Goal: Task Accomplishment & Management: Complete application form

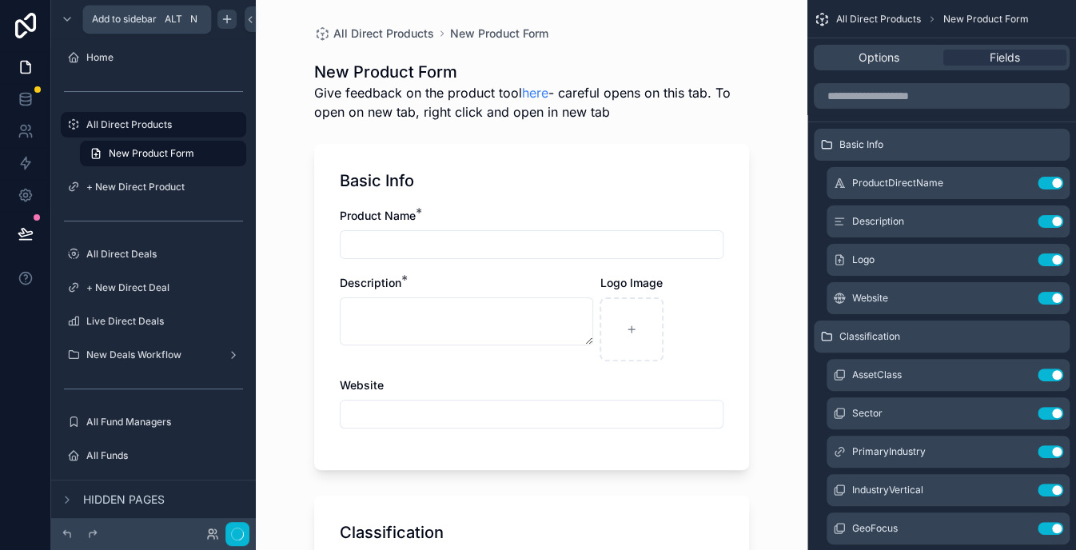
click at [229, 15] on icon "scrollable content" at bounding box center [227, 19] width 13 height 13
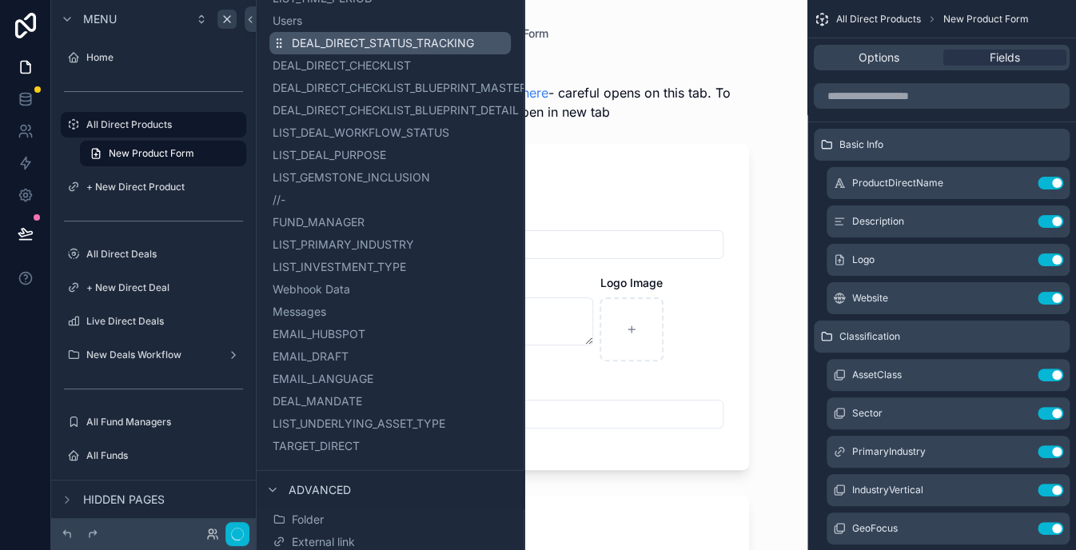
scroll to position [1439, 0]
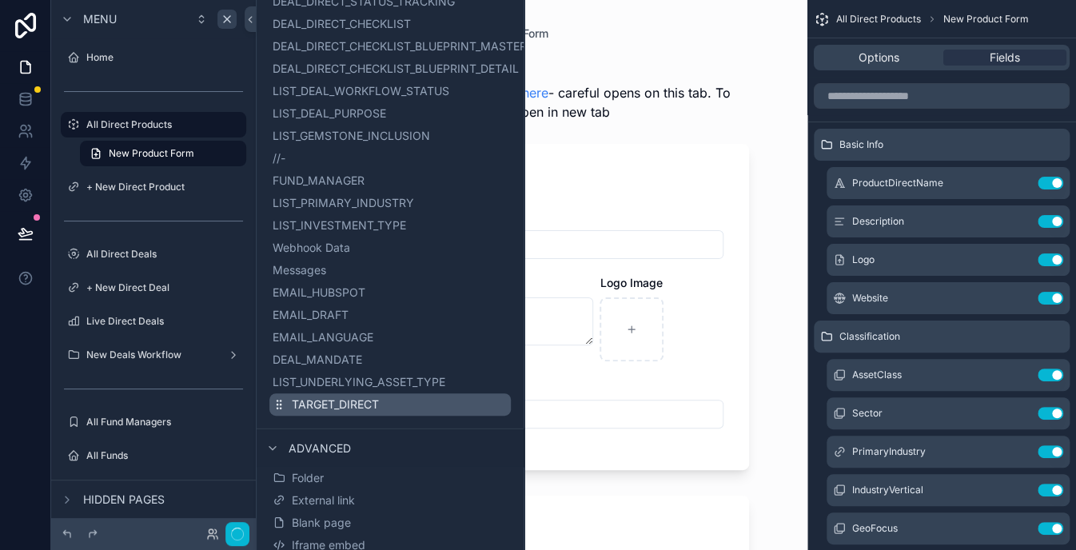
click at [333, 404] on span "TARGET_DIRECT" at bounding box center [335, 404] width 87 height 16
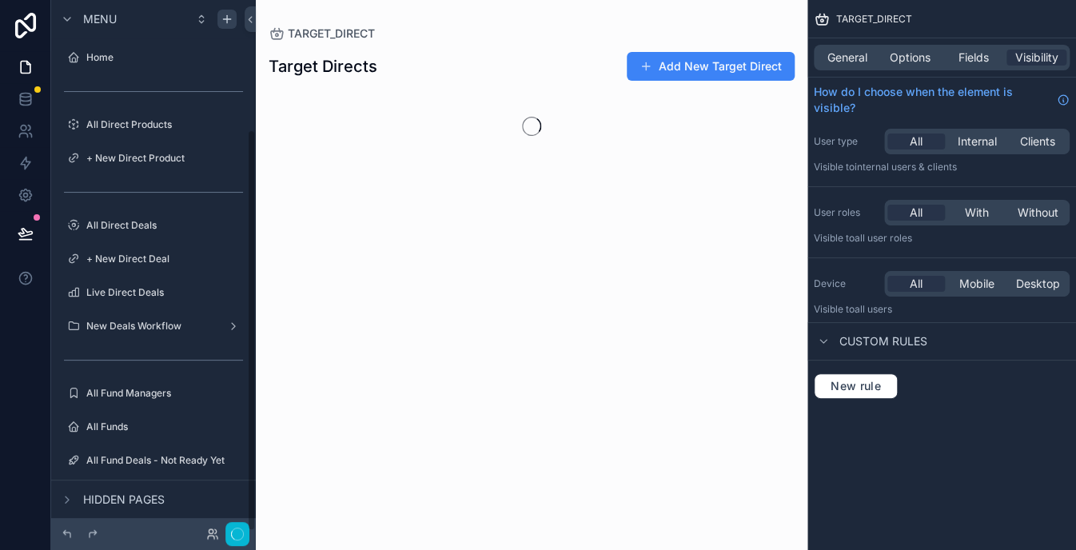
scroll to position [171, 0]
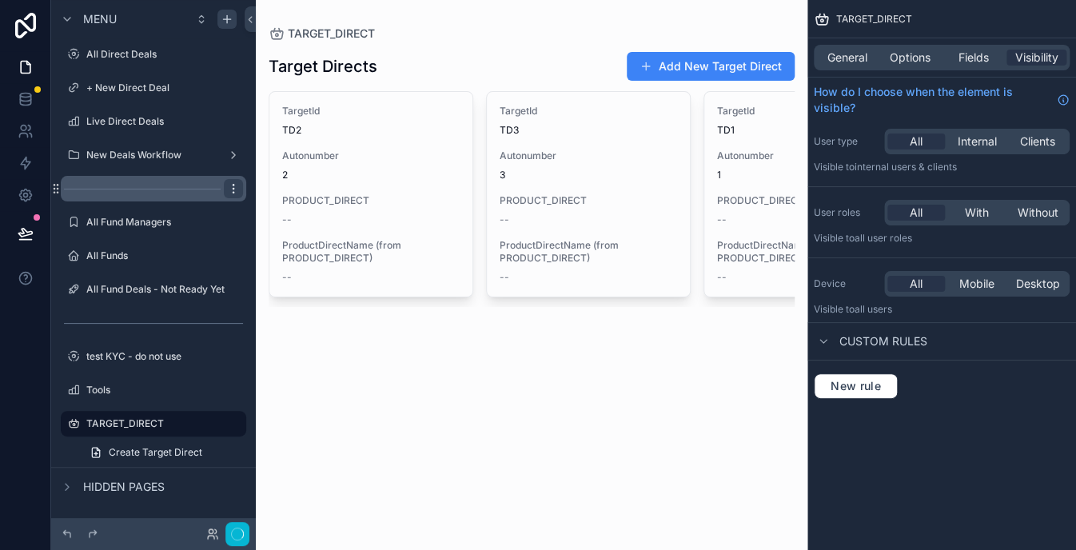
click at [237, 189] on icon "scrollable content" at bounding box center [233, 188] width 13 height 13
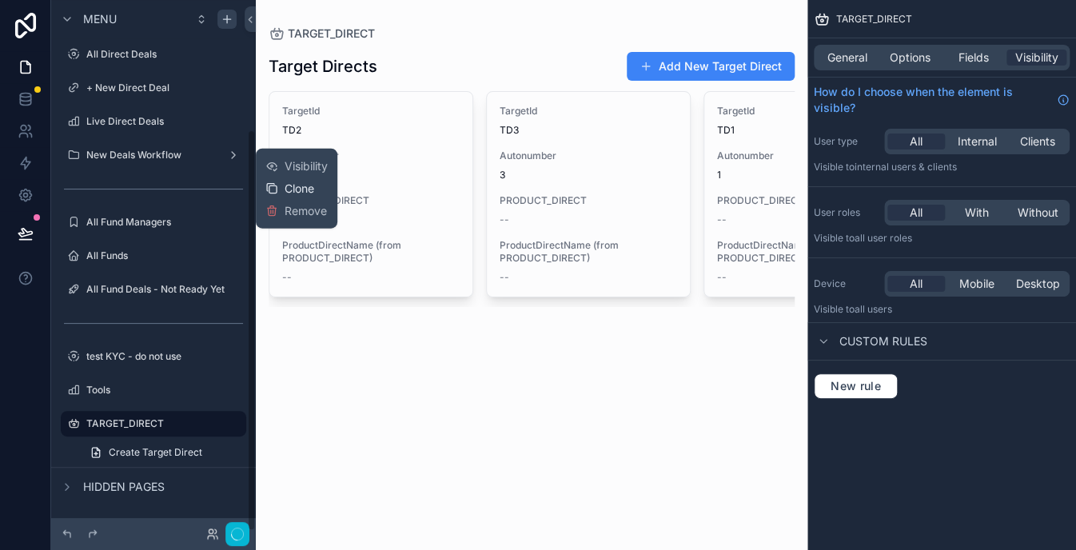
click at [279, 184] on div "Clone" at bounding box center [289, 189] width 49 height 16
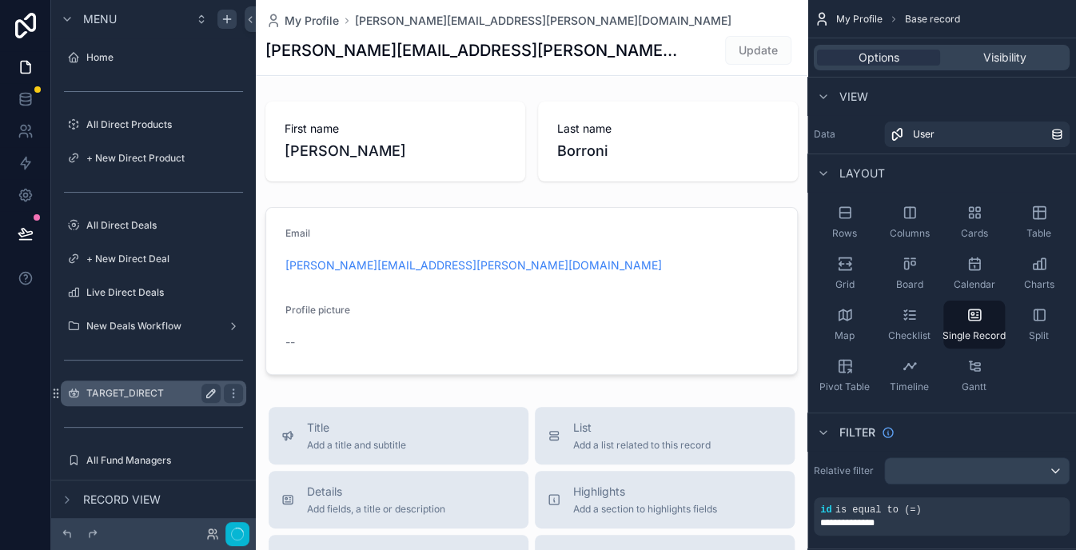
click at [214, 393] on icon "scrollable content" at bounding box center [211, 393] width 13 height 13
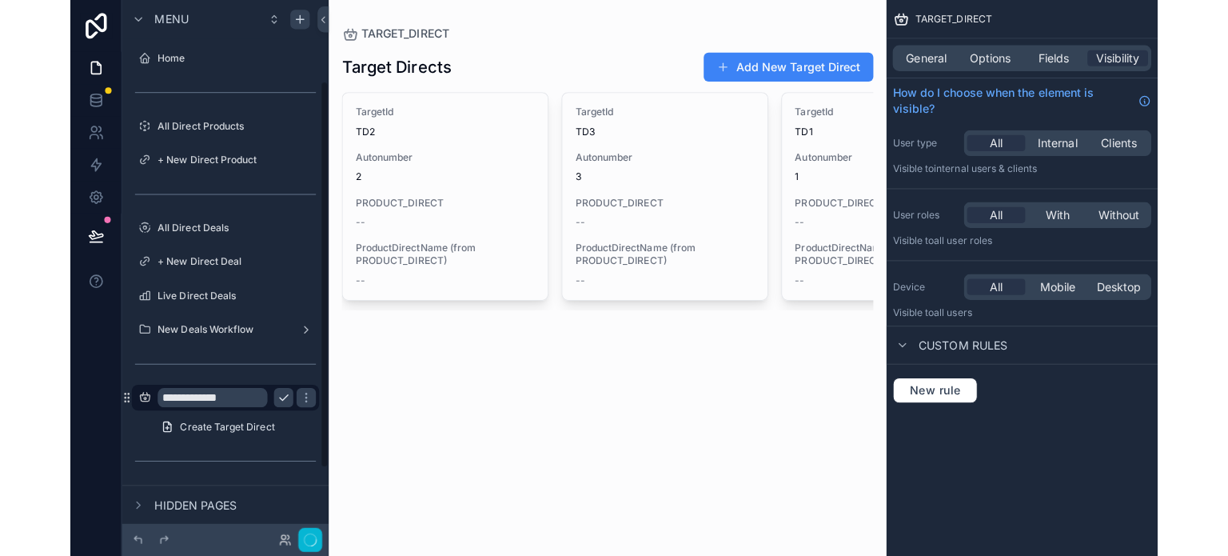
scroll to position [110, 0]
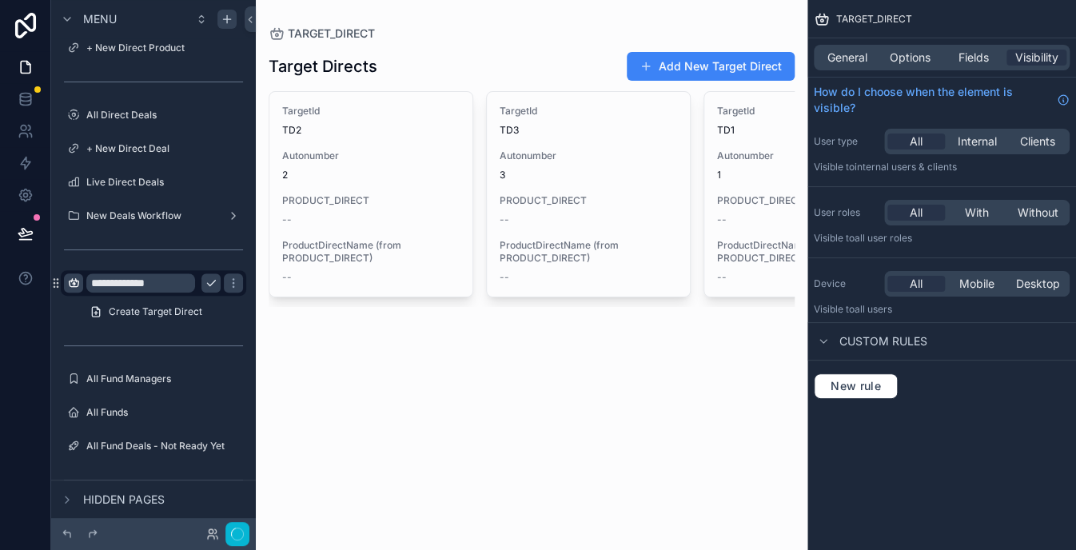
click at [73, 286] on icon "scrollable content" at bounding box center [73, 283] width 13 height 13
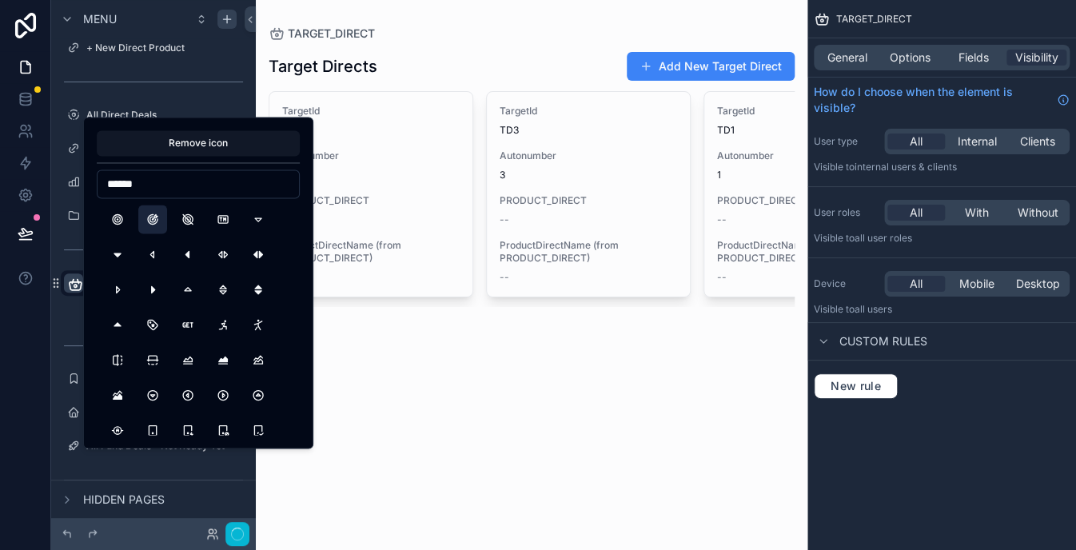
type input "******"
click at [150, 217] on button "TargetArrow" at bounding box center [152, 219] width 29 height 29
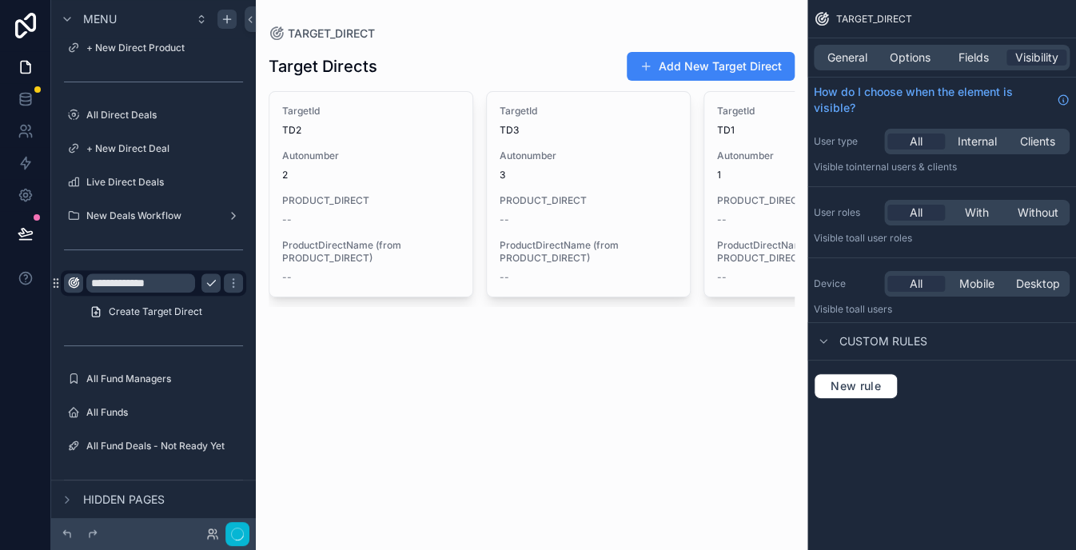
click at [345, 346] on div "scrollable content" at bounding box center [532, 179] width 552 height 358
click at [145, 281] on input "**********" at bounding box center [140, 282] width 109 height 19
click at [110, 283] on input "**********" at bounding box center [140, 282] width 109 height 19
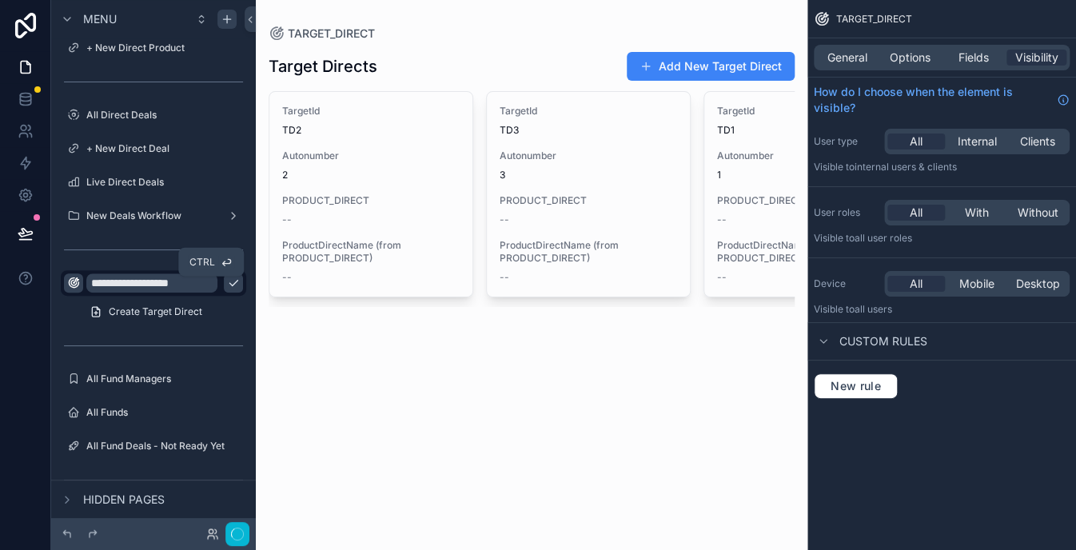
type input "**********"
click at [227, 285] on icon "scrollable content" at bounding box center [233, 283] width 13 height 13
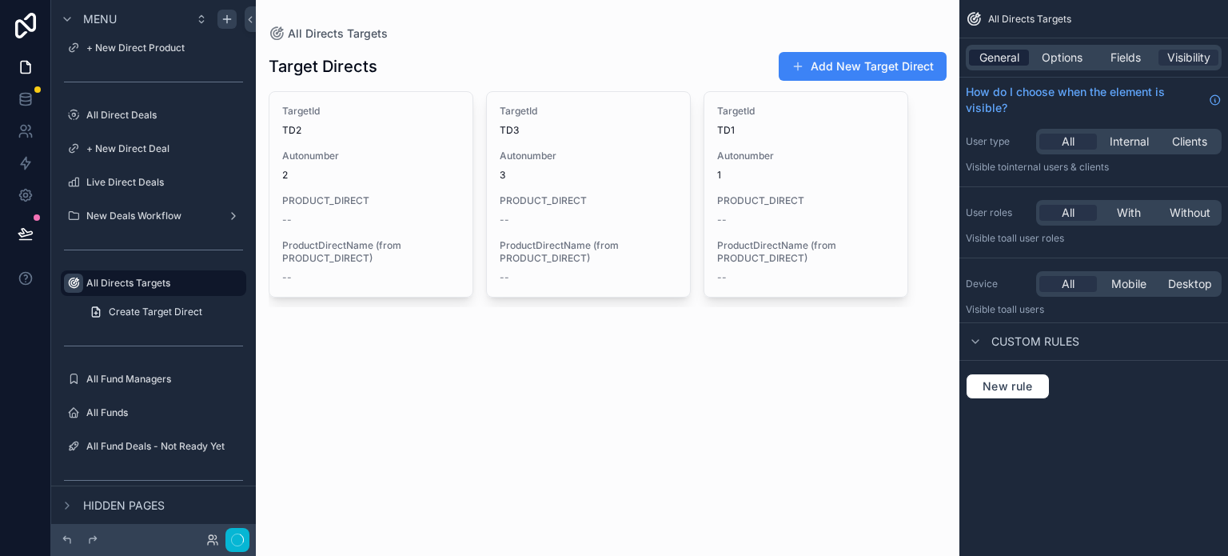
click at [994, 60] on span "General" at bounding box center [999, 58] width 40 height 16
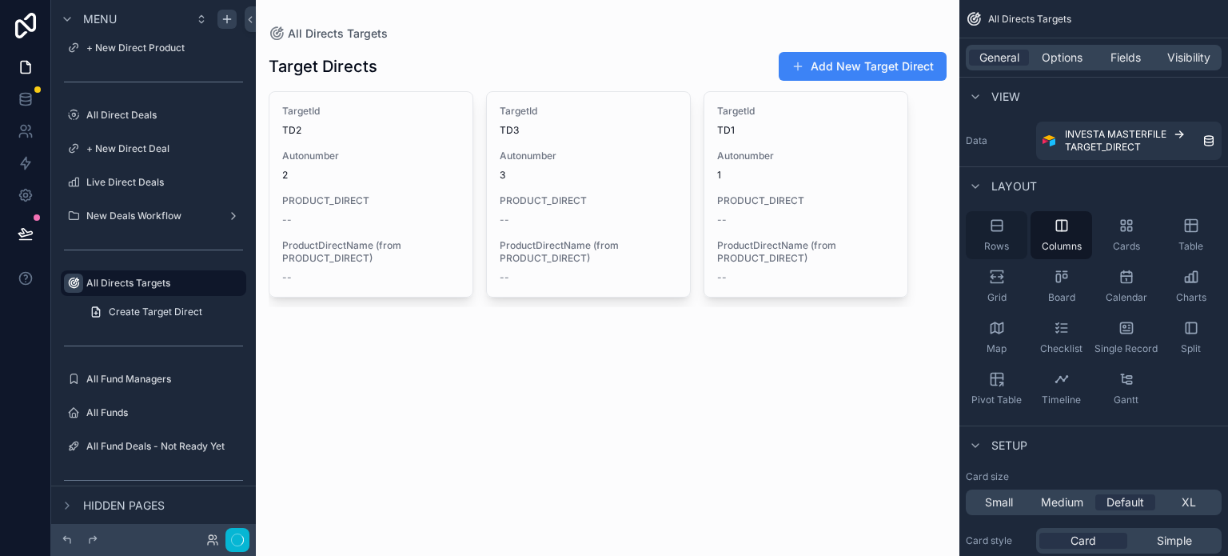
click at [994, 228] on icon "scrollable content" at bounding box center [997, 225] width 16 height 16
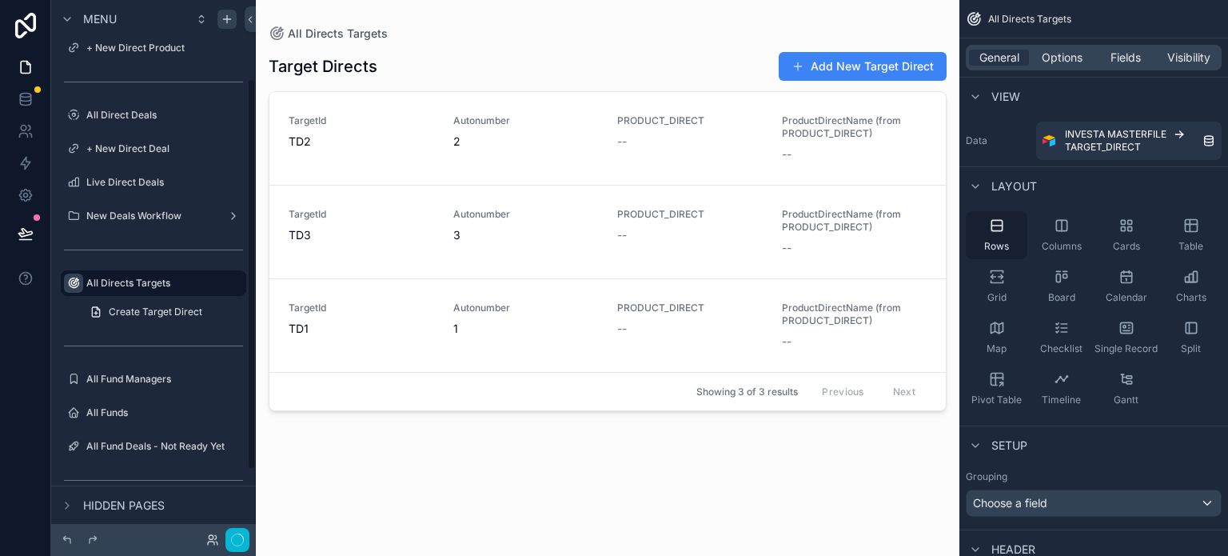
scroll to position [107, 0]
click at [1075, 225] on icon "scrollable content" at bounding box center [1189, 226] width 0 height 12
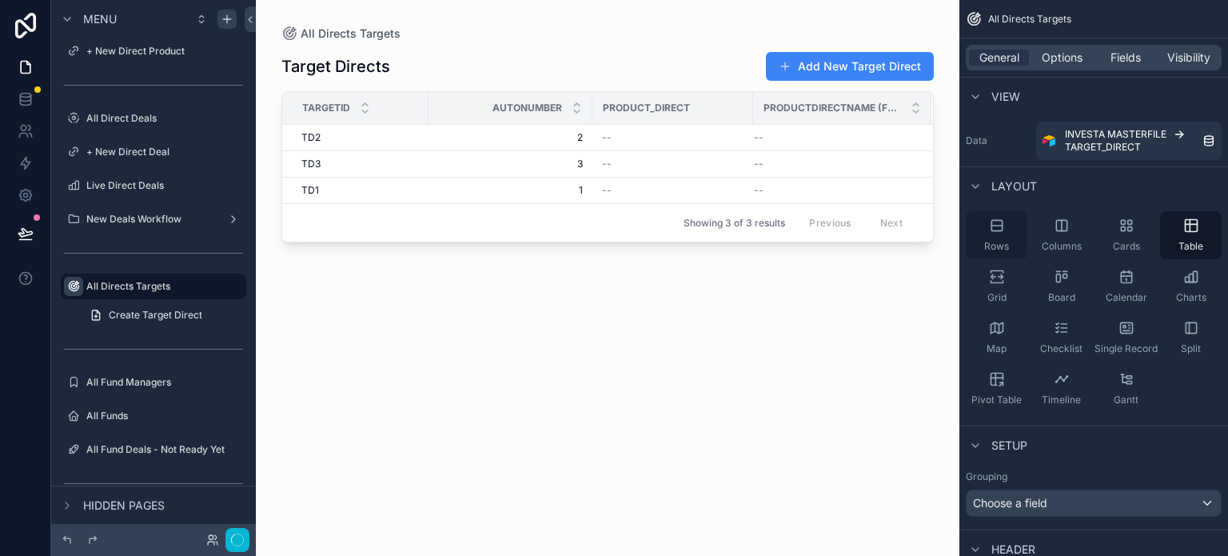
click at [998, 239] on div "Rows" at bounding box center [997, 235] width 62 height 48
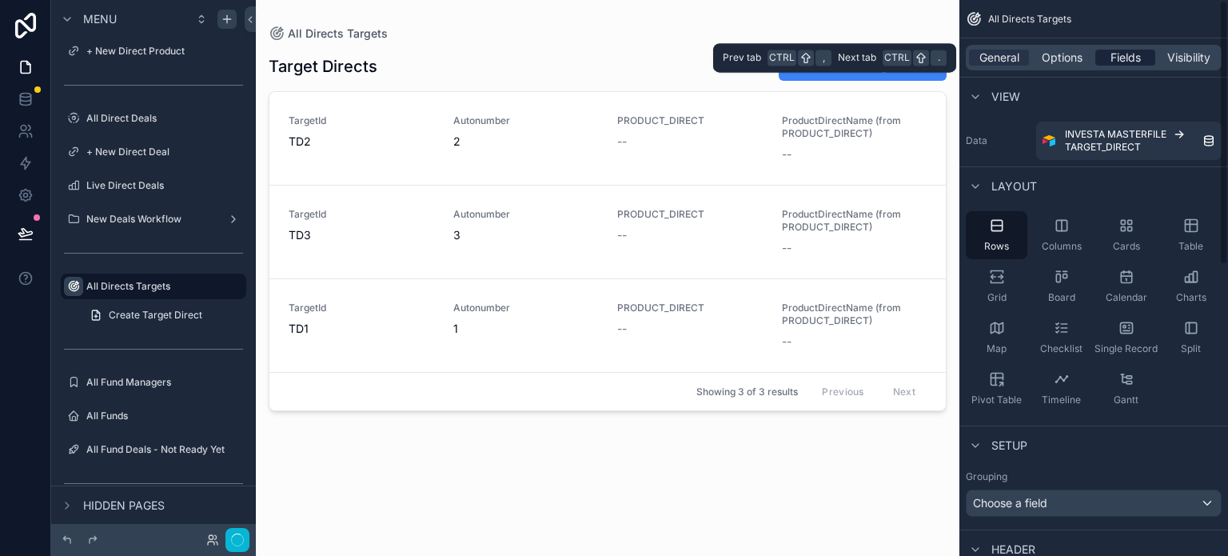
click at [1075, 55] on span "Fields" at bounding box center [1125, 58] width 30 height 16
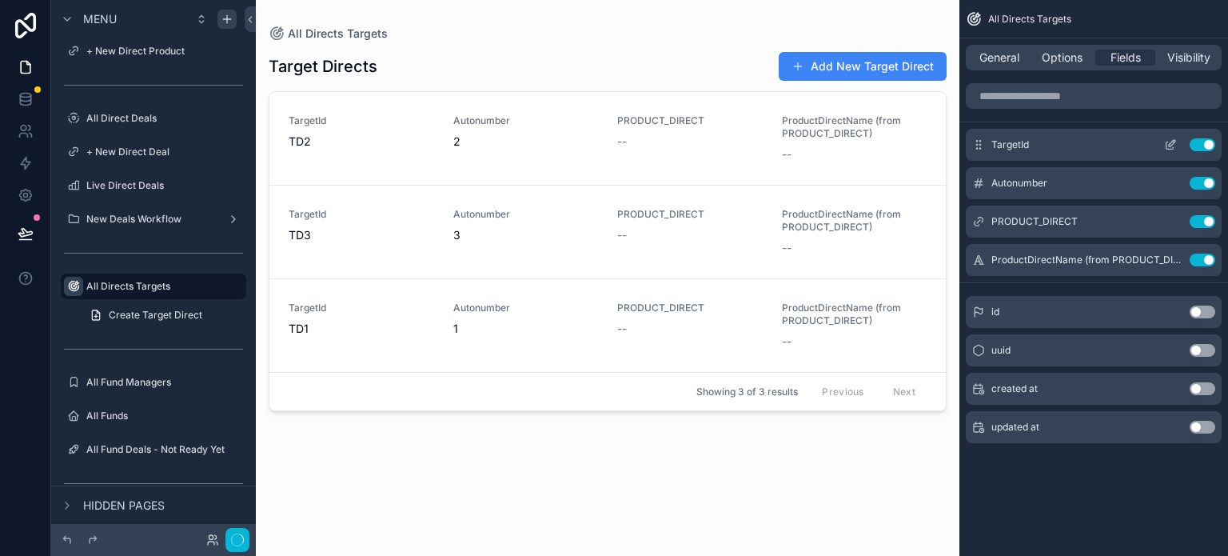
click at [1075, 143] on button "Use setting" at bounding box center [1202, 144] width 26 height 13
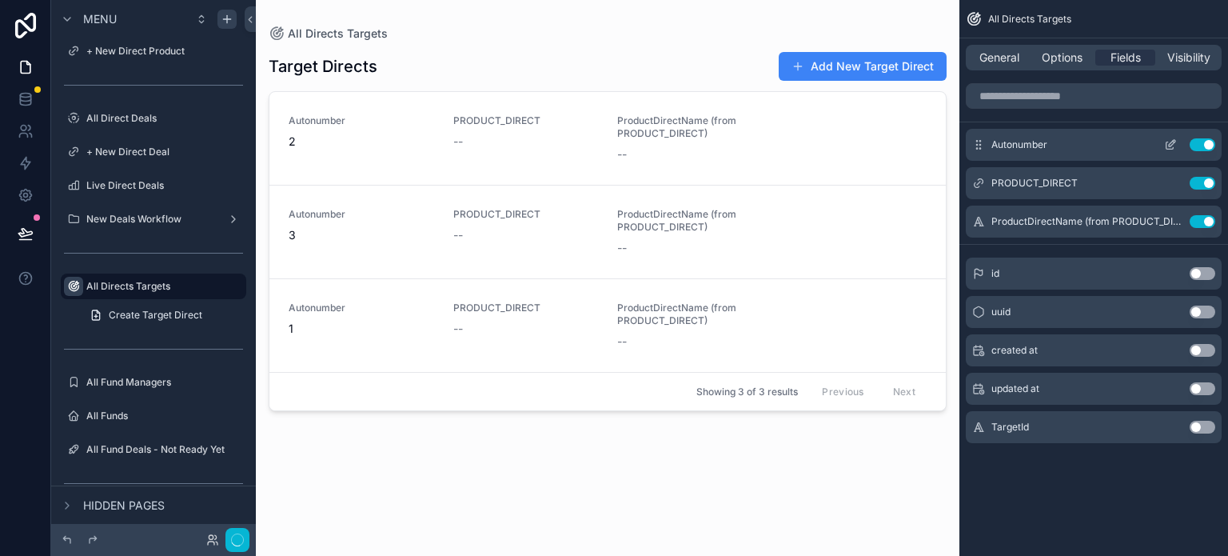
click at [1075, 141] on button "Use setting" at bounding box center [1202, 144] width 26 height 13
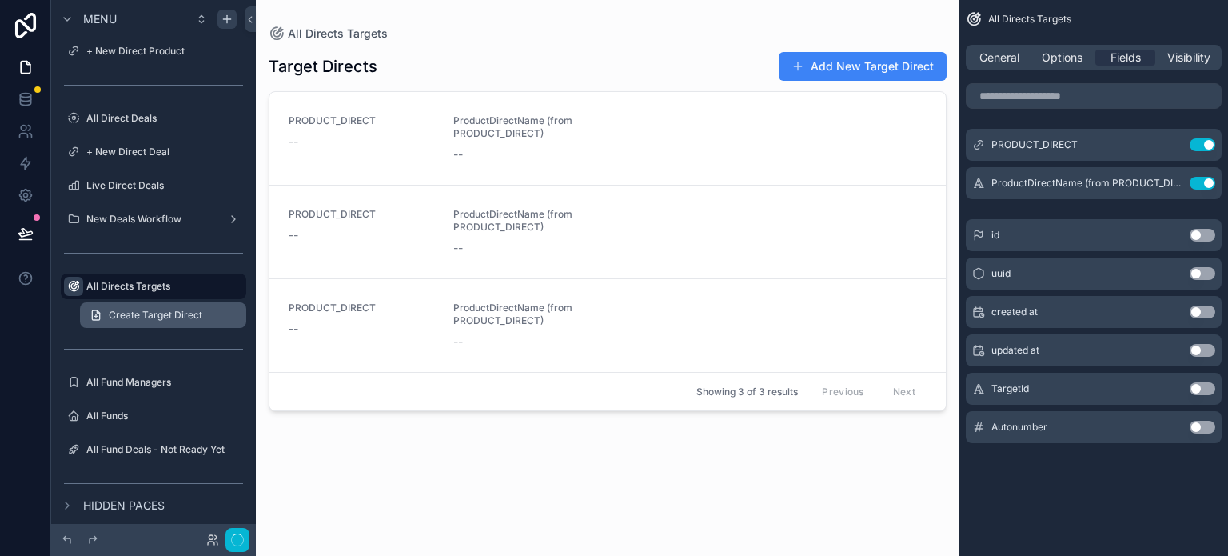
click at [165, 310] on span "Create Target Direct" at bounding box center [156, 315] width 94 height 13
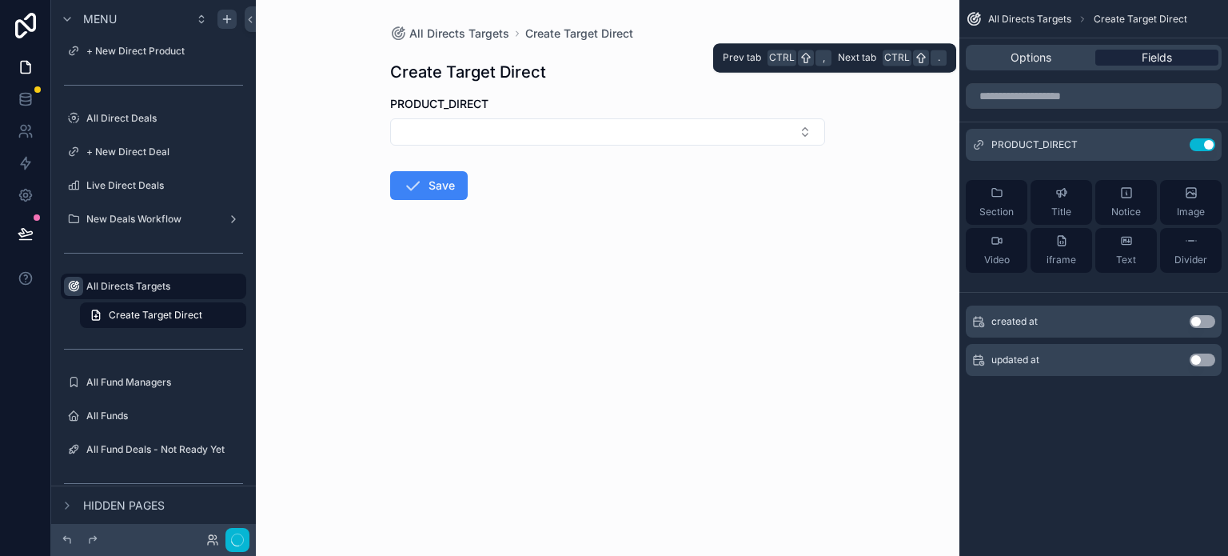
click at [1075, 54] on span "Fields" at bounding box center [1157, 58] width 30 height 16
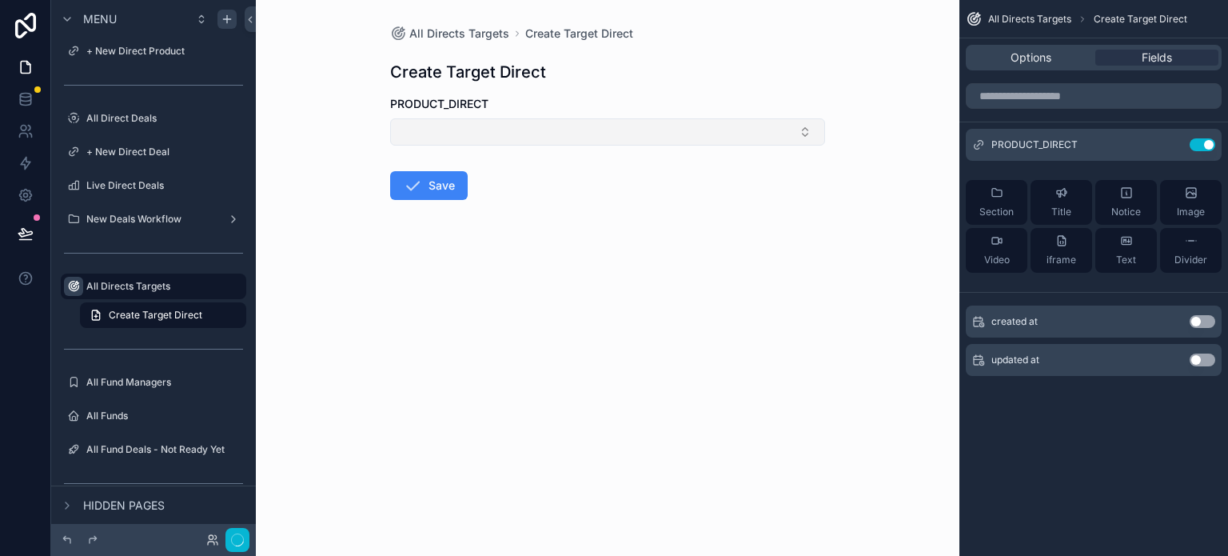
click at [806, 126] on button "Select Button" at bounding box center [607, 131] width 435 height 27
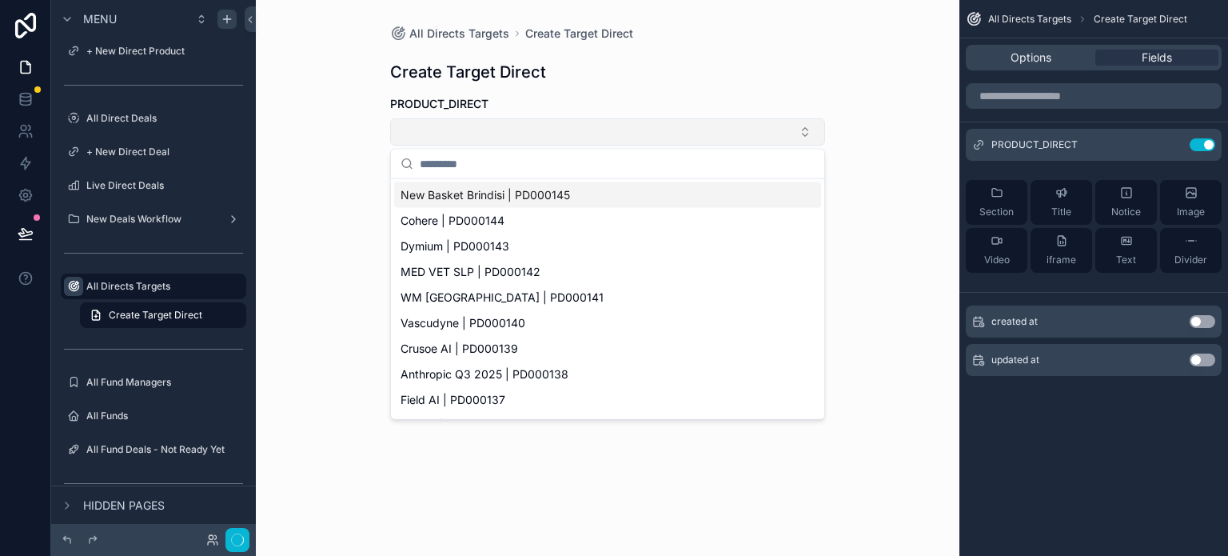
click at [806, 126] on button "Select Button" at bounding box center [607, 131] width 435 height 27
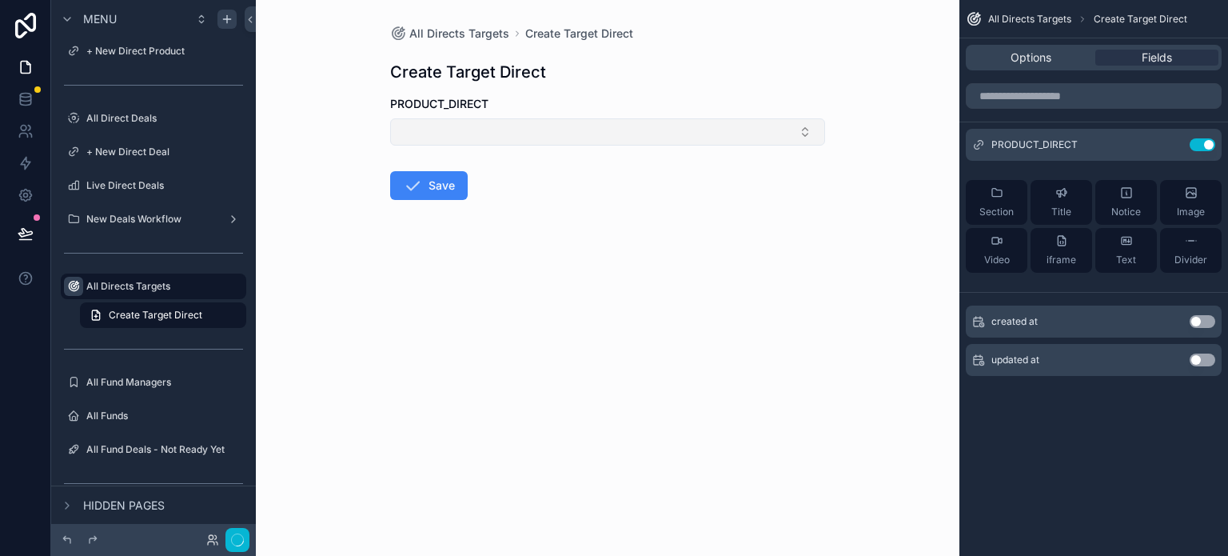
click at [803, 121] on button "Select Button" at bounding box center [607, 131] width 435 height 27
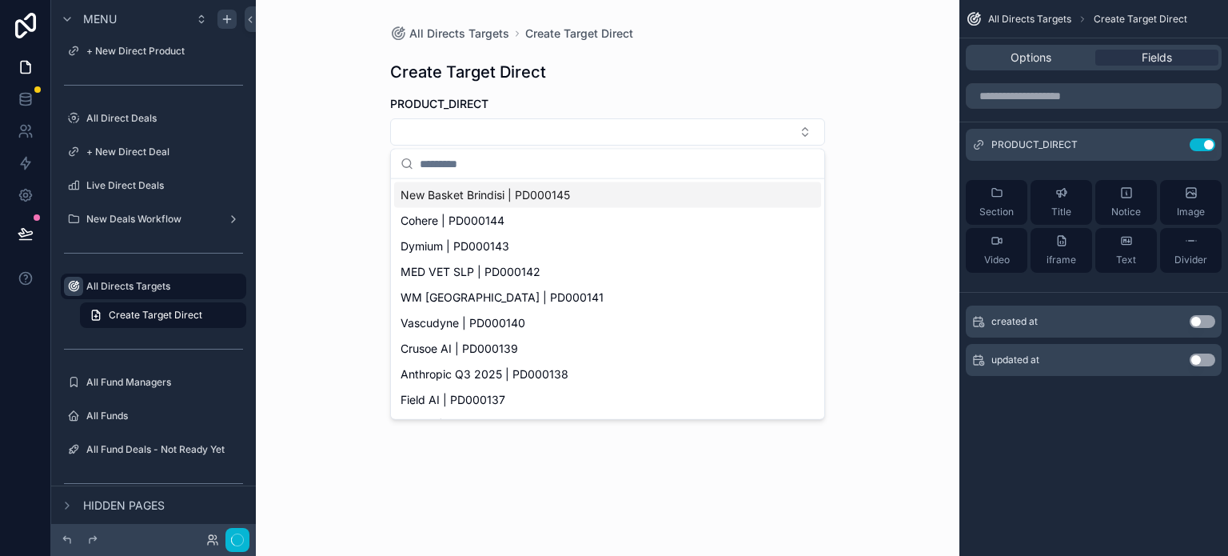
click at [482, 193] on span "New Basket Brindisi | PD000145" at bounding box center [484, 195] width 169 height 16
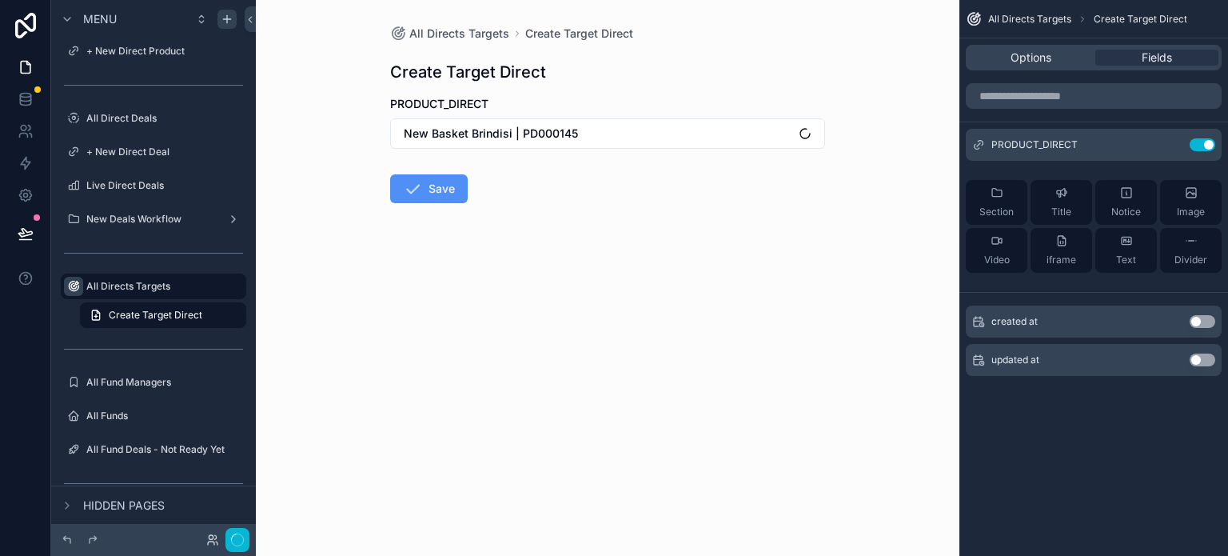
click at [444, 191] on button "Save" at bounding box center [429, 188] width 78 height 29
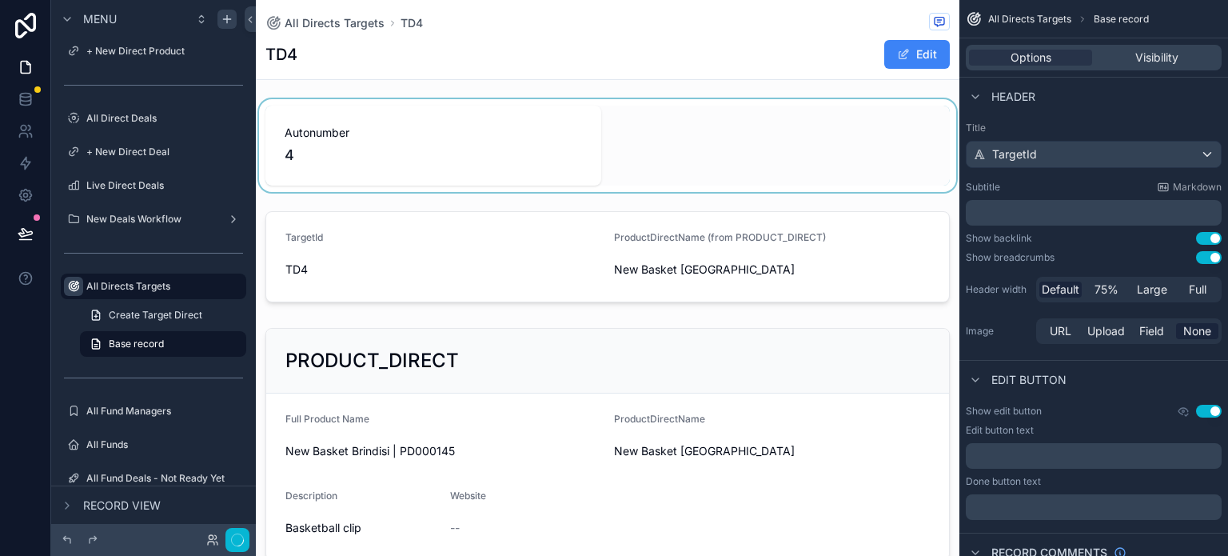
click at [682, 177] on div "scrollable content" at bounding box center [607, 145] width 703 height 93
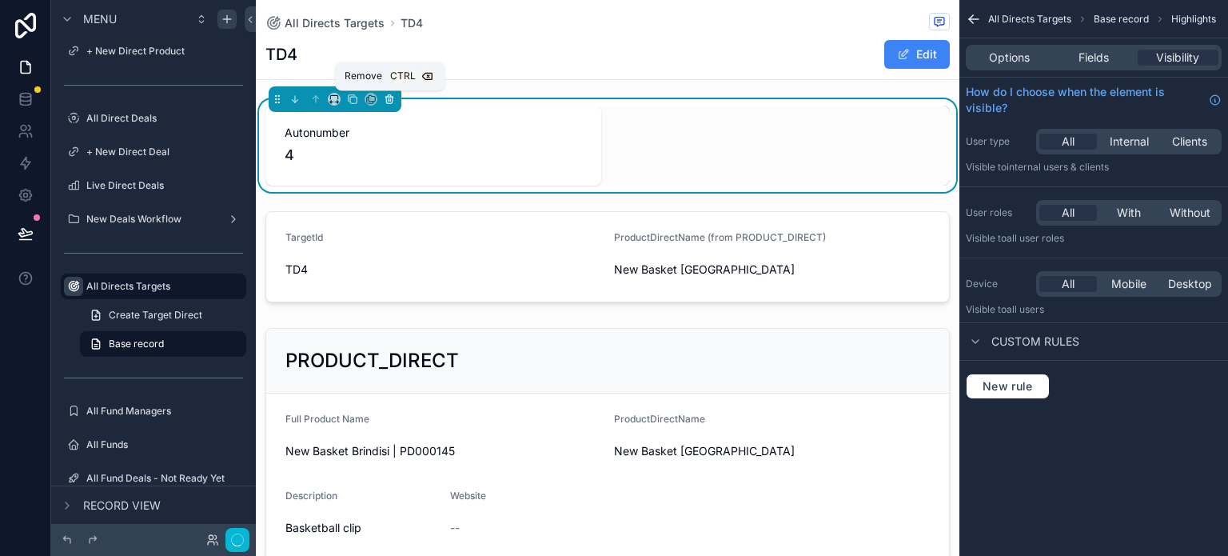
click at [390, 98] on icon "scrollable content" at bounding box center [389, 99] width 11 height 11
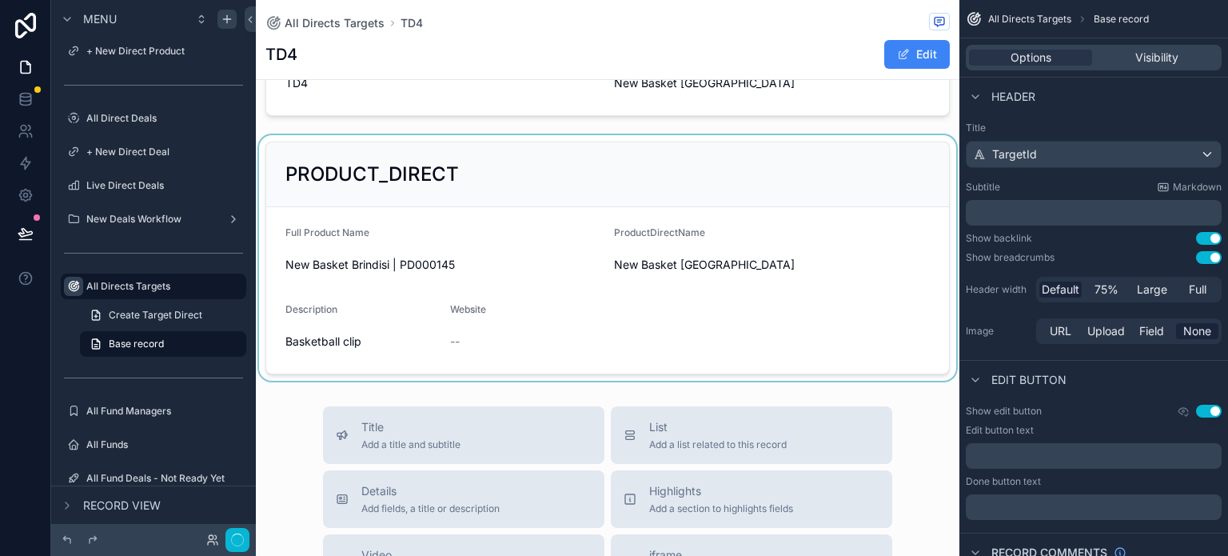
scroll to position [80, 0]
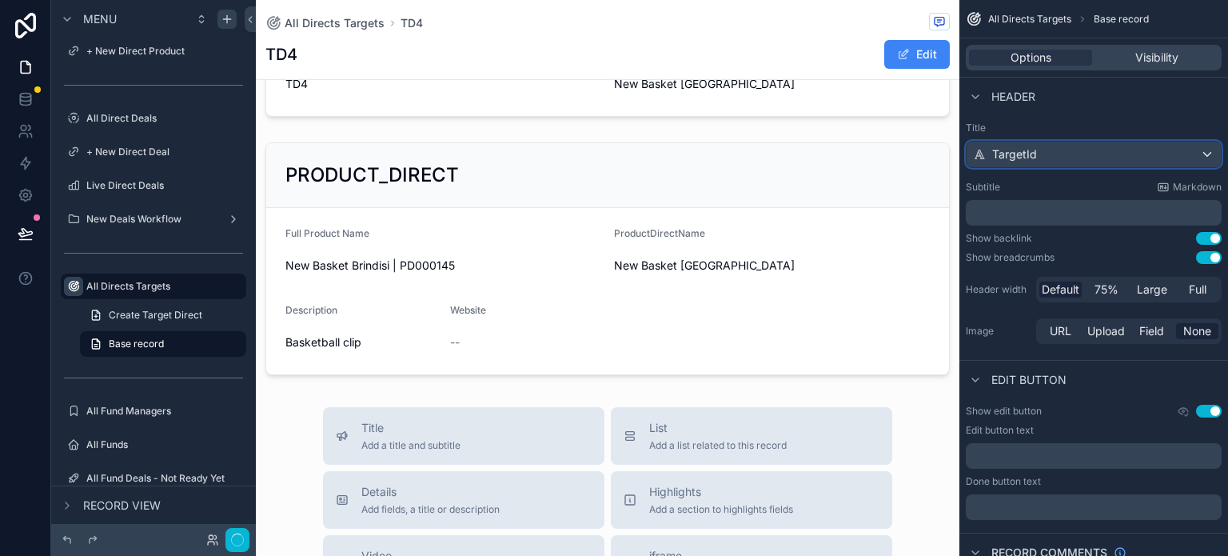
click at [1075, 155] on div "TargetId" at bounding box center [1093, 154] width 254 height 26
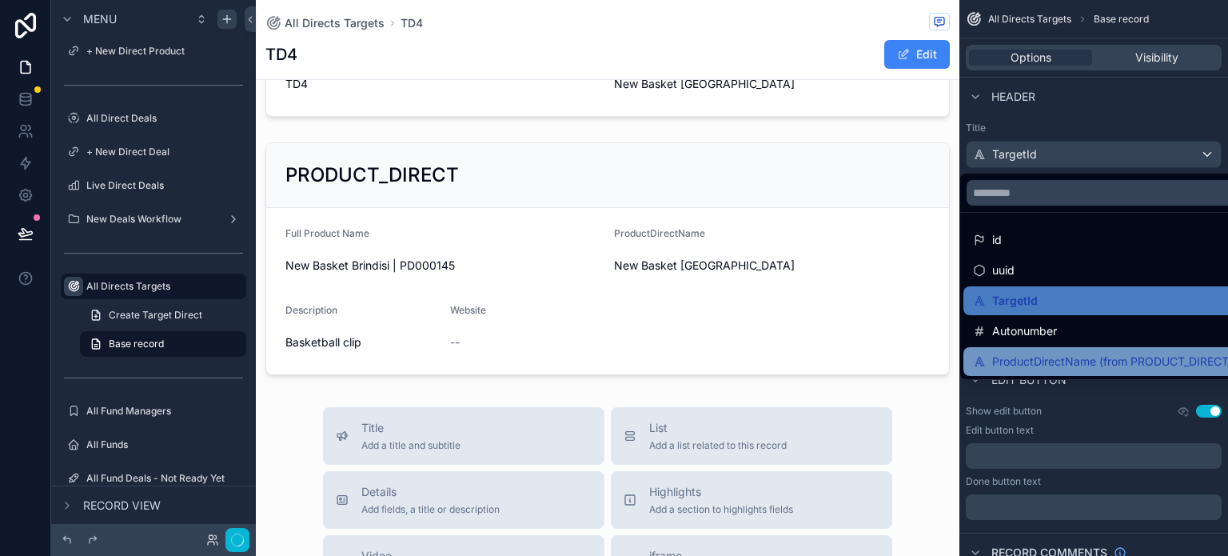
click at [1075, 363] on span "ProductDirectName (from PRODUCT_DIRECT)" at bounding box center [1112, 361] width 241 height 19
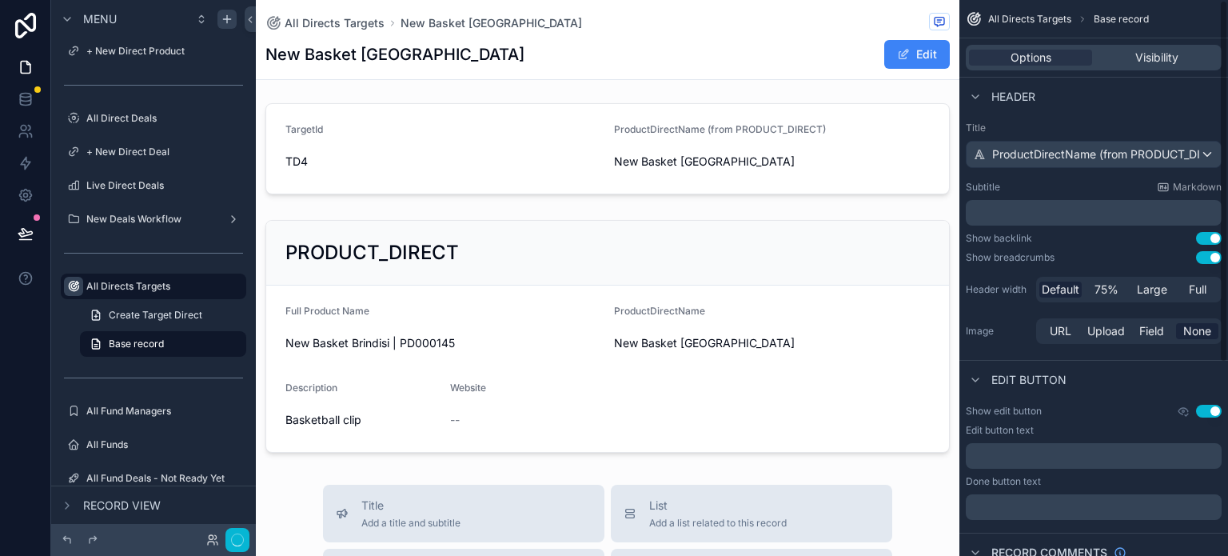
scroll to position [0, 0]
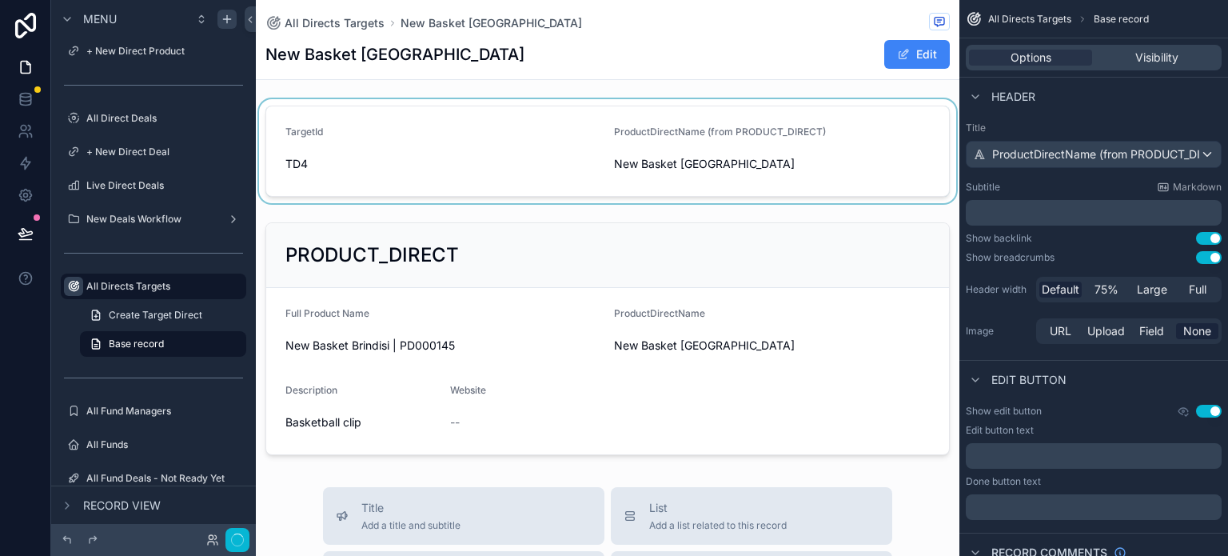
click at [400, 172] on div "scrollable content" at bounding box center [607, 151] width 703 height 104
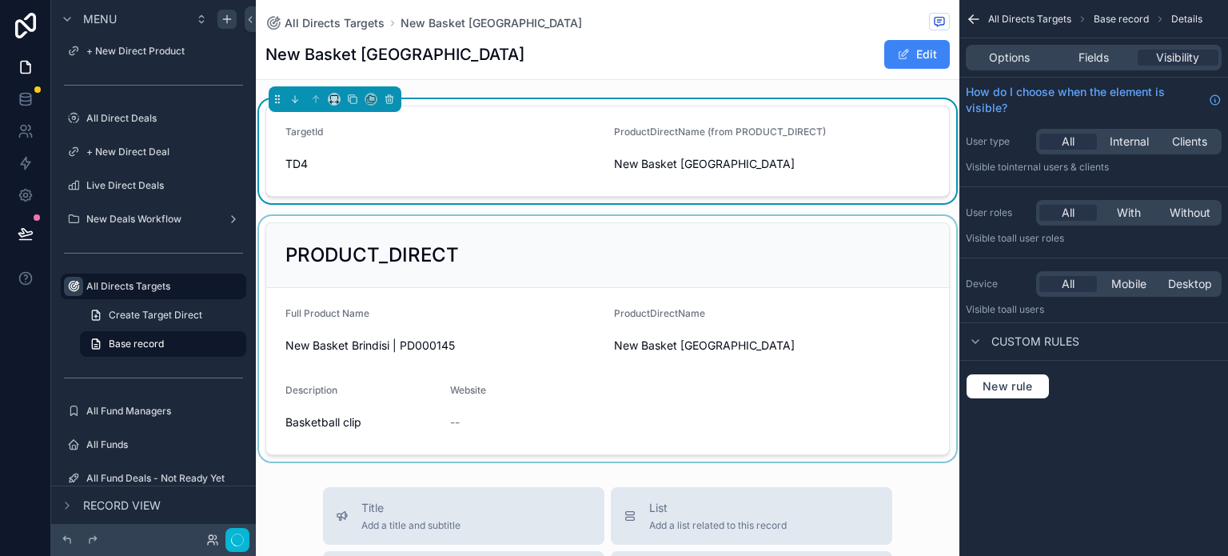
click at [522, 257] on div "scrollable content" at bounding box center [607, 338] width 703 height 245
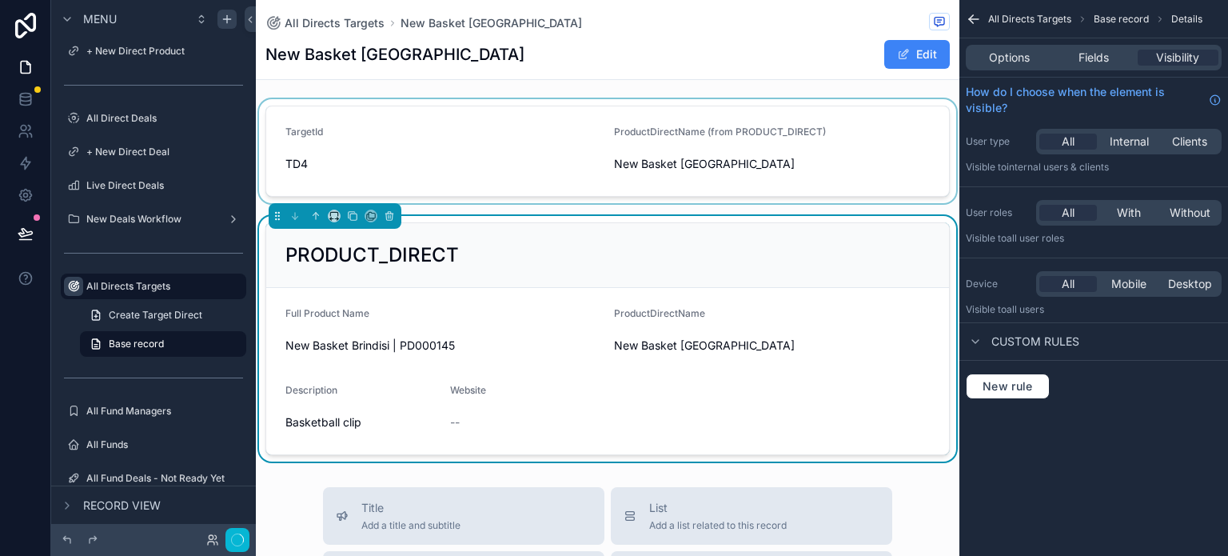
click at [522, 145] on div "scrollable content" at bounding box center [607, 151] width 703 height 104
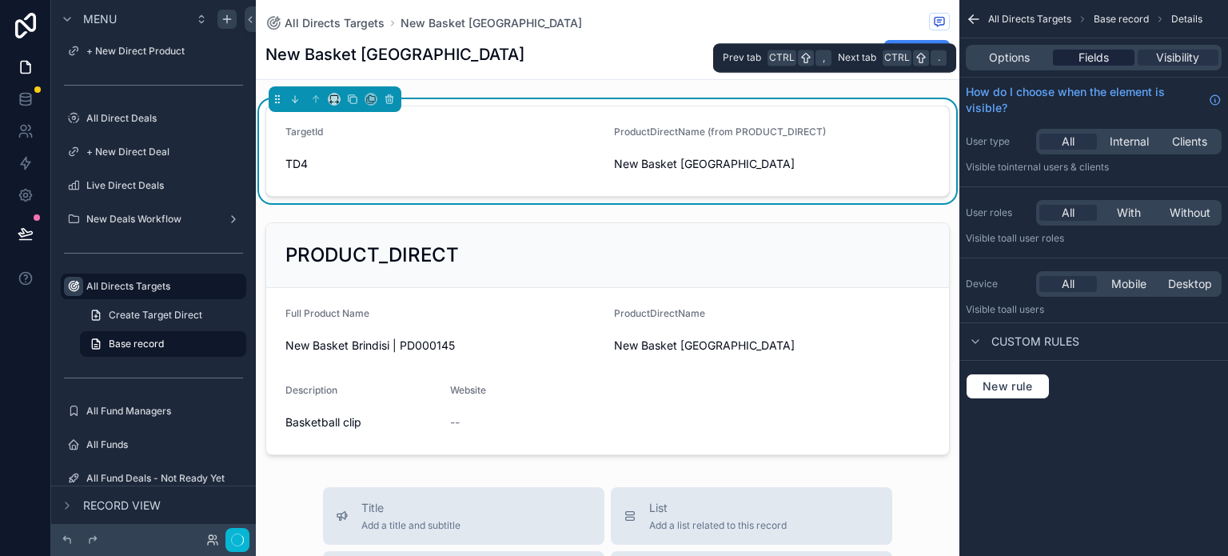
click at [1075, 54] on span "Fields" at bounding box center [1093, 58] width 30 height 16
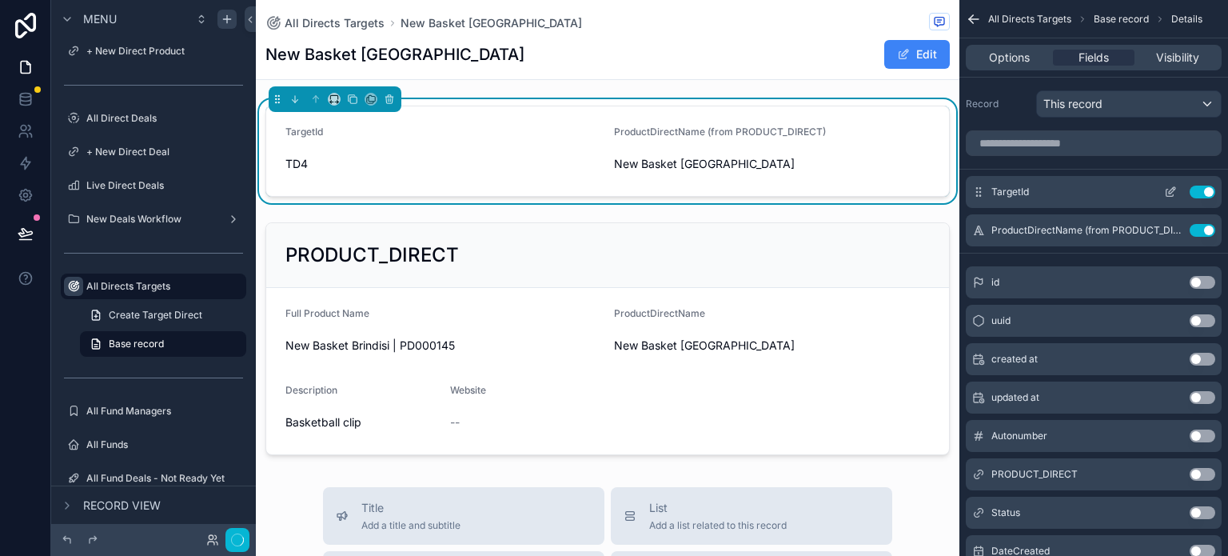
click at [1075, 189] on button "Use setting" at bounding box center [1202, 191] width 26 height 13
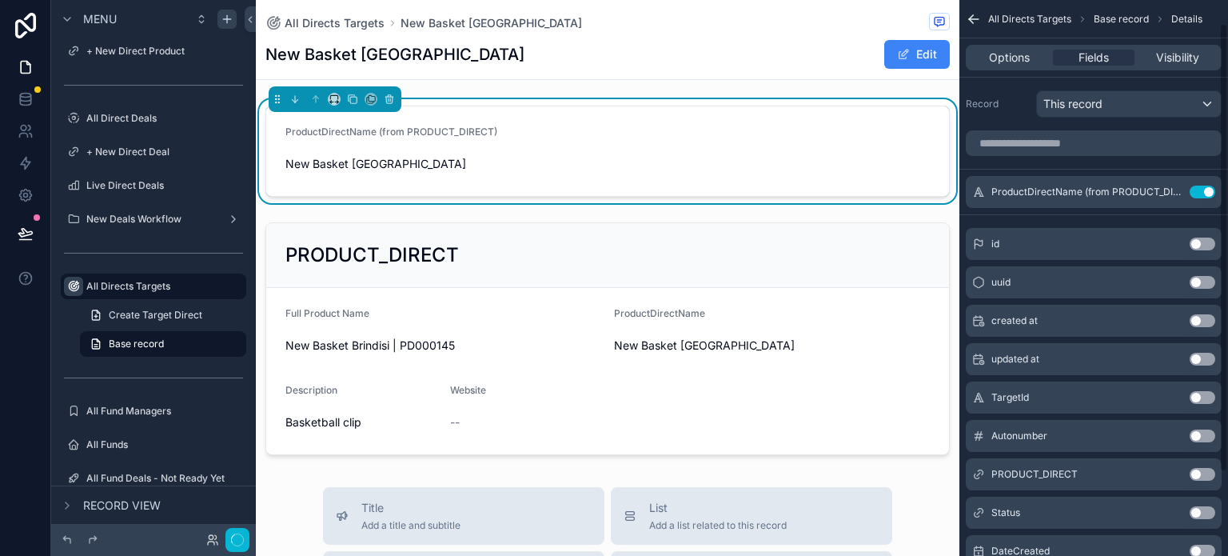
scroll to position [80, 0]
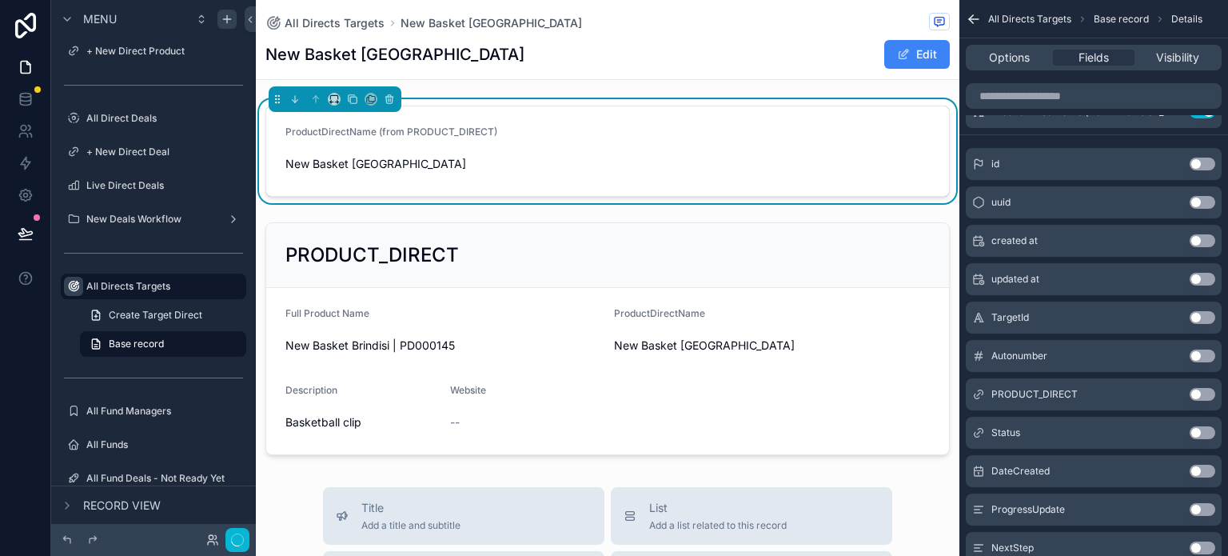
click at [1075, 239] on button "Use setting" at bounding box center [1202, 240] width 26 height 13
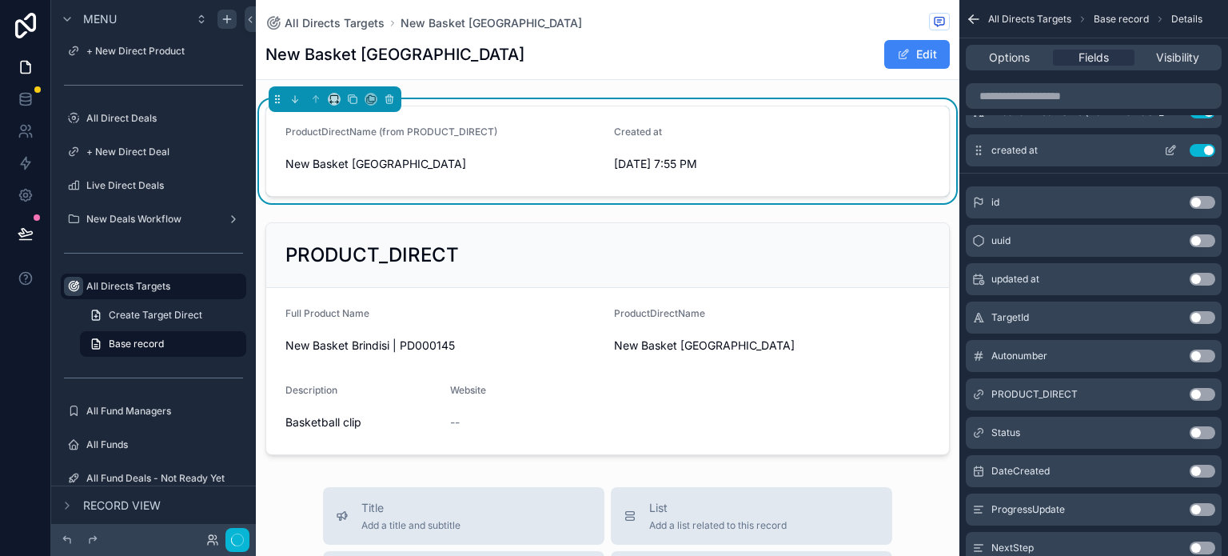
click at [1075, 151] on button "Use setting" at bounding box center [1202, 150] width 26 height 13
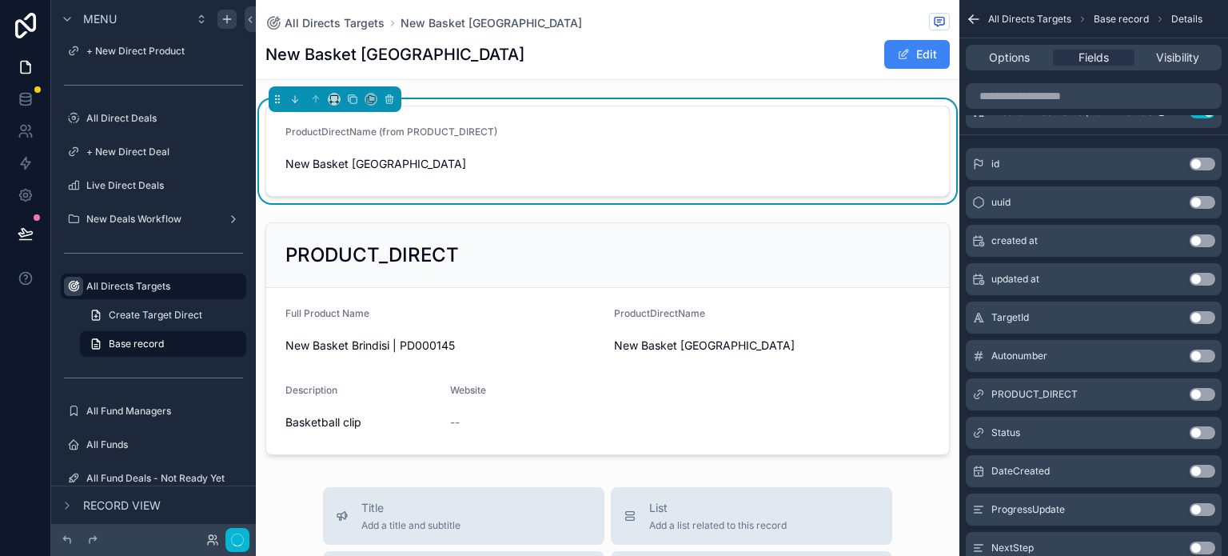
click at [1075, 470] on button "Use setting" at bounding box center [1202, 470] width 26 height 13
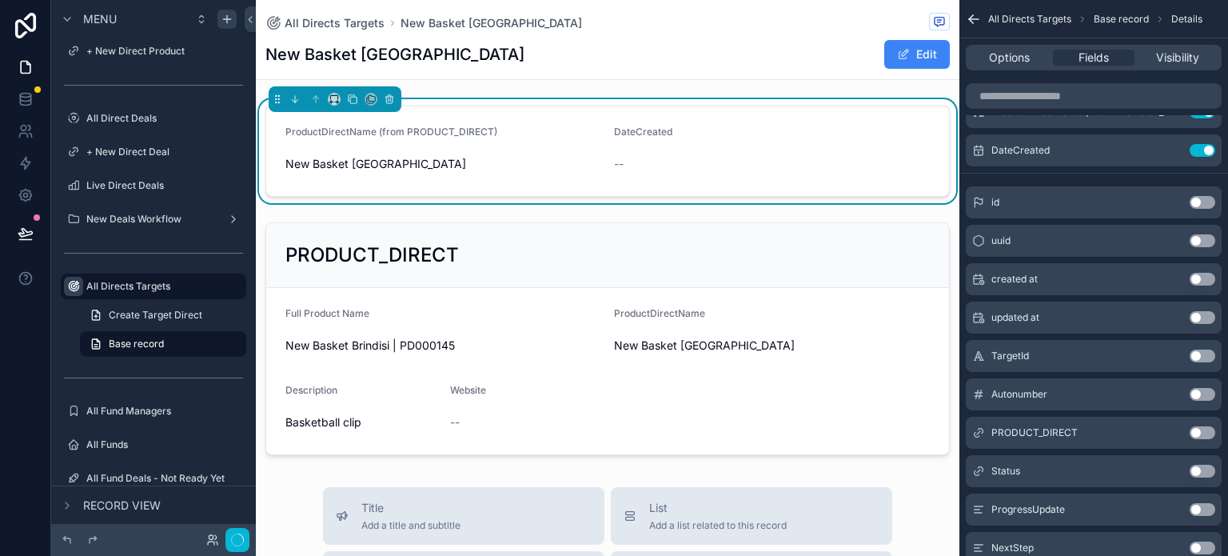
click at [1075, 315] on button "Use setting" at bounding box center [1202, 317] width 26 height 13
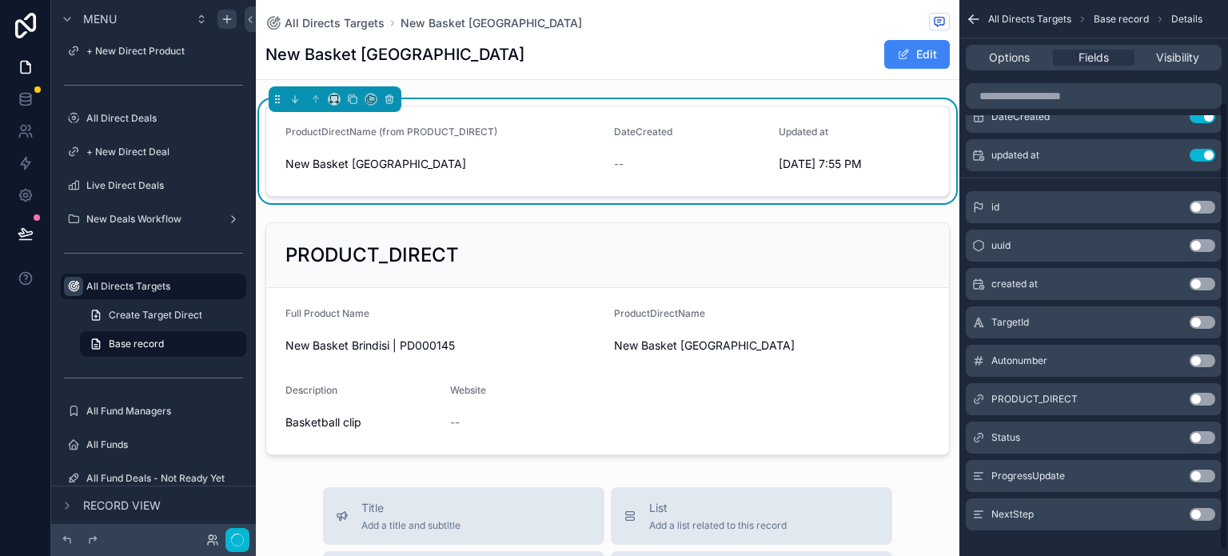
scroll to position [131, 0]
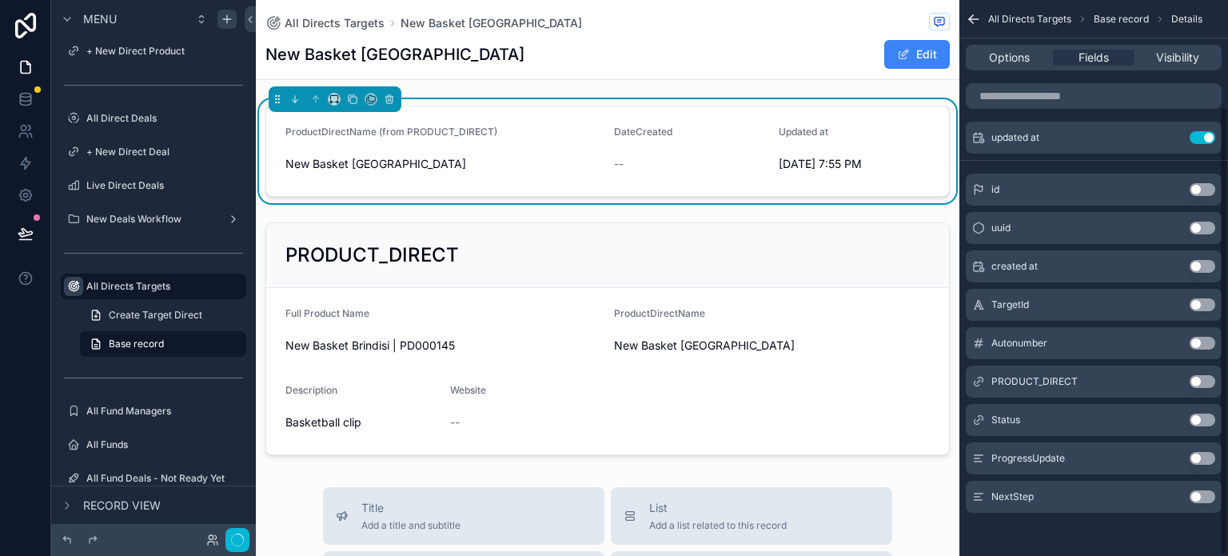
click at [1075, 416] on button "Use setting" at bounding box center [1202, 419] width 26 height 13
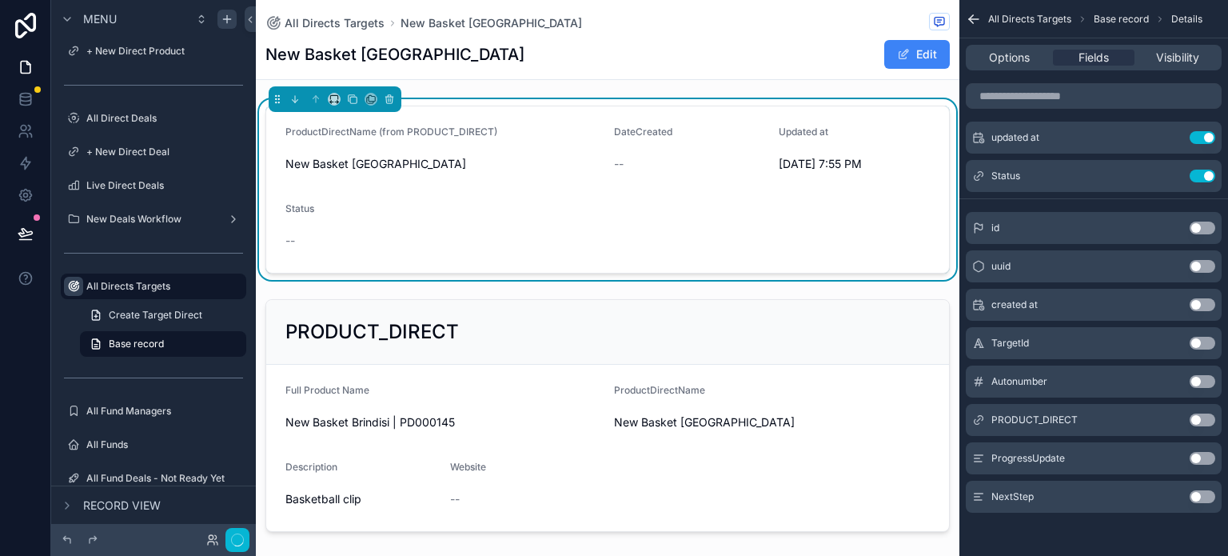
click at [1075, 452] on button "Use setting" at bounding box center [1202, 458] width 26 height 13
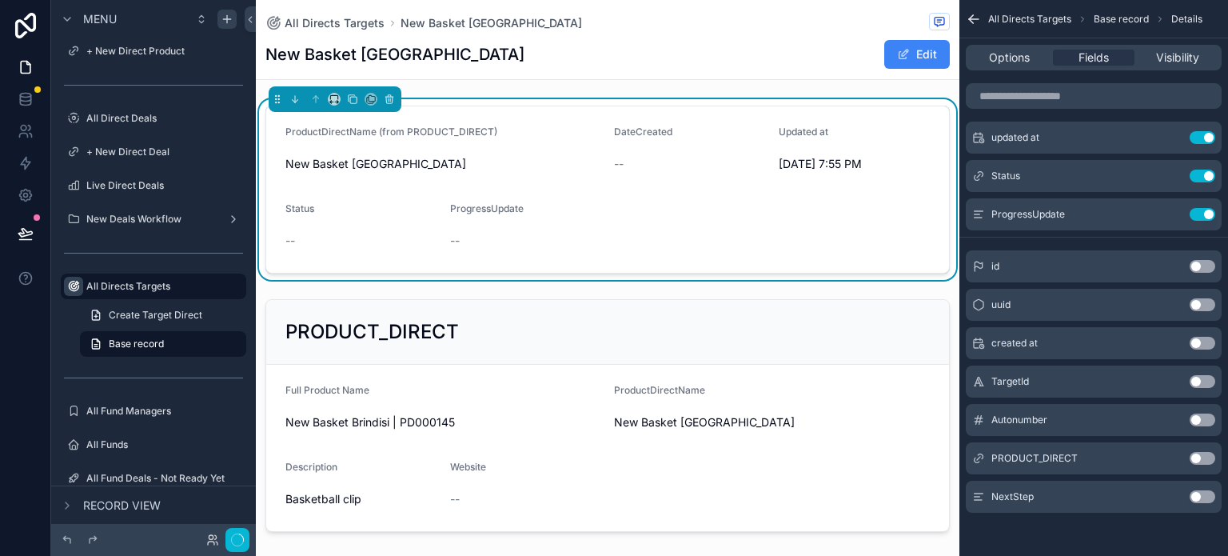
click at [1075, 498] on button "Use setting" at bounding box center [1202, 496] width 26 height 13
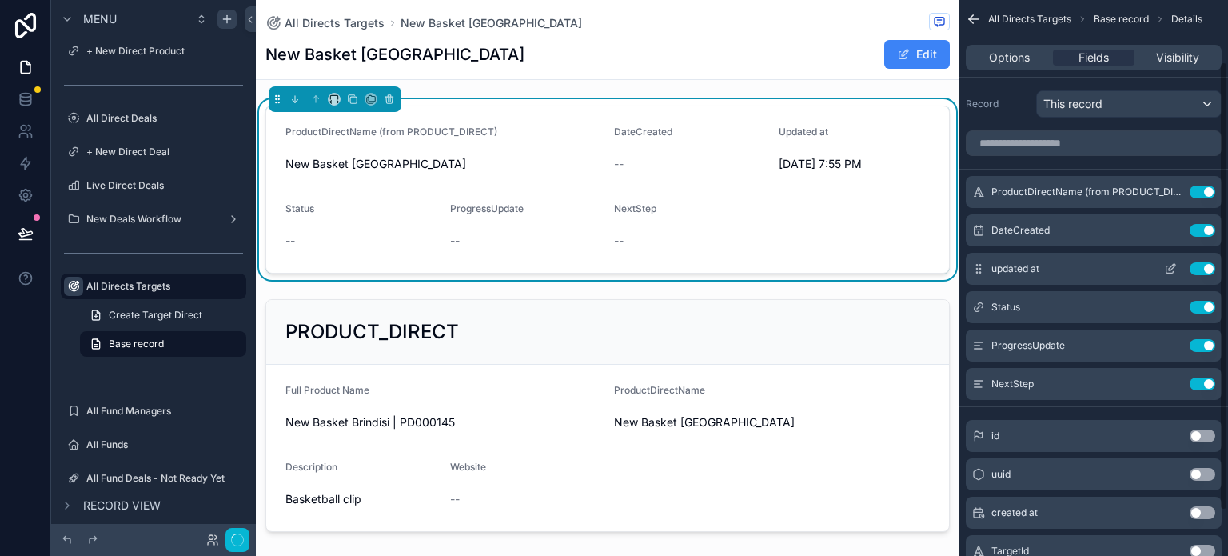
scroll to position [0, 0]
click at [1075, 193] on button "Use setting" at bounding box center [1202, 191] width 26 height 13
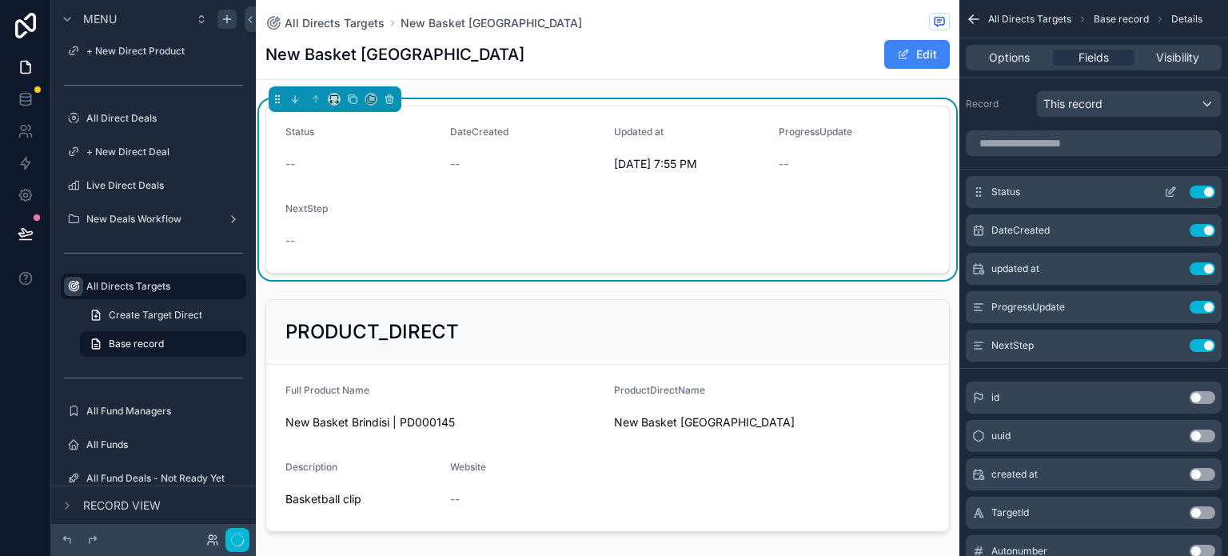
click at [1075, 185] on icon "scrollable content" at bounding box center [1170, 191] width 13 height 13
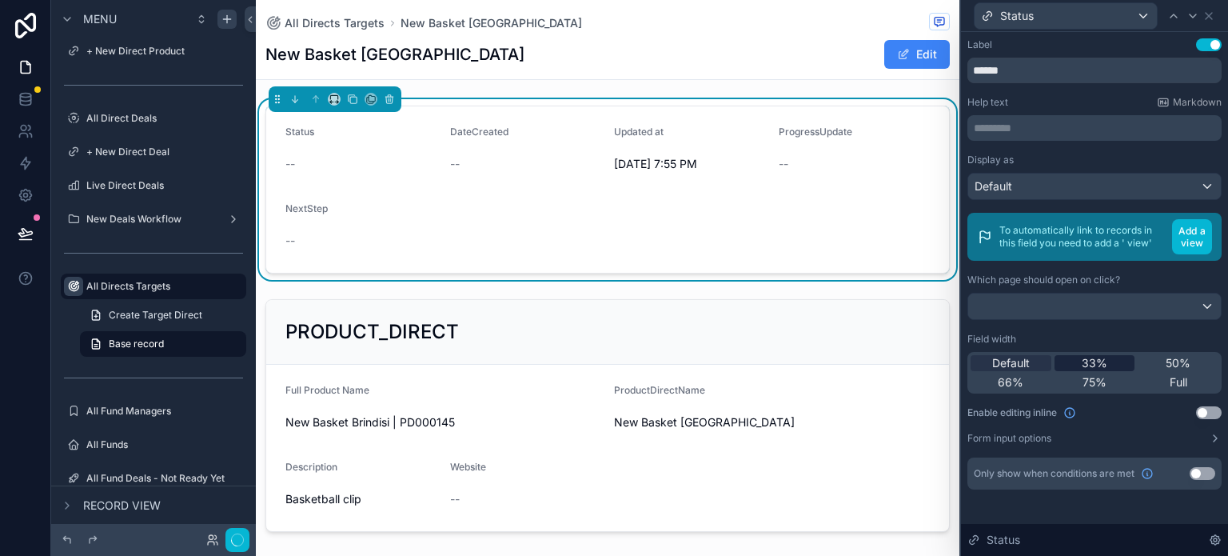
click at [1075, 361] on span "33%" at bounding box center [1095, 363] width 26 height 16
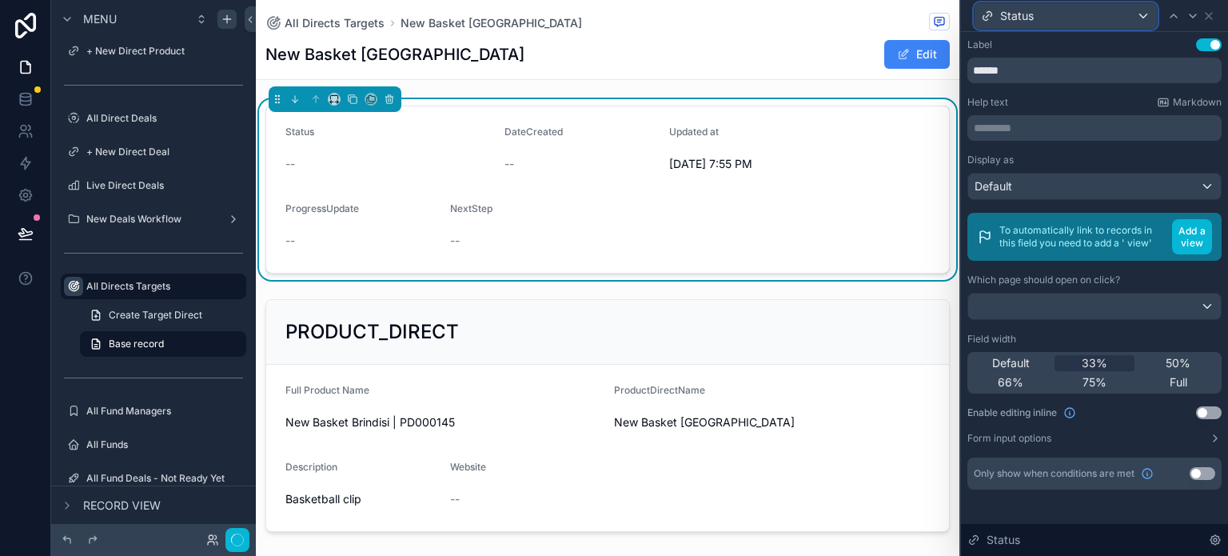
click at [1075, 14] on div "Status" at bounding box center [1065, 16] width 182 height 26
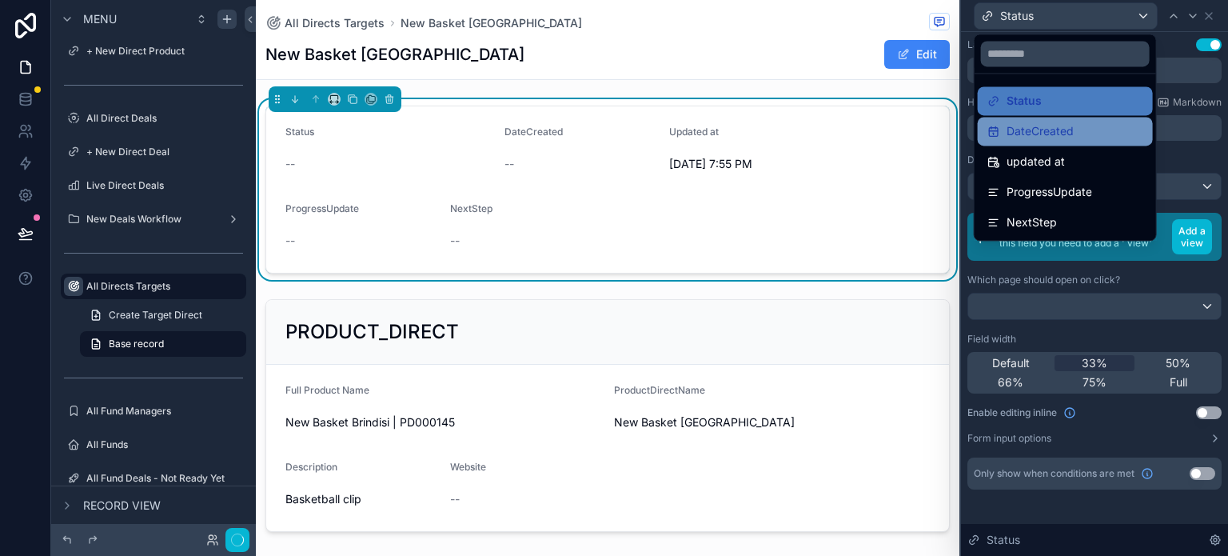
click at [1061, 128] on span "DateCreated" at bounding box center [1039, 131] width 67 height 19
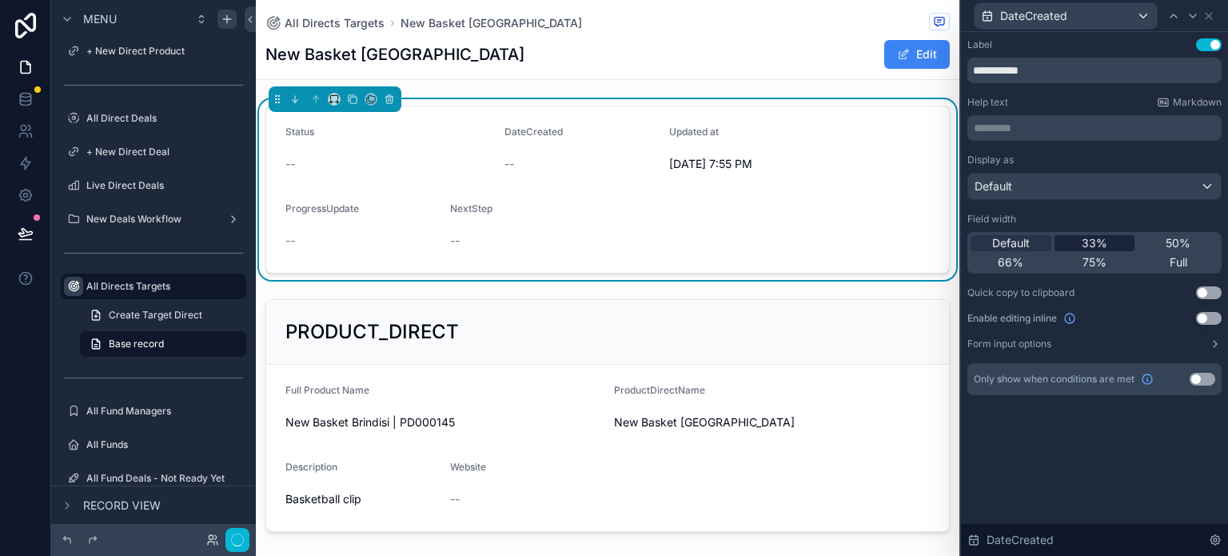
click at [1075, 242] on span "33%" at bounding box center [1095, 243] width 26 height 16
drag, startPoint x: 1062, startPoint y: 70, endPoint x: 967, endPoint y: 70, distance: 94.3
click at [967, 70] on input "**********" at bounding box center [1094, 71] width 254 height 26
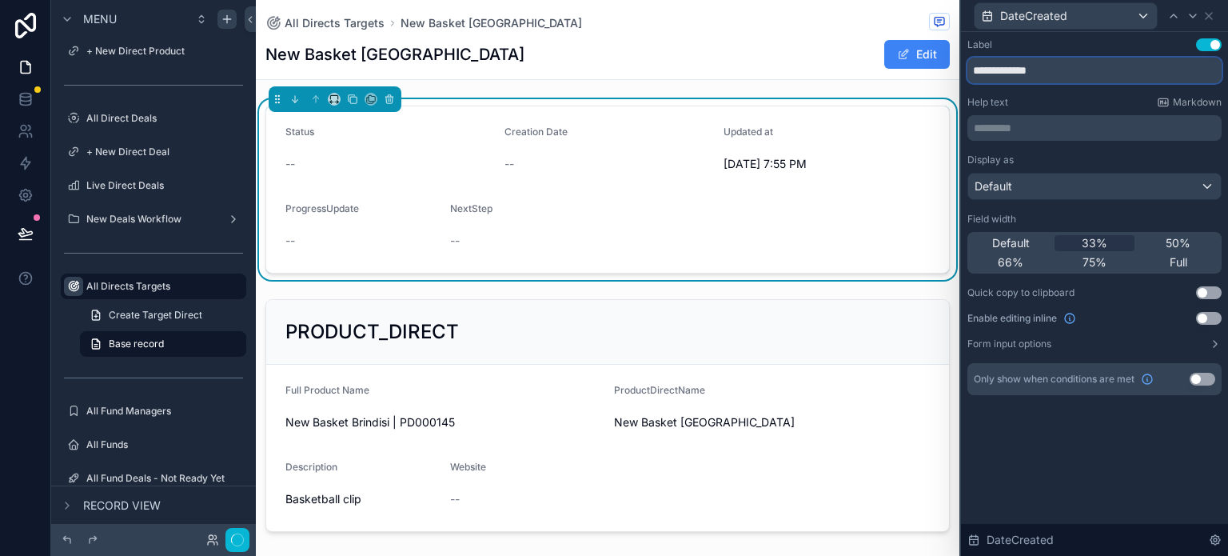
type input "**********"
click at [1075, 12] on div "DateCreated" at bounding box center [1065, 16] width 182 height 26
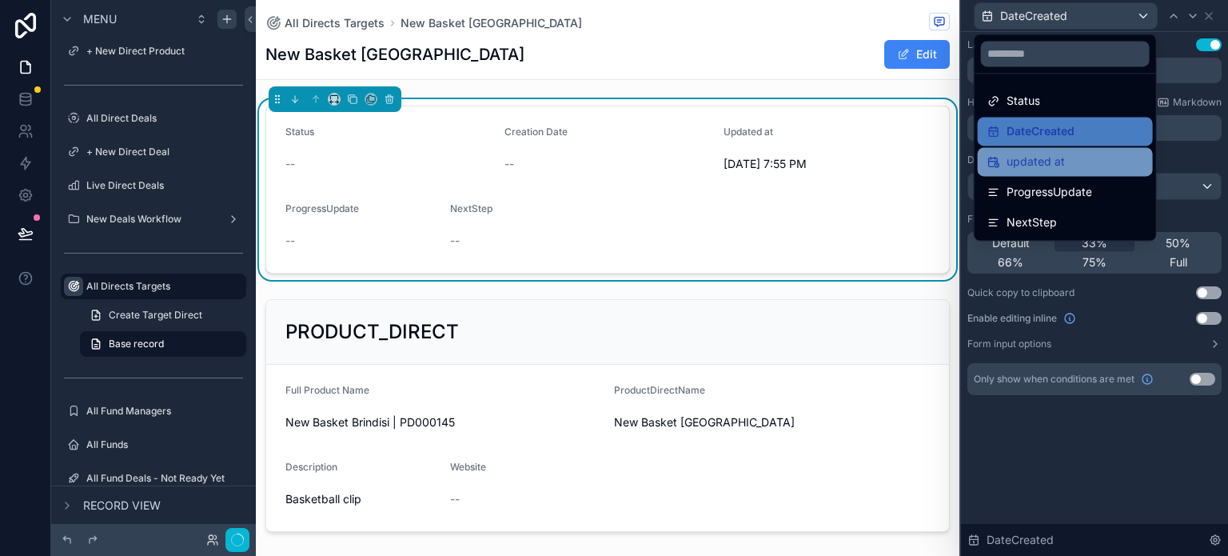
click at [1054, 156] on span "updated at" at bounding box center [1035, 161] width 58 height 19
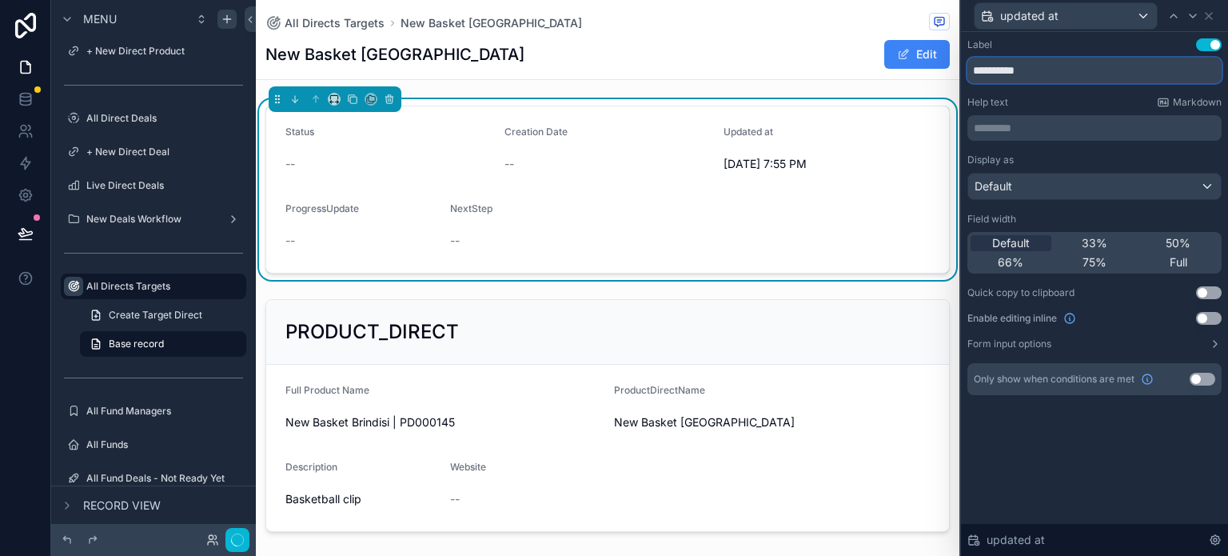
drag, startPoint x: 1036, startPoint y: 70, endPoint x: 945, endPoint y: 70, distance: 91.1
click at [945, 70] on div "**********" at bounding box center [614, 278] width 1228 height 556
type input "**********"
click at [1075, 155] on div "Display as" at bounding box center [1094, 159] width 254 height 13
click at [1075, 12] on div "updated at" at bounding box center [1065, 16] width 182 height 26
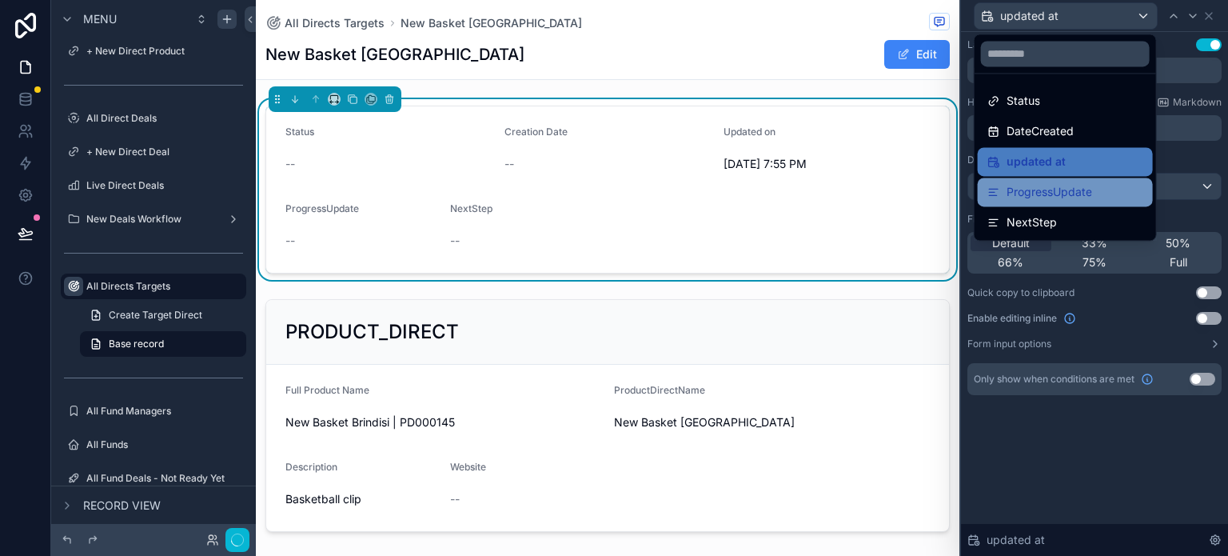
click at [1075, 188] on span "ProgressUpdate" at bounding box center [1049, 191] width 86 height 19
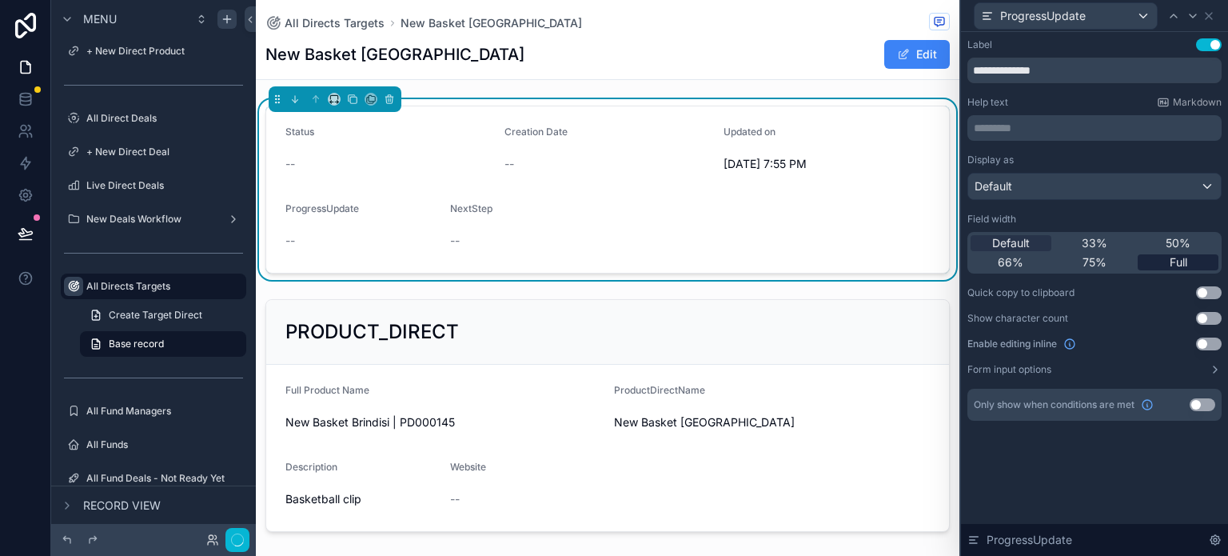
click at [1075, 261] on div "Full" at bounding box center [1178, 262] width 81 height 16
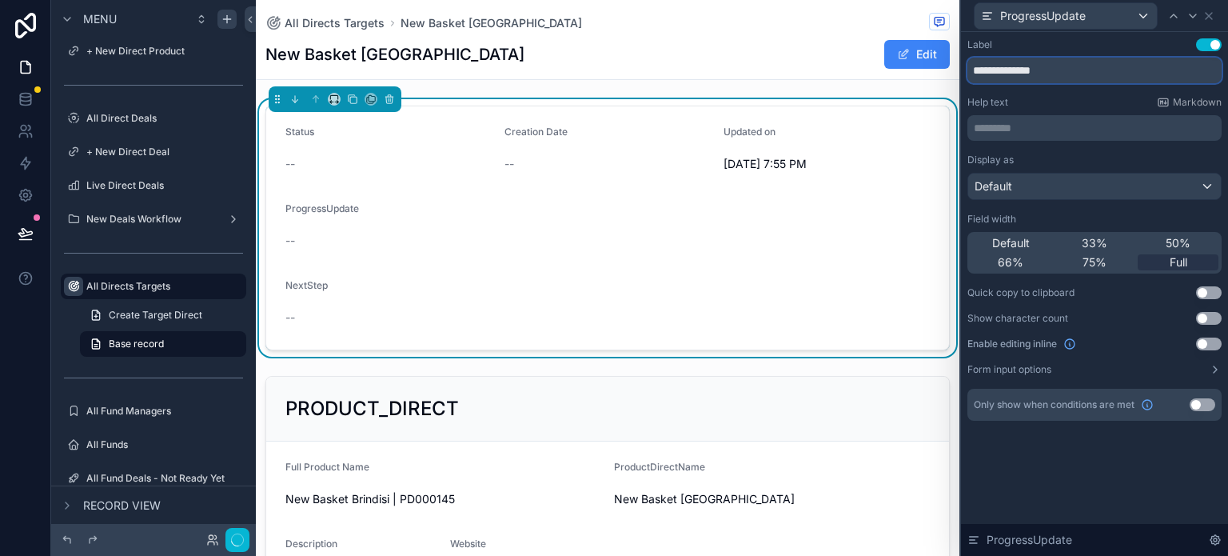
click at [1018, 70] on input "**********" at bounding box center [1094, 71] width 254 height 26
type input "**********"
click at [1047, 12] on span "ProgressUpdate" at bounding box center [1043, 16] width 86 height 16
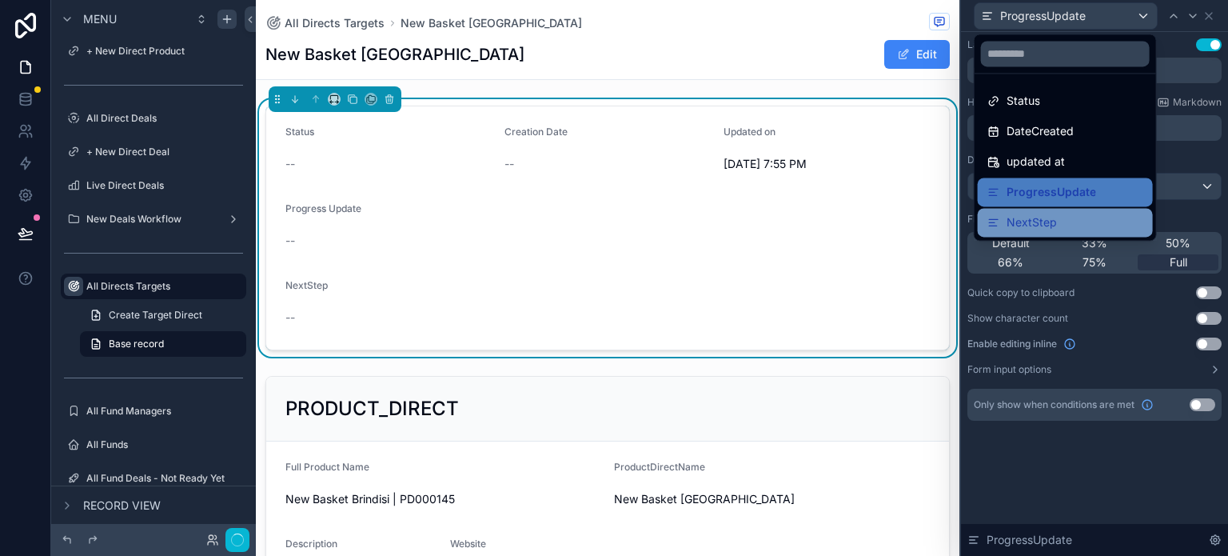
click at [1064, 215] on div "NextStep" at bounding box center [1065, 222] width 156 height 19
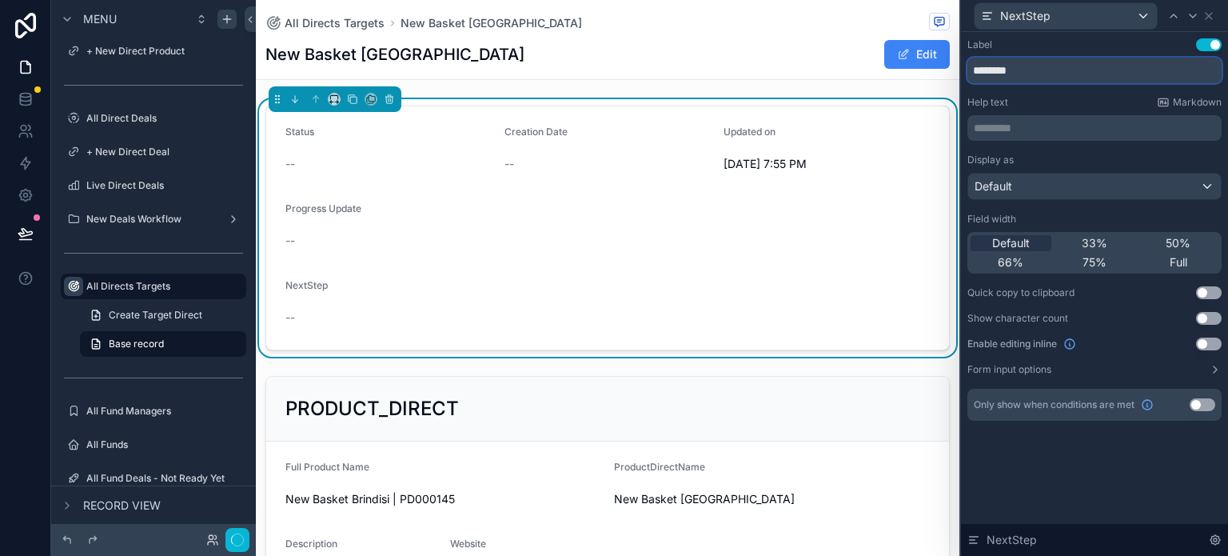
click at [1001, 65] on input "********" at bounding box center [1094, 71] width 254 height 26
click at [998, 67] on input "********" at bounding box center [1094, 71] width 254 height 26
click at [1027, 67] on input "*********" at bounding box center [1094, 71] width 254 height 26
type input "**********"
click at [1075, 211] on div "Display as Default Field width Default 33% 50% 66% 75% Full Quick copy to clipb…" at bounding box center [1094, 264] width 254 height 222
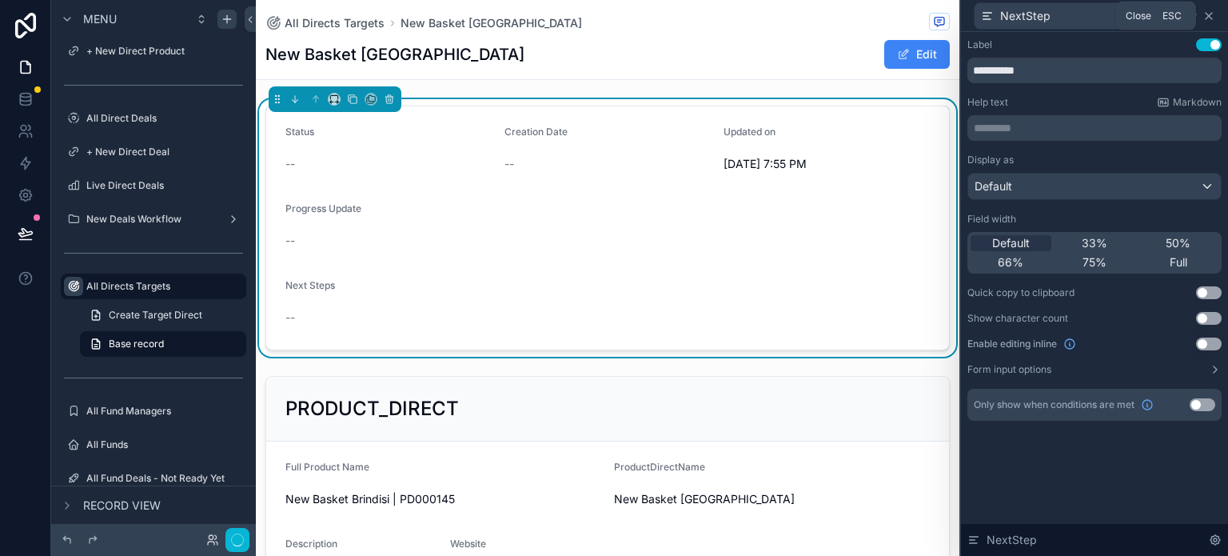
click at [1075, 20] on icon at bounding box center [1208, 16] width 13 height 13
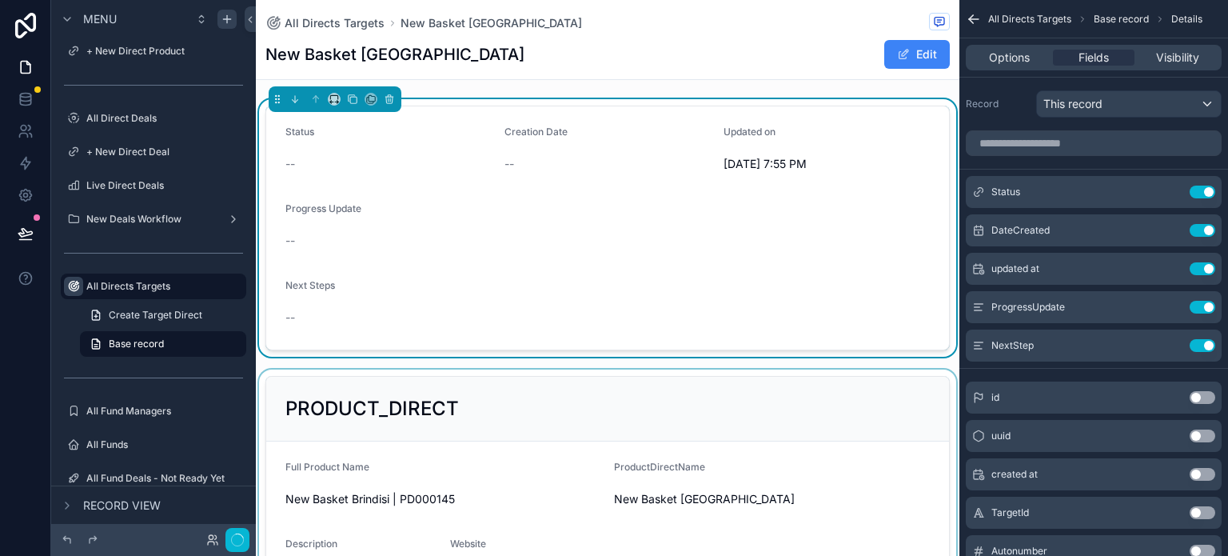
click at [780, 402] on div "scrollable content" at bounding box center [607, 491] width 703 height 245
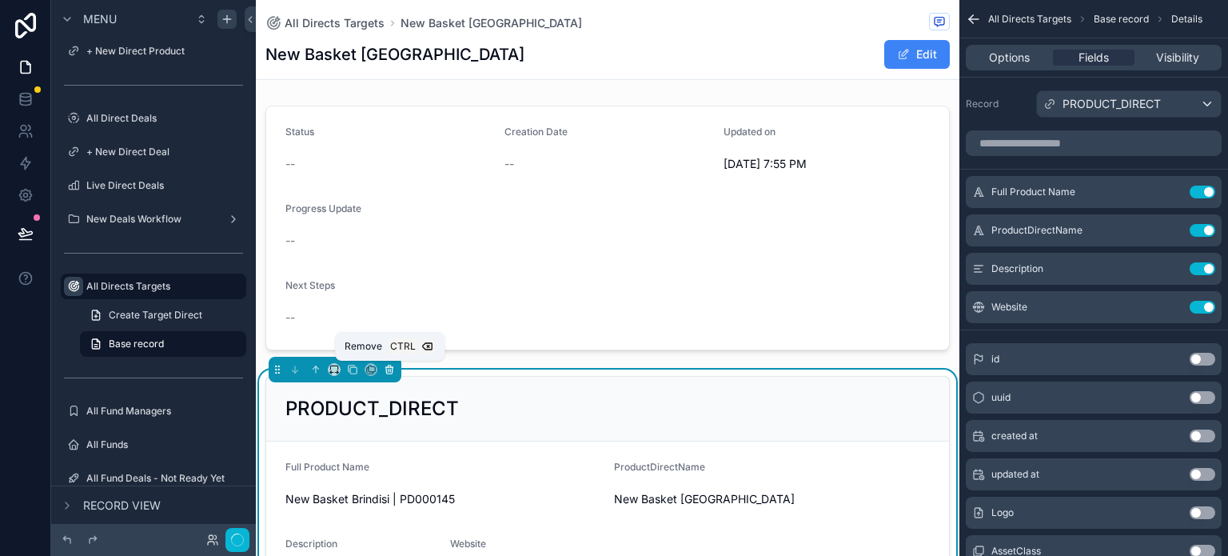
click at [393, 372] on icon "scrollable content" at bounding box center [389, 369] width 11 height 11
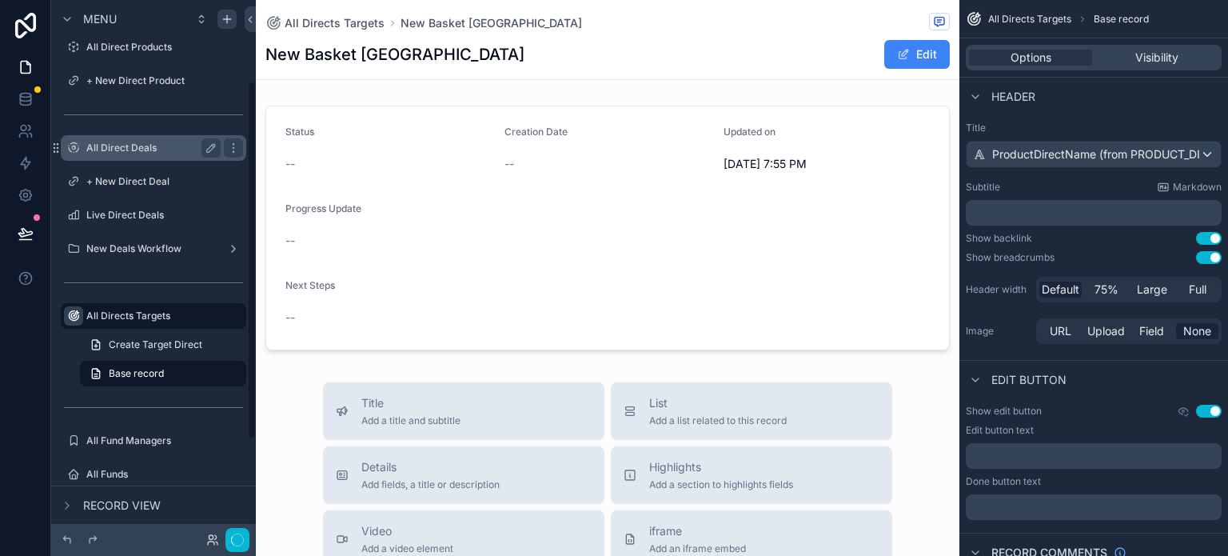
scroll to position [27, 0]
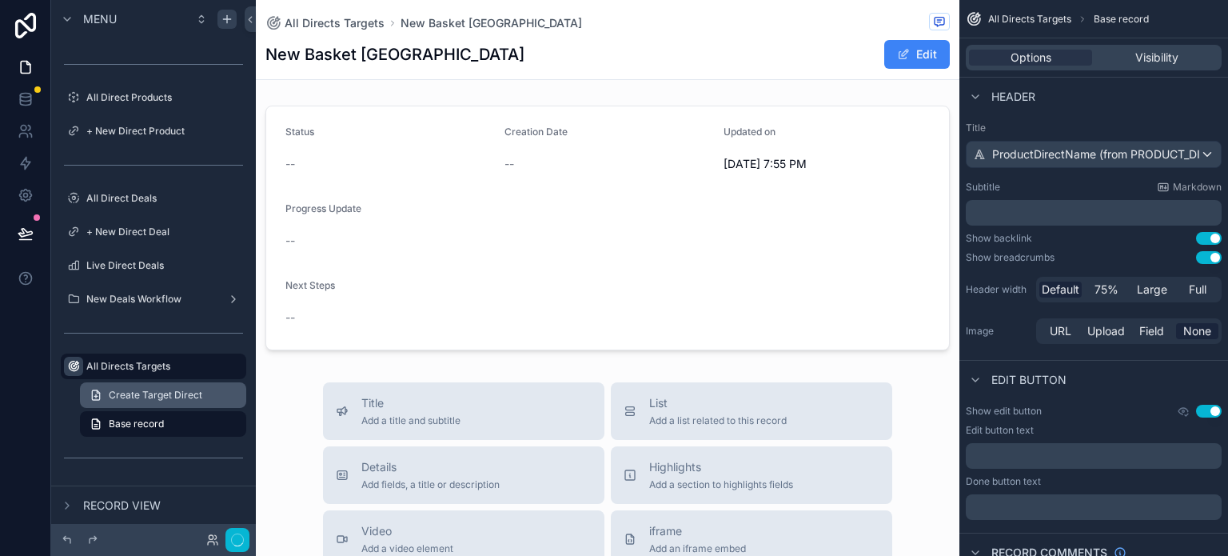
click at [161, 396] on span "Create Target Direct" at bounding box center [156, 395] width 94 height 13
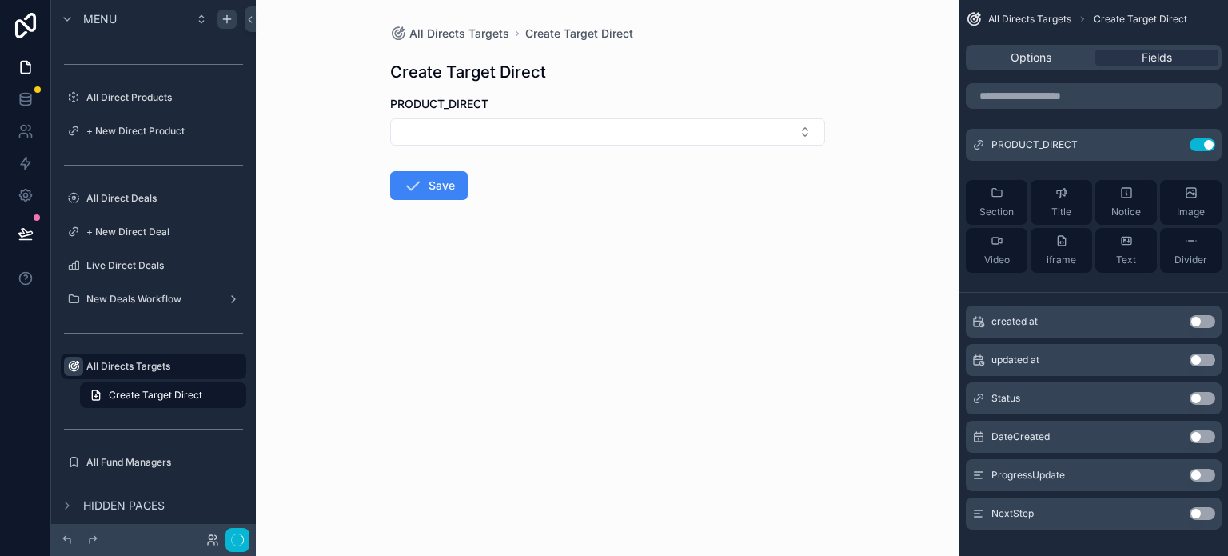
click at [1075, 472] on button "Use setting" at bounding box center [1202, 474] width 26 height 13
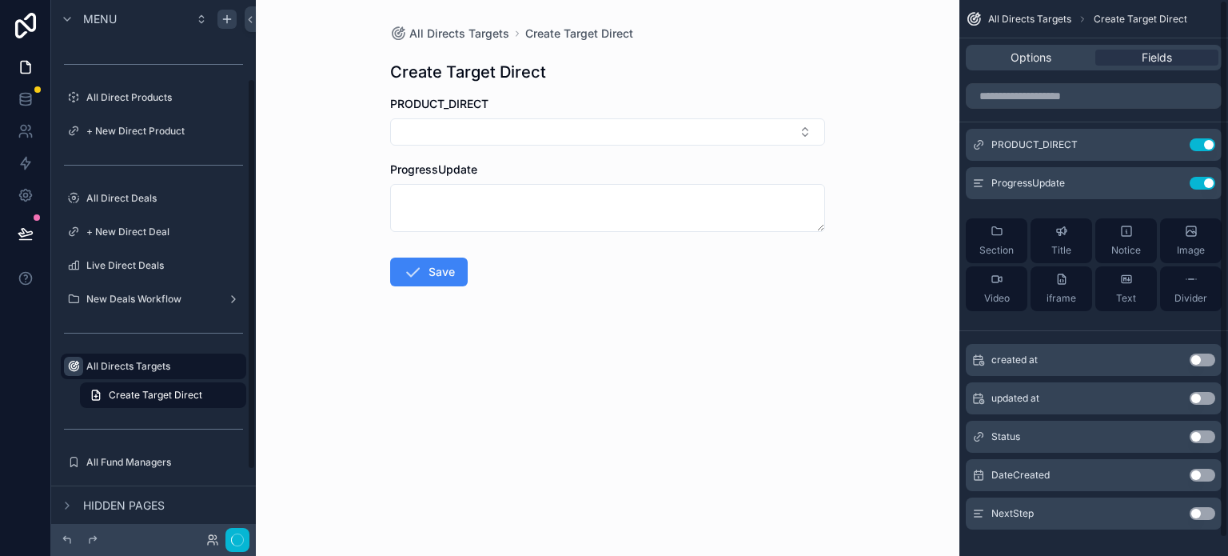
scroll to position [107, 0]
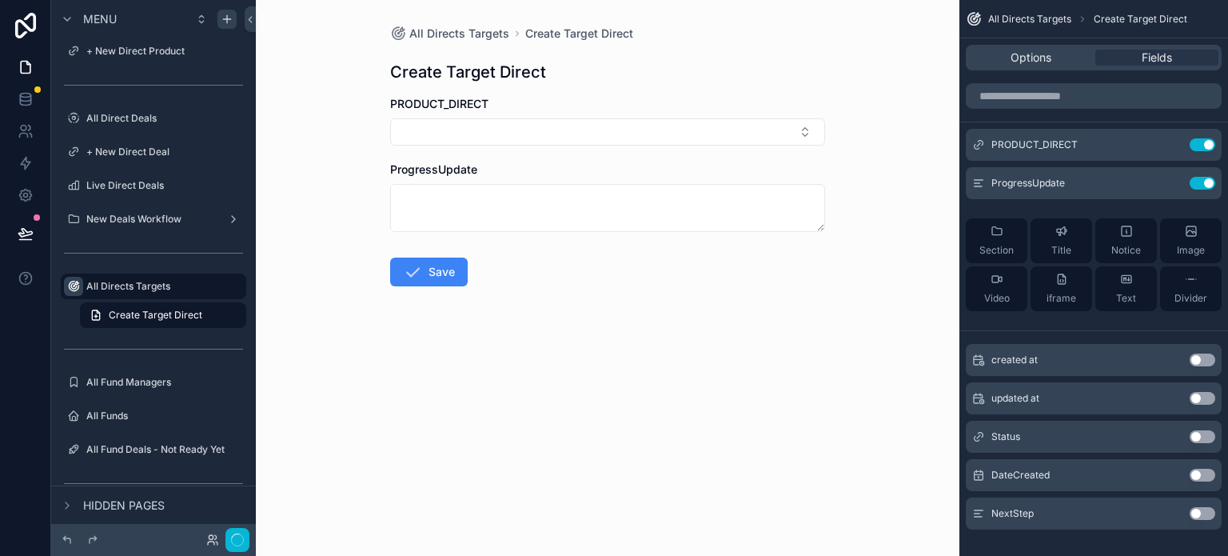
click at [1075, 509] on button "Use setting" at bounding box center [1202, 513] width 26 height 13
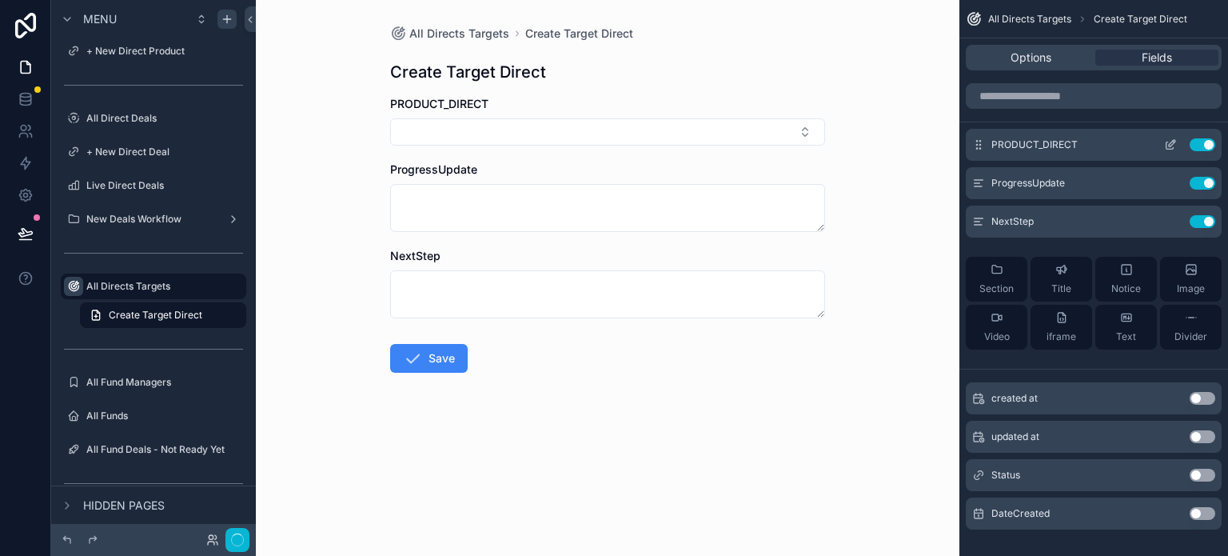
click at [1075, 145] on icon "scrollable content" at bounding box center [1172, 143] width 6 height 6
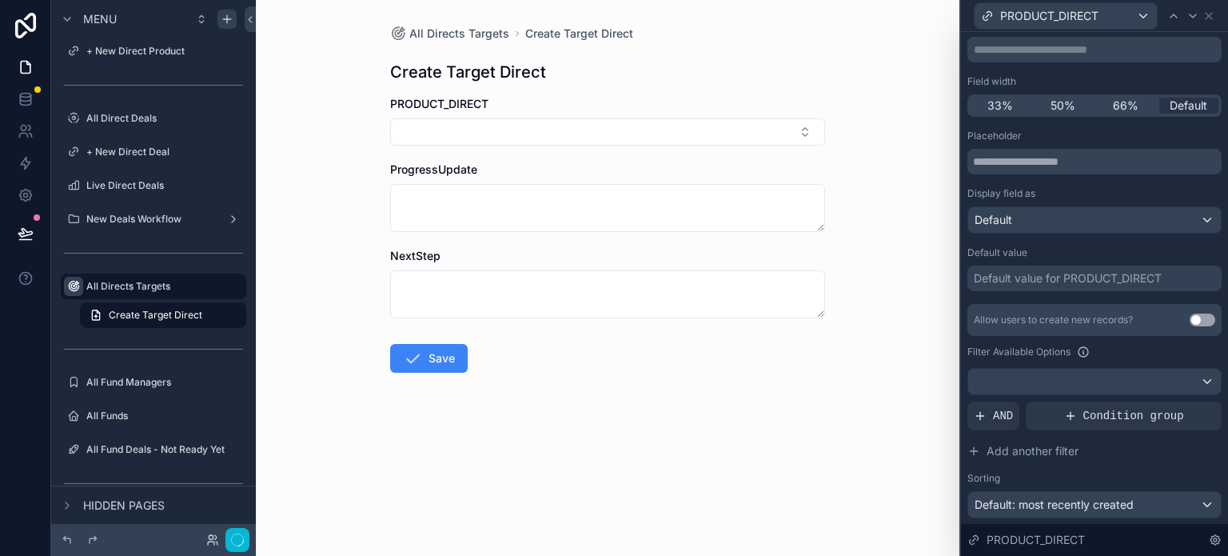
scroll to position [0, 0]
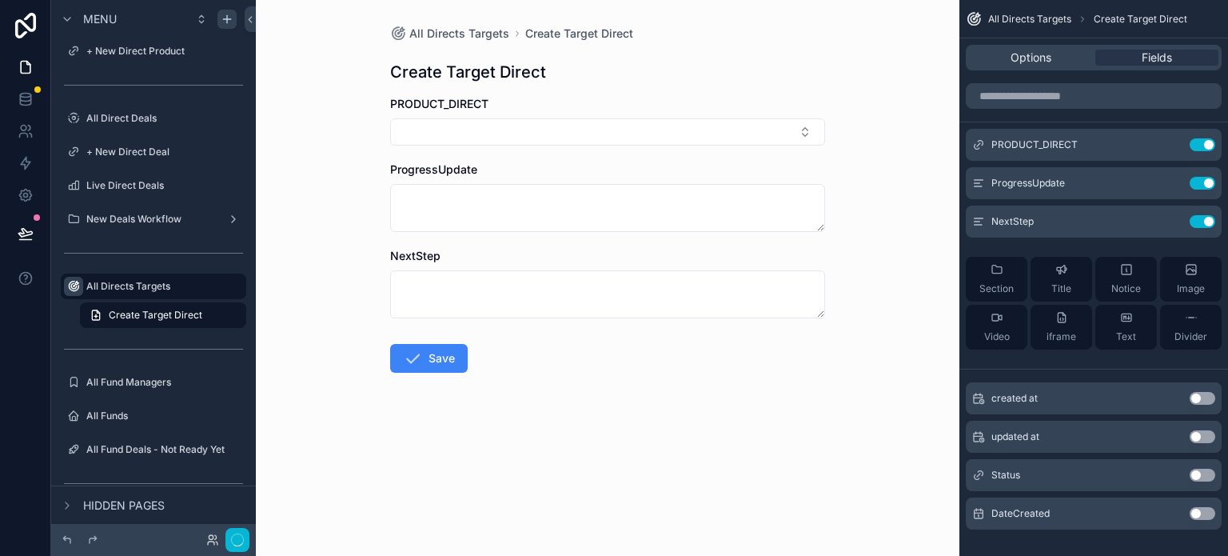
click at [1075, 472] on button "Use setting" at bounding box center [1202, 474] width 26 height 13
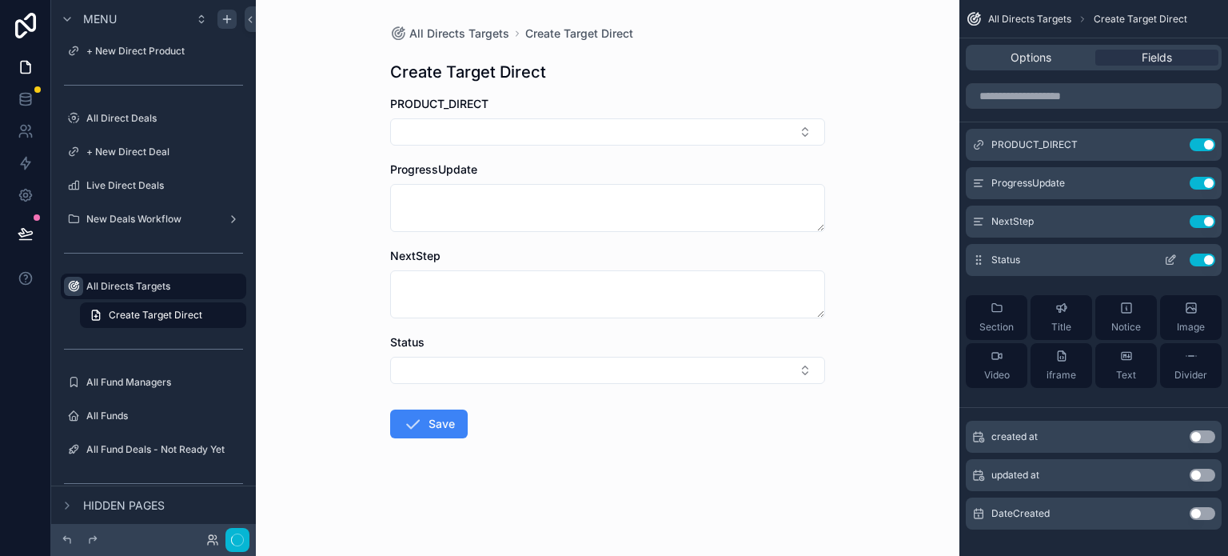
click at [1075, 261] on icon "scrollable content" at bounding box center [1169, 260] width 7 height 7
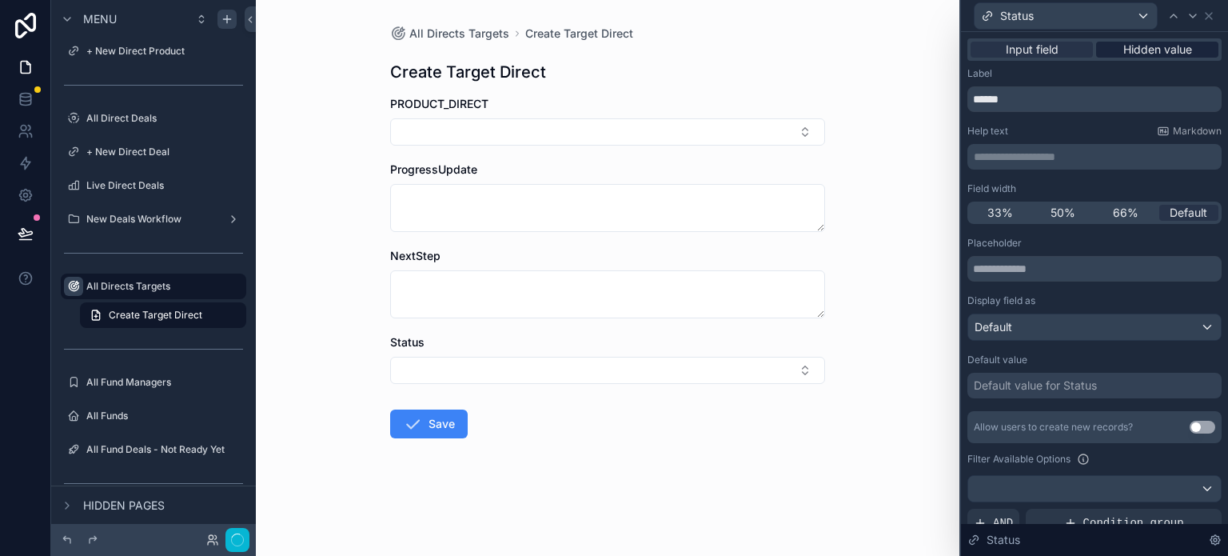
click at [1075, 50] on span "Hidden value" at bounding box center [1157, 50] width 69 height 16
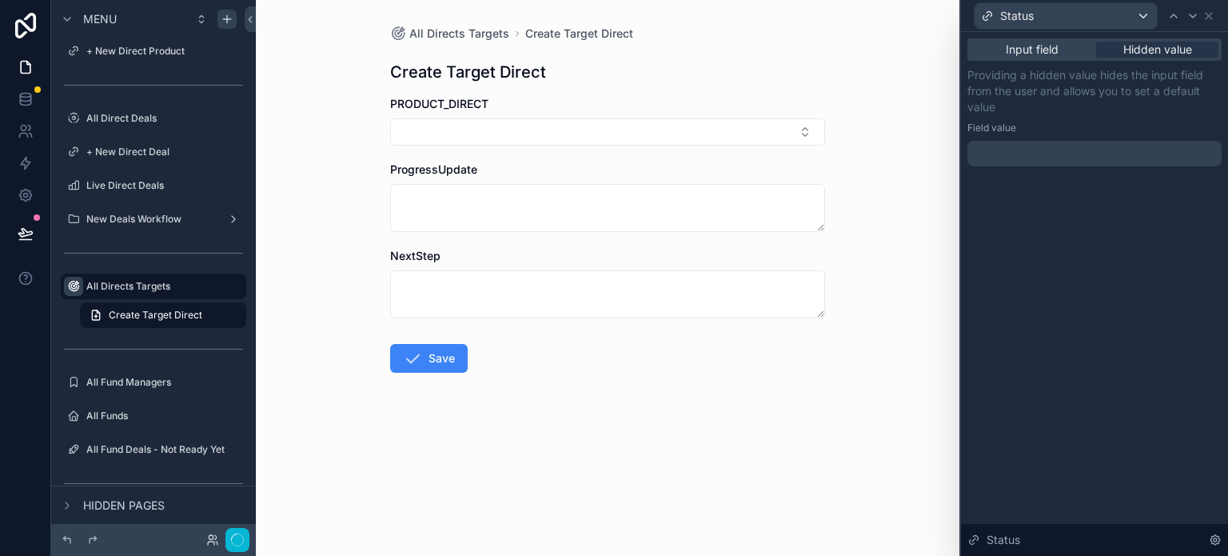
click at [1075, 149] on div at bounding box center [1094, 154] width 254 height 26
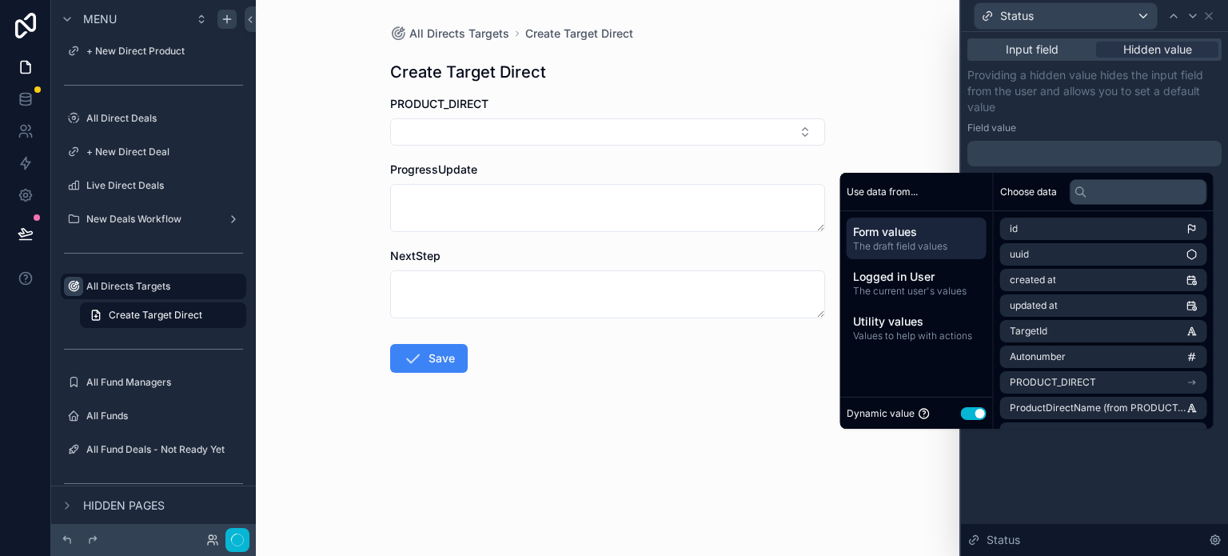
click at [964, 412] on button "Use setting" at bounding box center [974, 413] width 26 height 13
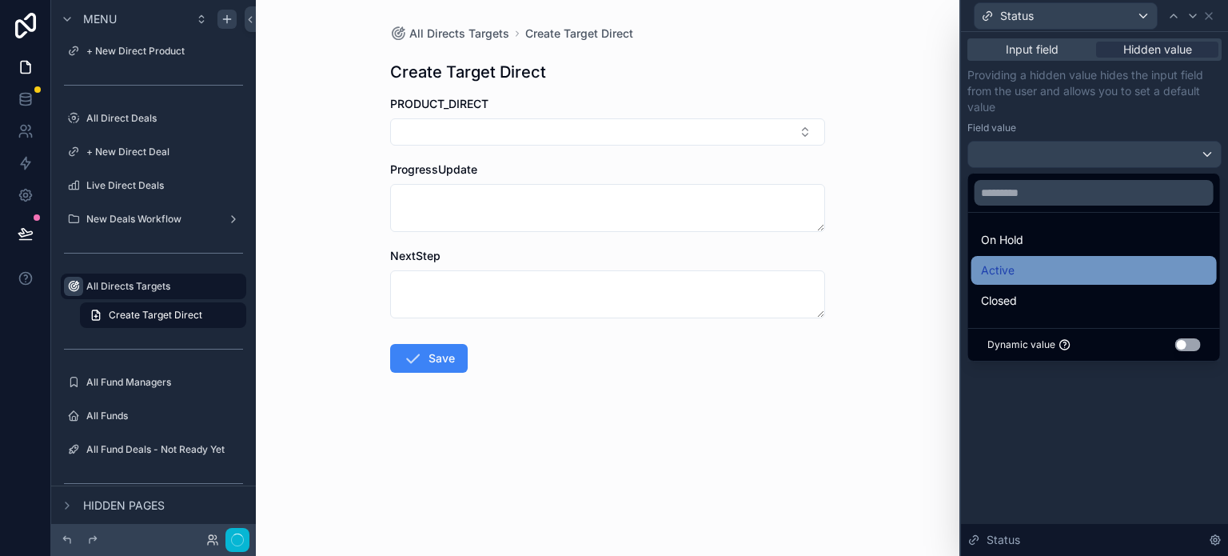
click at [1010, 265] on span "Active" at bounding box center [998, 270] width 34 height 19
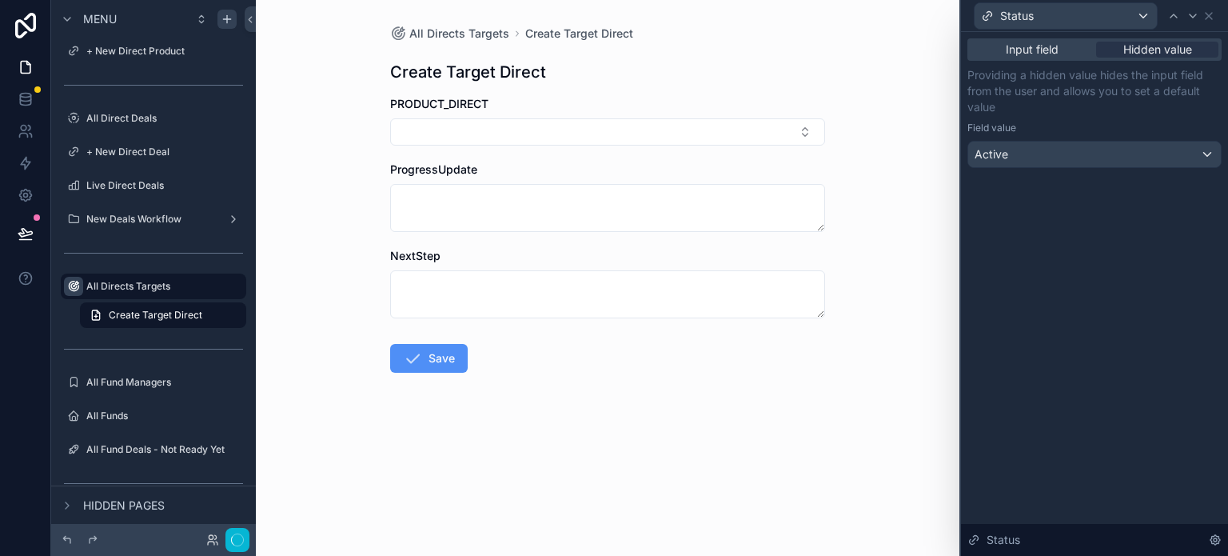
click at [421, 360] on icon "scrollable content" at bounding box center [412, 358] width 19 height 19
click at [1075, 22] on div "Status" at bounding box center [1065, 16] width 182 height 26
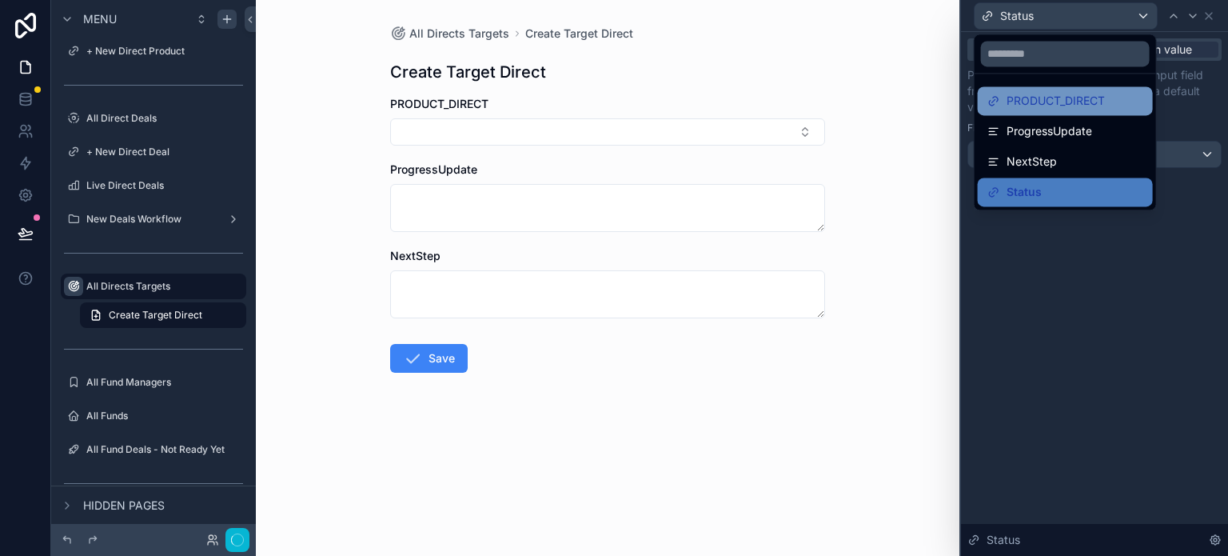
click at [1061, 92] on span "PRODUCT_DIRECT" at bounding box center [1055, 100] width 98 height 19
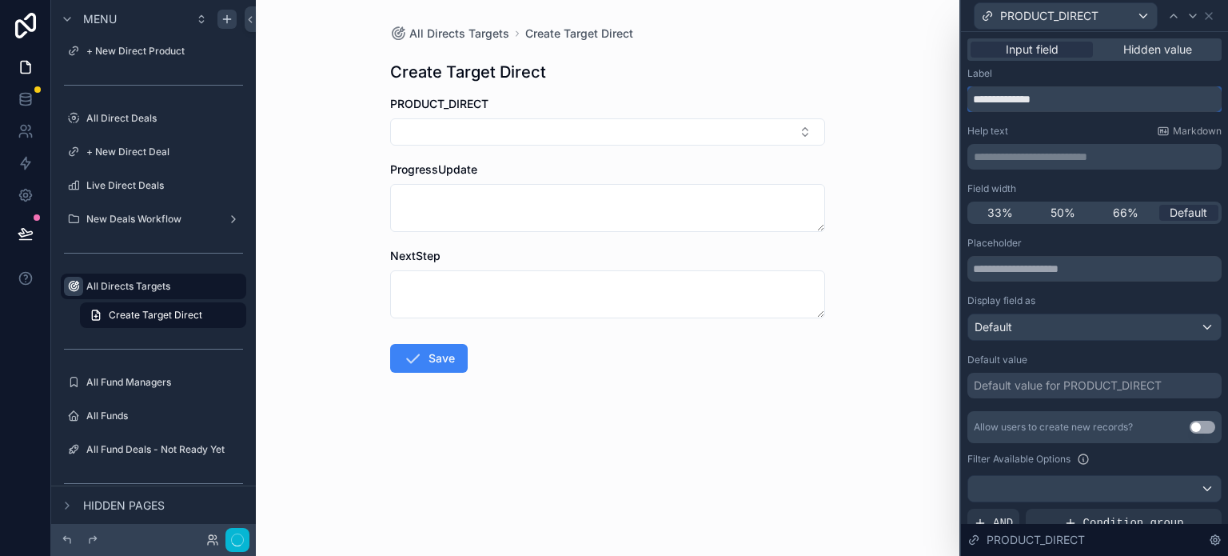
drag, startPoint x: 1075, startPoint y: 98, endPoint x: 956, endPoint y: 98, distance: 119.1
click at [956, 98] on div "**********" at bounding box center [614, 278] width 1228 height 556
drag, startPoint x: 1086, startPoint y: 102, endPoint x: 1010, endPoint y: 107, distance: 75.4
click at [1010, 107] on input "**********" at bounding box center [1094, 99] width 254 height 26
click at [1066, 101] on input "**********" at bounding box center [1094, 99] width 254 height 26
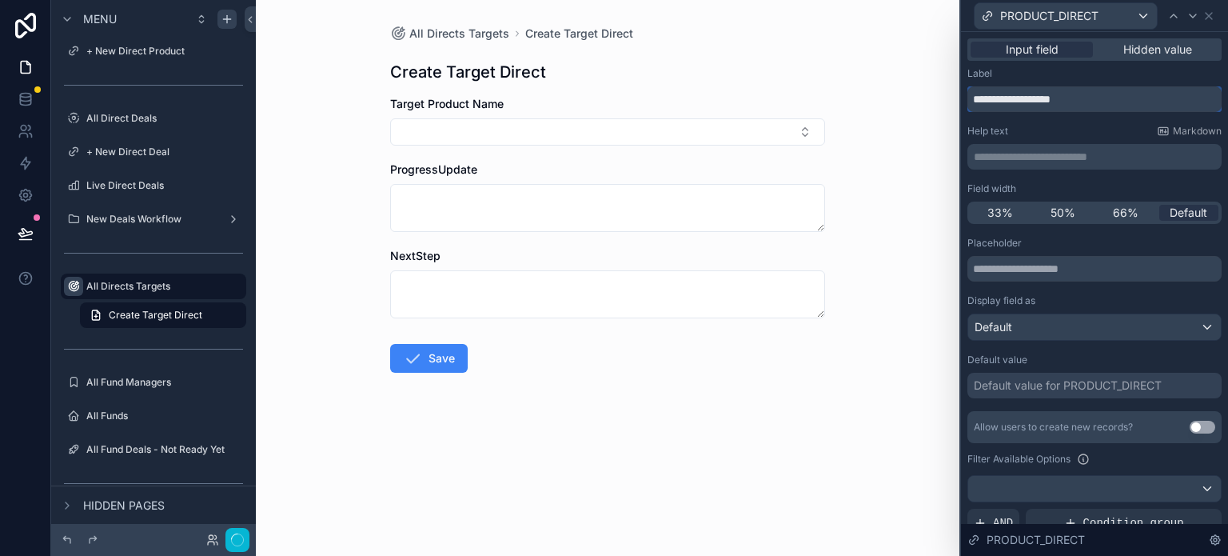
type input "**********"
click at [1044, 155] on p "**********" at bounding box center [1096, 157] width 245 height 16
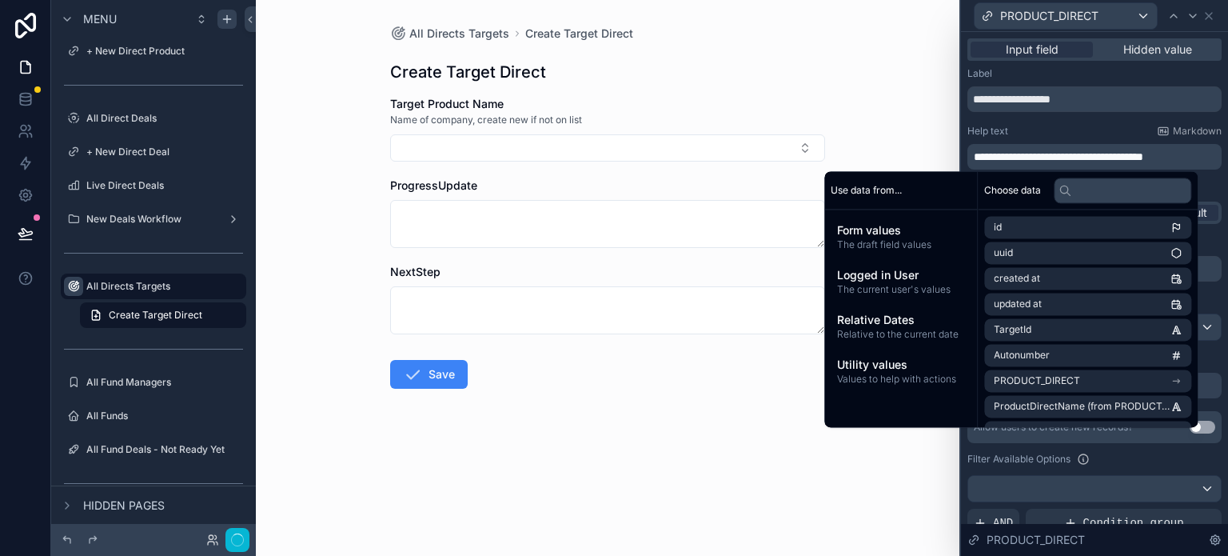
click at [729, 175] on form "Target Product Name Name of company, create new if not on list ProgressUpdate N…" at bounding box center [607, 293] width 435 height 395
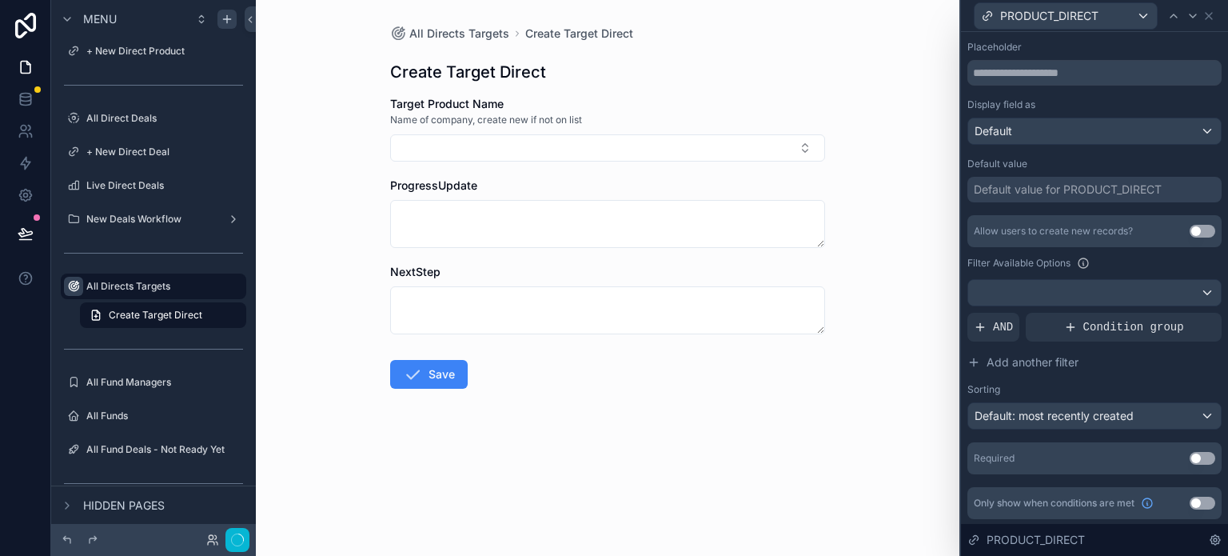
scroll to position [116, 0]
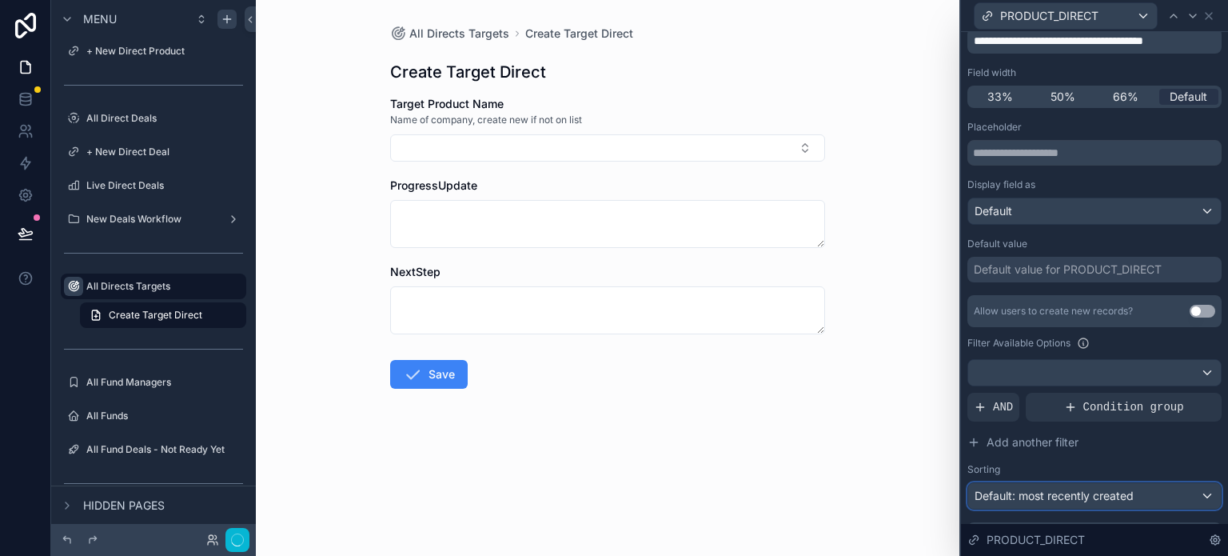
click at [1075, 495] on div "Default: most recently created" at bounding box center [1094, 496] width 253 height 26
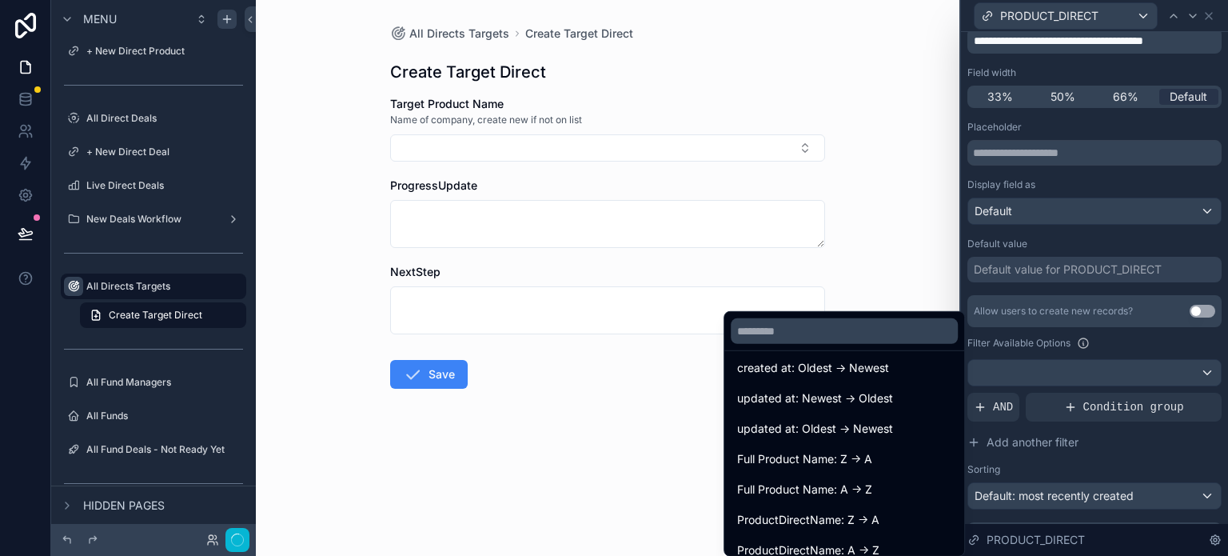
scroll to position [81, 0]
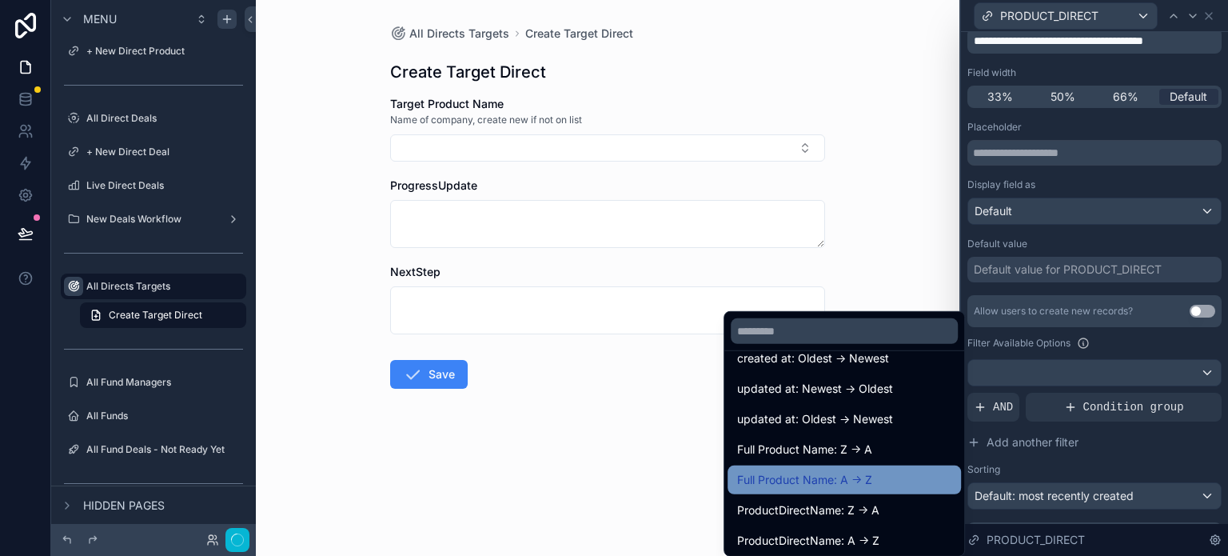
click at [890, 466] on div "Full Product Name: A -> Z" at bounding box center [843, 479] width 233 height 29
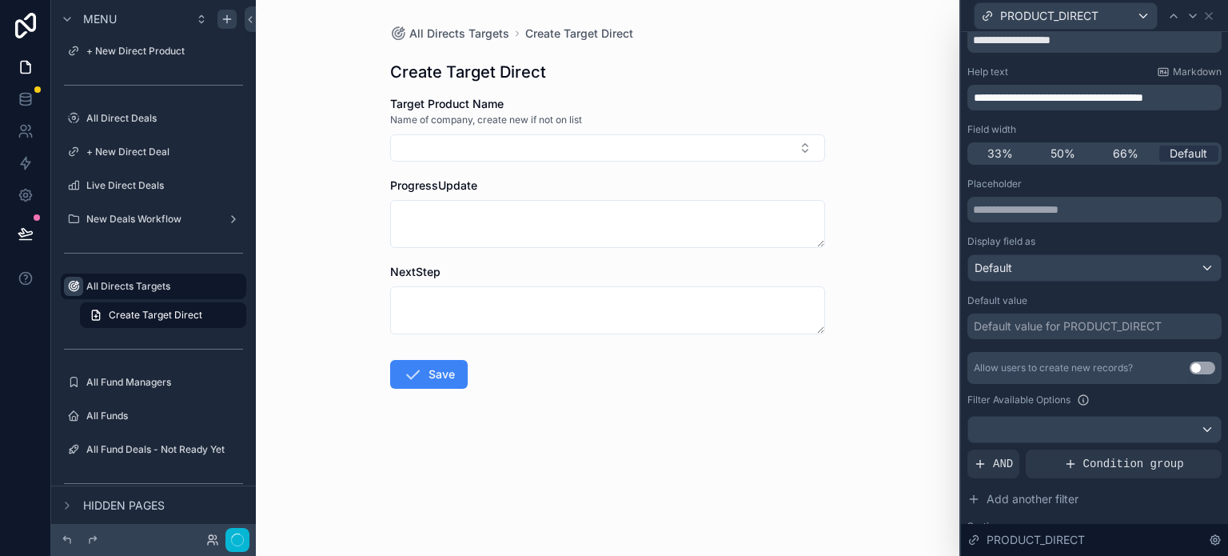
scroll to position [0, 0]
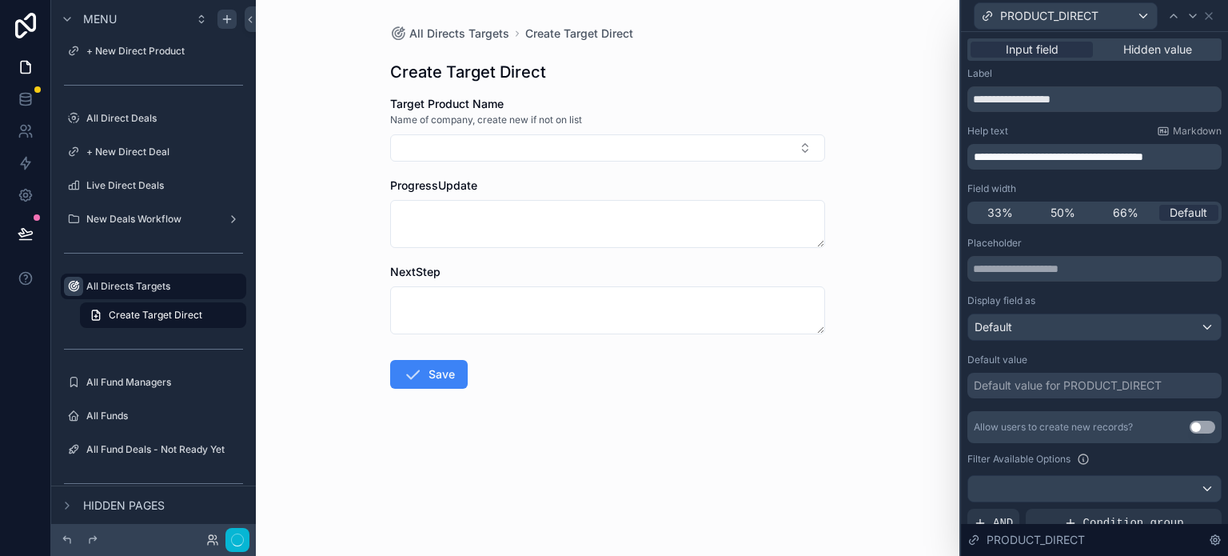
click at [1075, 423] on button "Use setting" at bounding box center [1202, 426] width 26 height 13
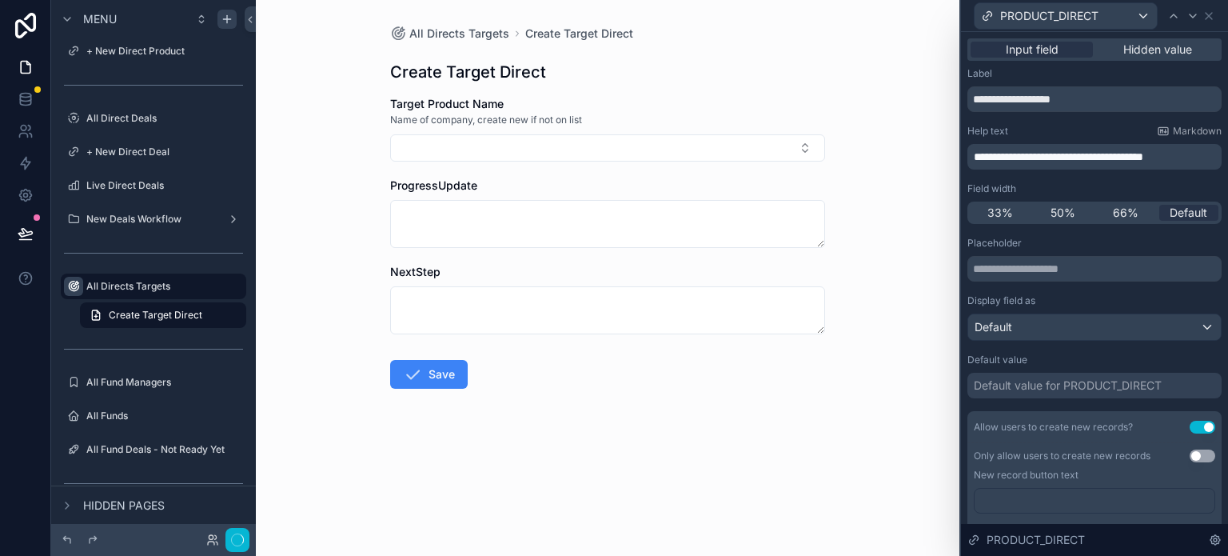
click at [917, 341] on div "All Directs Targets Create Target Direct Create Target Direct Target Product Na…" at bounding box center [607, 278] width 703 height 556
click at [807, 144] on button "Select Button" at bounding box center [607, 147] width 435 height 27
click at [833, 122] on div "All Directs Targets Create Target Direct Create Target Direct Target Product Na…" at bounding box center [607, 245] width 460 height 491
click at [237, 539] on icon "button" at bounding box center [233, 539] width 9 height 9
click at [1075, 15] on icon at bounding box center [1208, 16] width 13 height 13
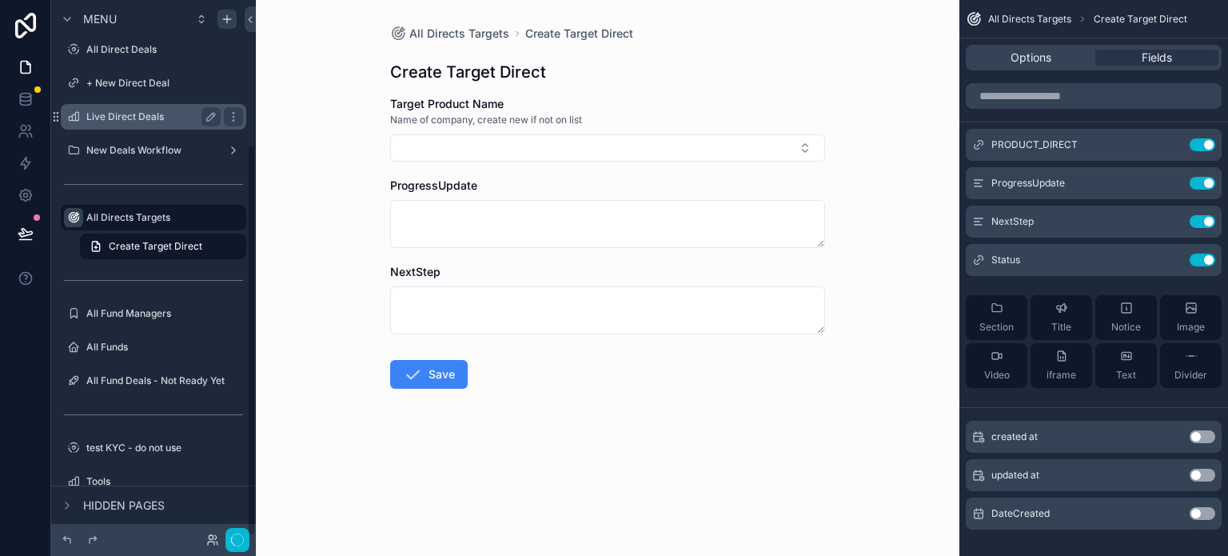
scroll to position [198, 0]
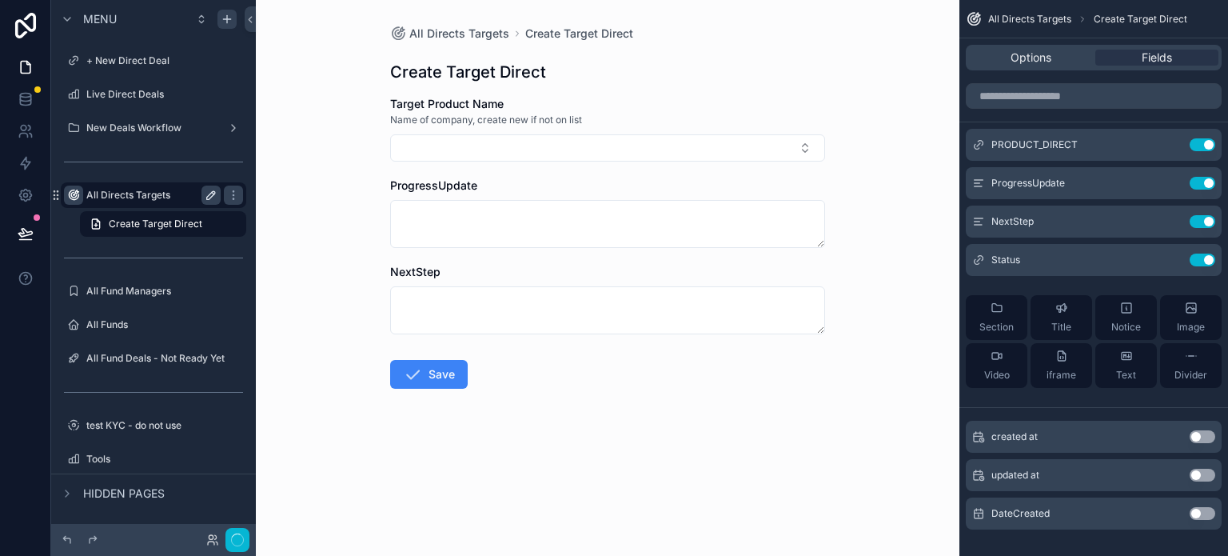
click at [137, 194] on label "All Directs Targets" at bounding box center [150, 195] width 128 height 13
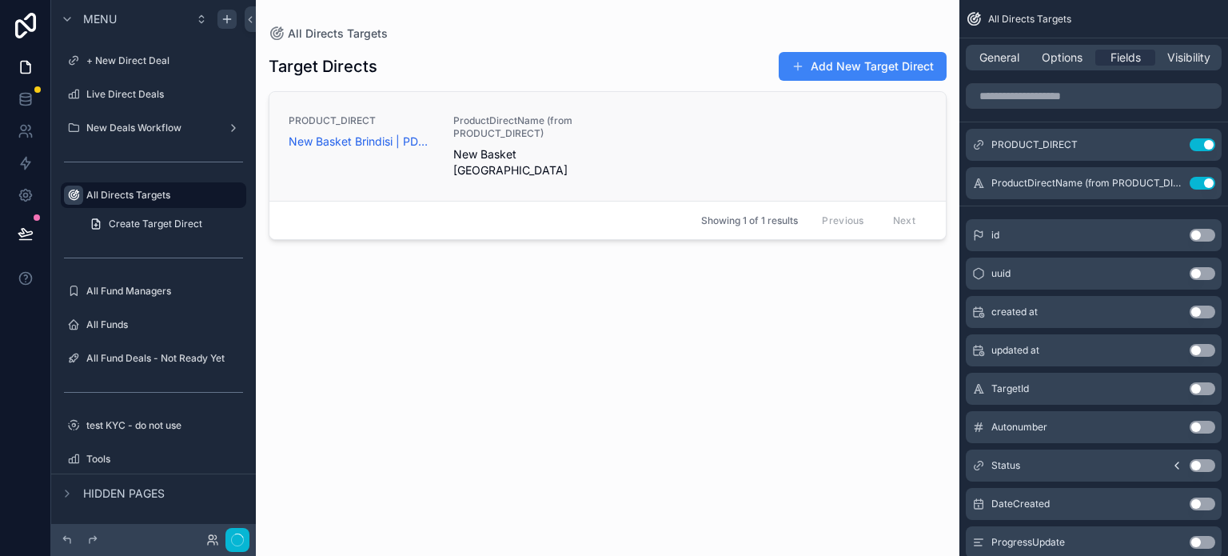
click at [671, 161] on div "PRODUCT_DIRECT New Basket Brindisi | PD000145 ProductDirectName (from PRODUCT_D…" at bounding box center [608, 146] width 638 height 64
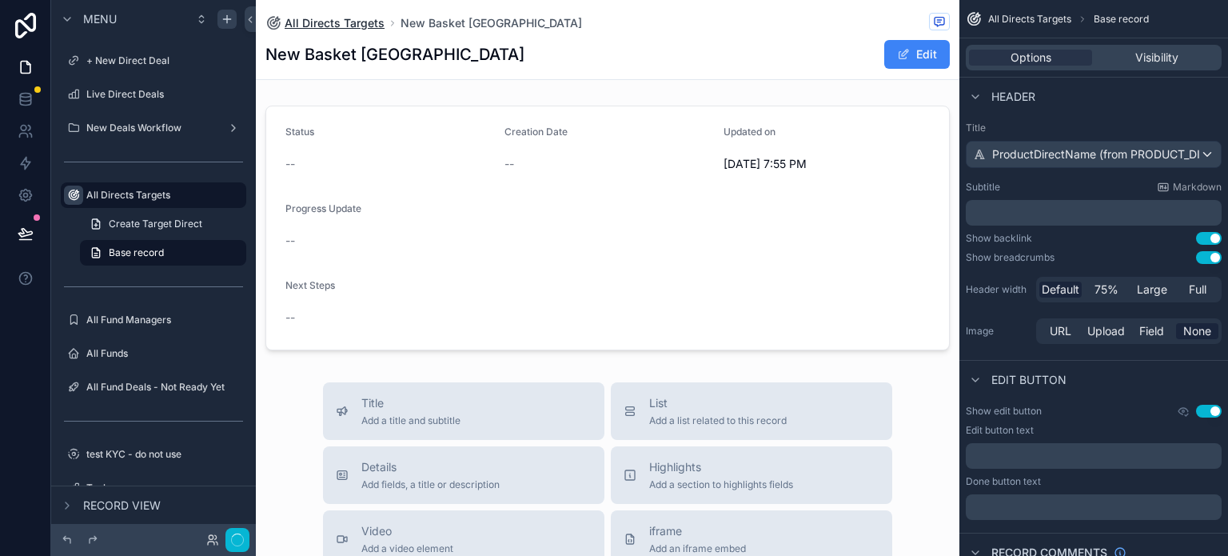
click at [338, 27] on span "All Directs Targets" at bounding box center [335, 23] width 100 height 16
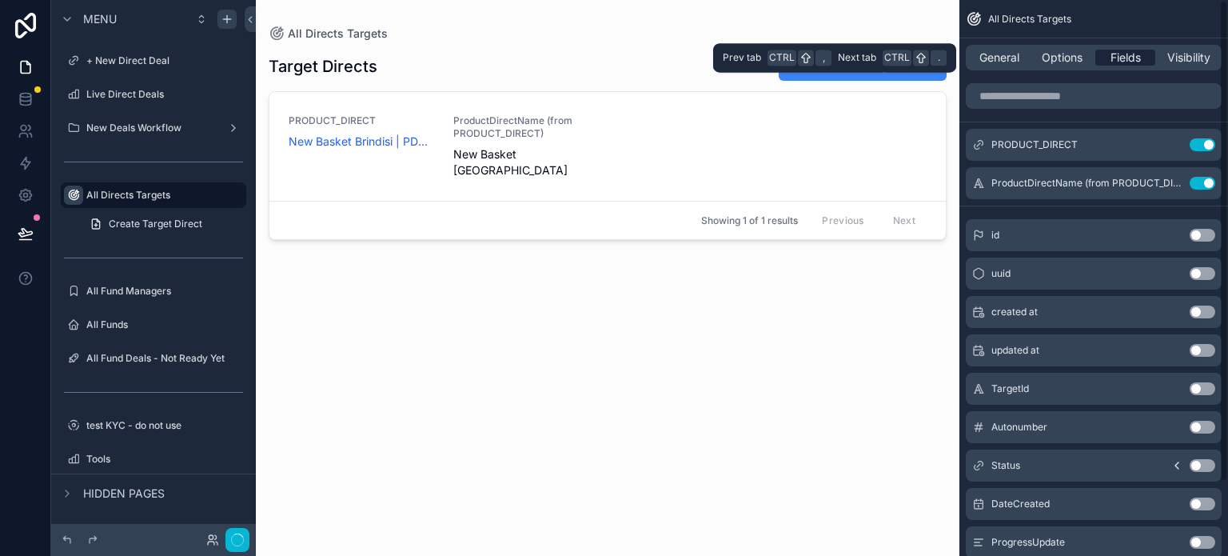
click at [1075, 58] on span "Fields" at bounding box center [1125, 58] width 30 height 16
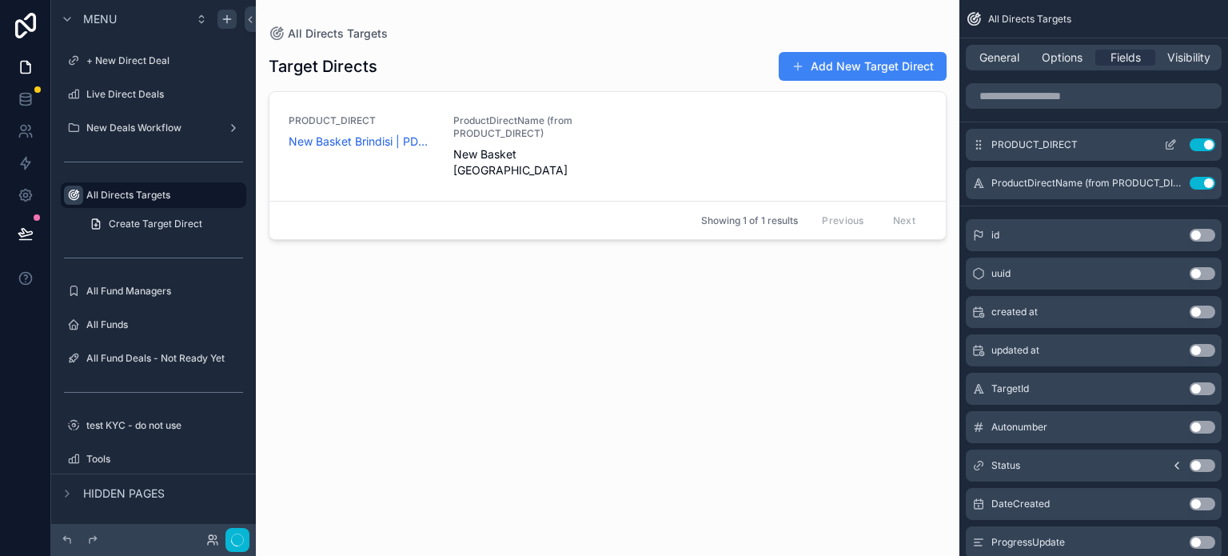
click at [1075, 145] on icon "scrollable content" at bounding box center [1170, 144] width 13 height 13
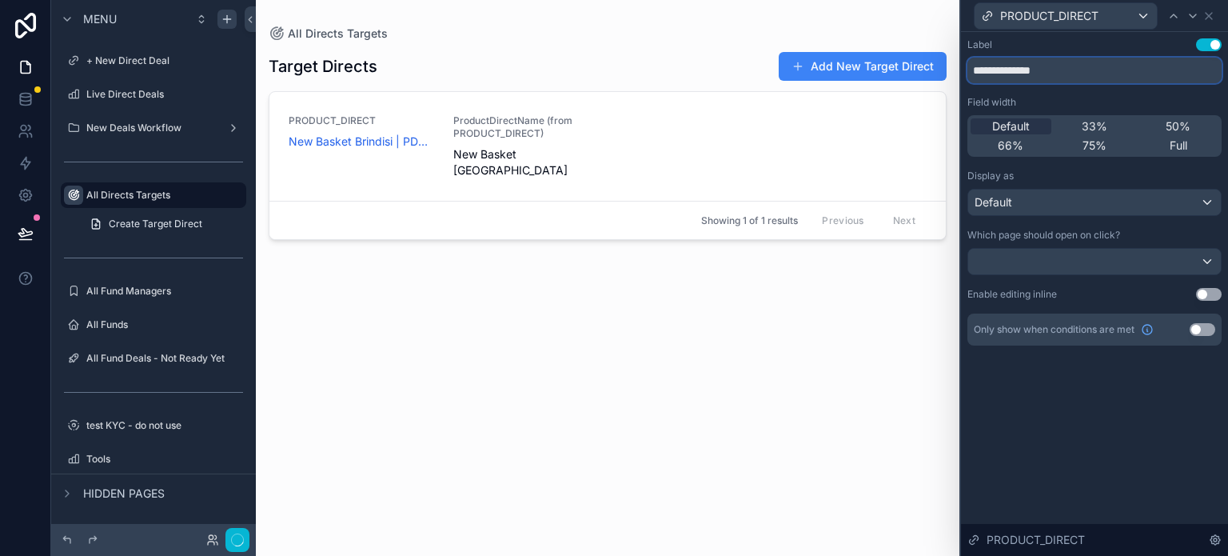
drag, startPoint x: 1070, startPoint y: 68, endPoint x: 957, endPoint y: 61, distance: 112.9
click at [957, 61] on div "**********" at bounding box center [614, 278] width 1228 height 556
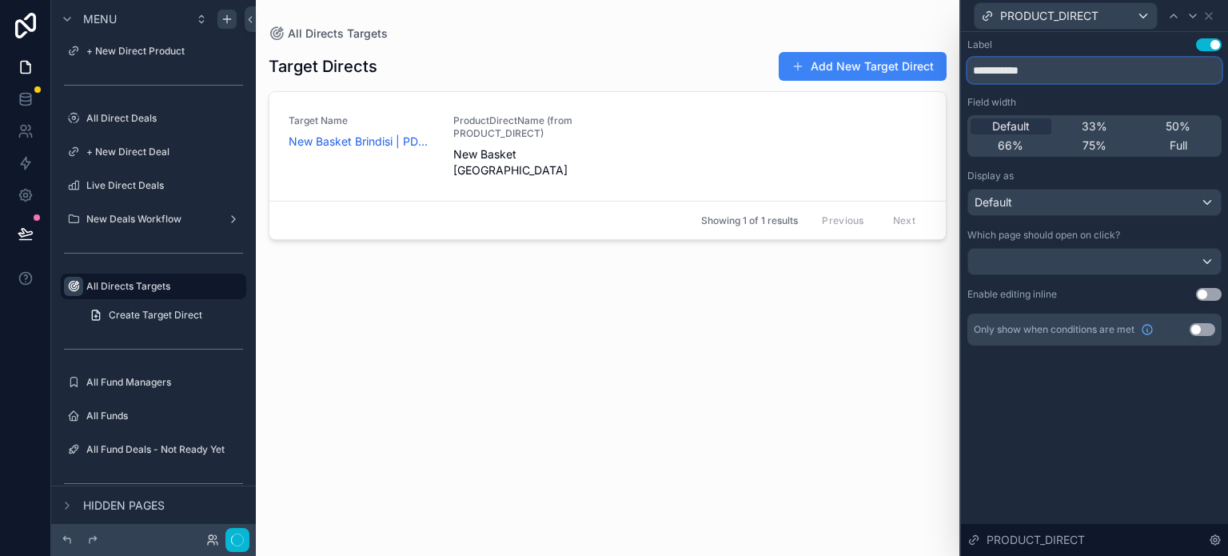
type input "**********"
click at [1075, 12] on div "PRODUCT_DIRECT" at bounding box center [1065, 16] width 182 height 26
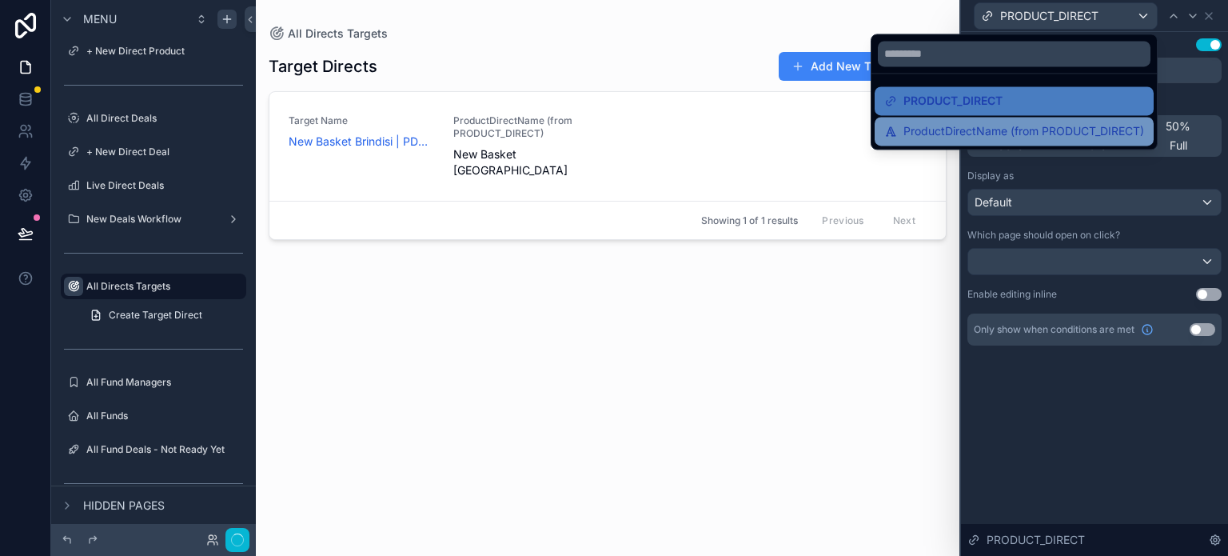
click at [1074, 122] on span "ProductDirectName (from PRODUCT_DIRECT)" at bounding box center [1023, 131] width 241 height 19
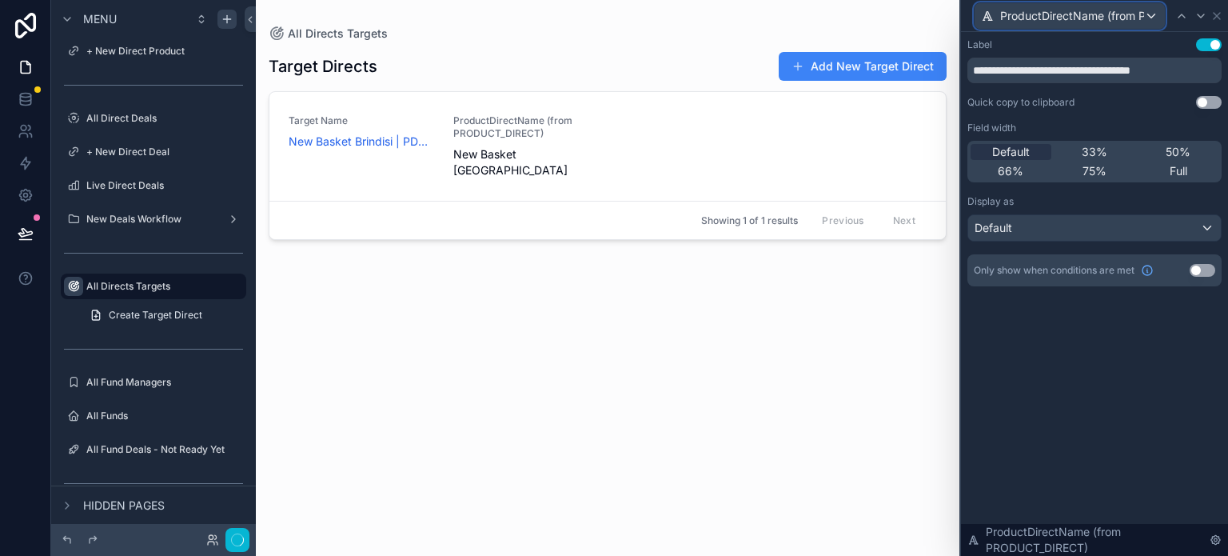
click at [1075, 15] on span "ProductDirectName (from PRODUCT_DIRECT)" at bounding box center [1072, 16] width 144 height 16
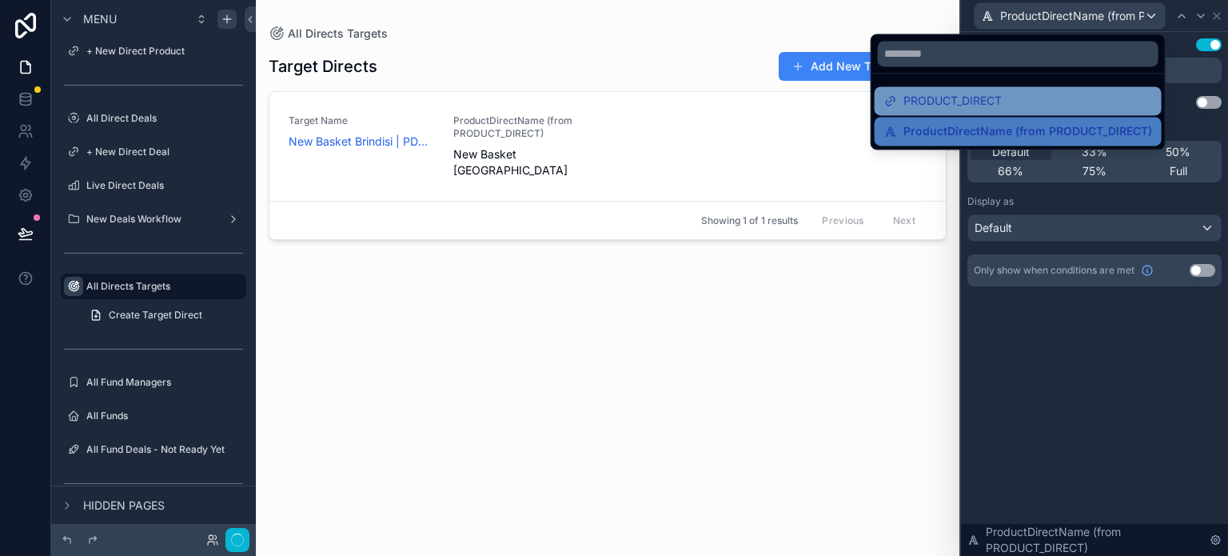
click at [1050, 102] on div "PRODUCT_DIRECT" at bounding box center [1018, 100] width 268 height 19
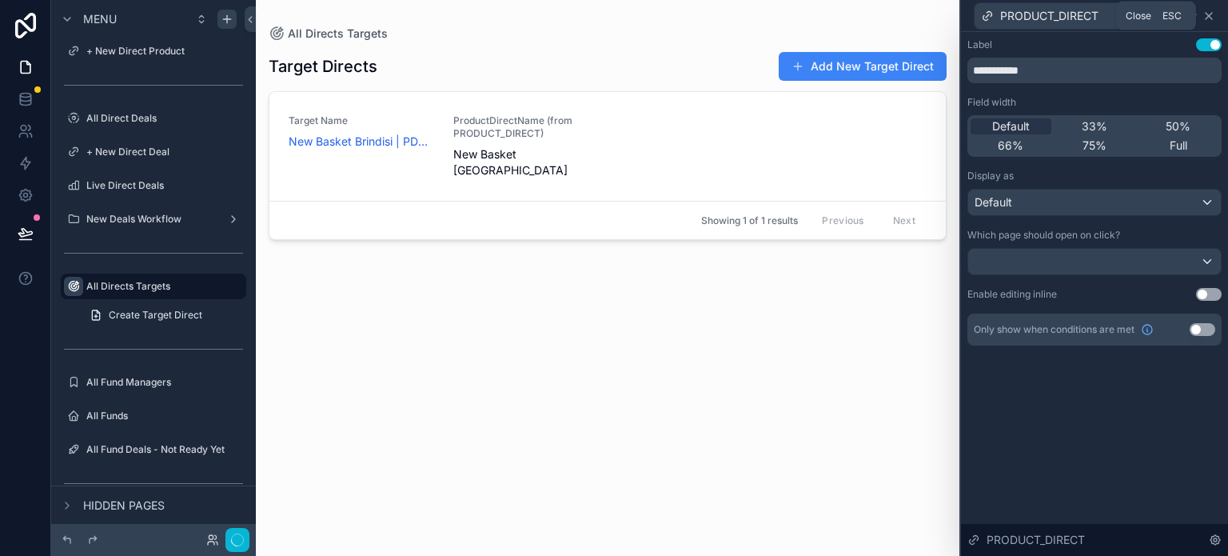
click at [1075, 11] on icon at bounding box center [1208, 16] width 13 height 13
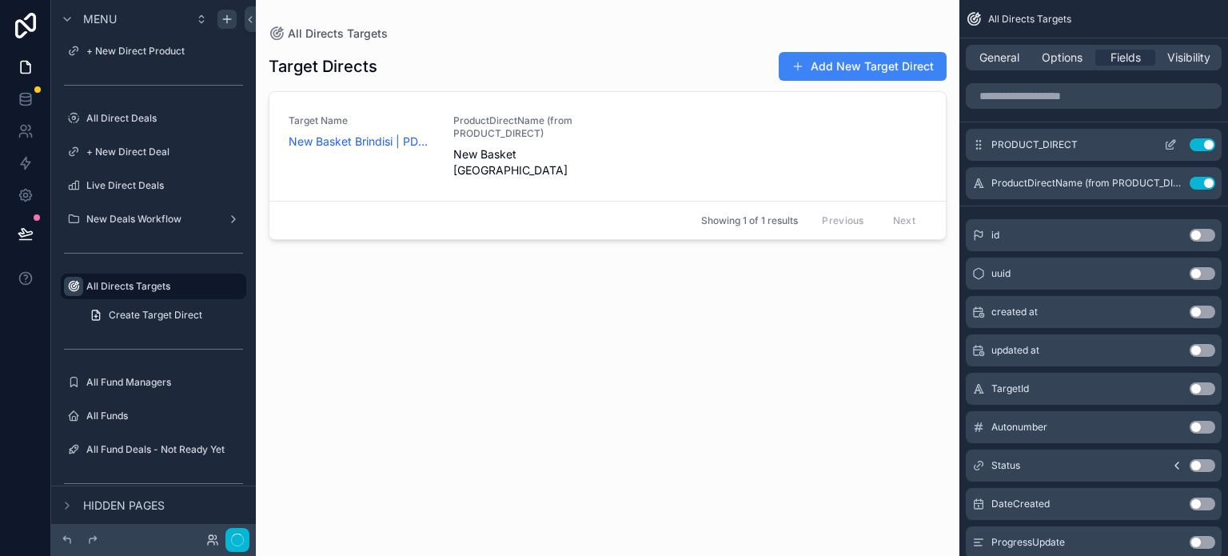
click at [1075, 141] on button "Use setting" at bounding box center [1202, 144] width 26 height 13
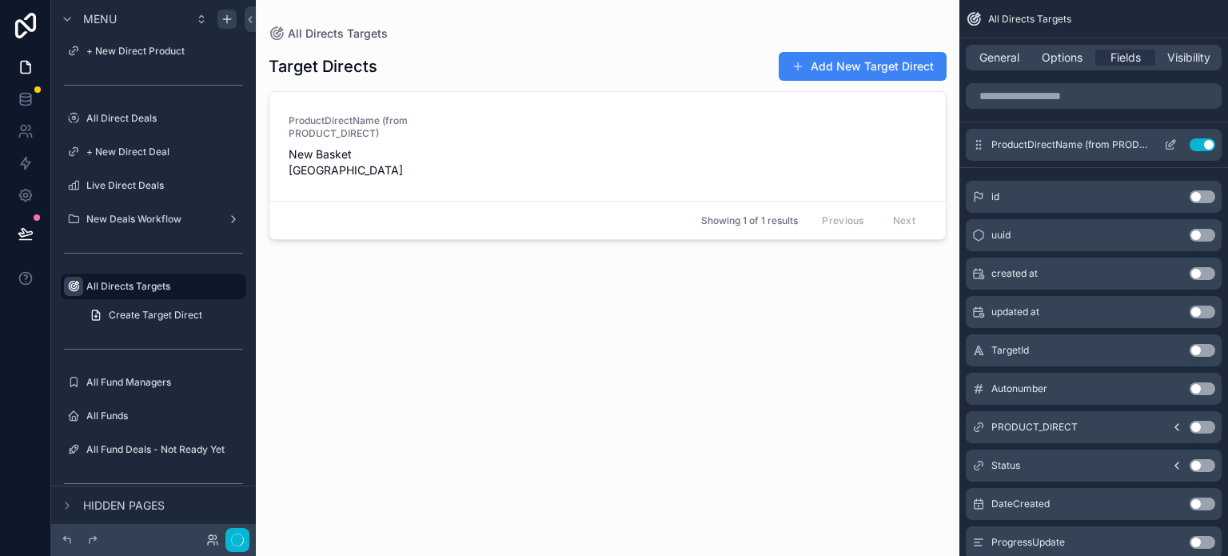
click at [1075, 142] on icon "scrollable content" at bounding box center [1170, 144] width 13 height 13
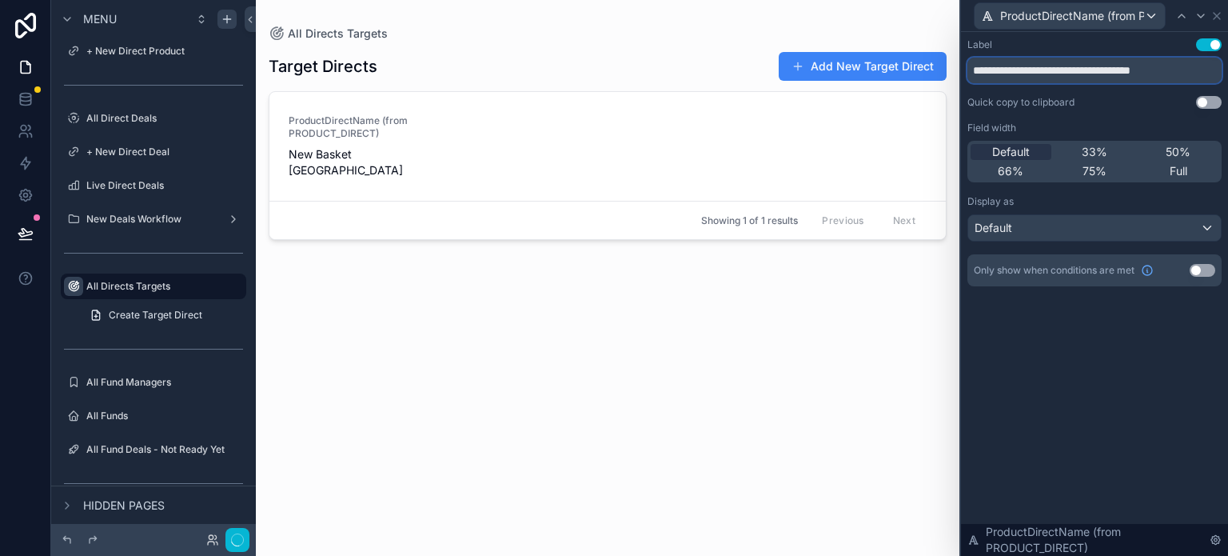
click at [995, 66] on input "**********" at bounding box center [1094, 71] width 254 height 26
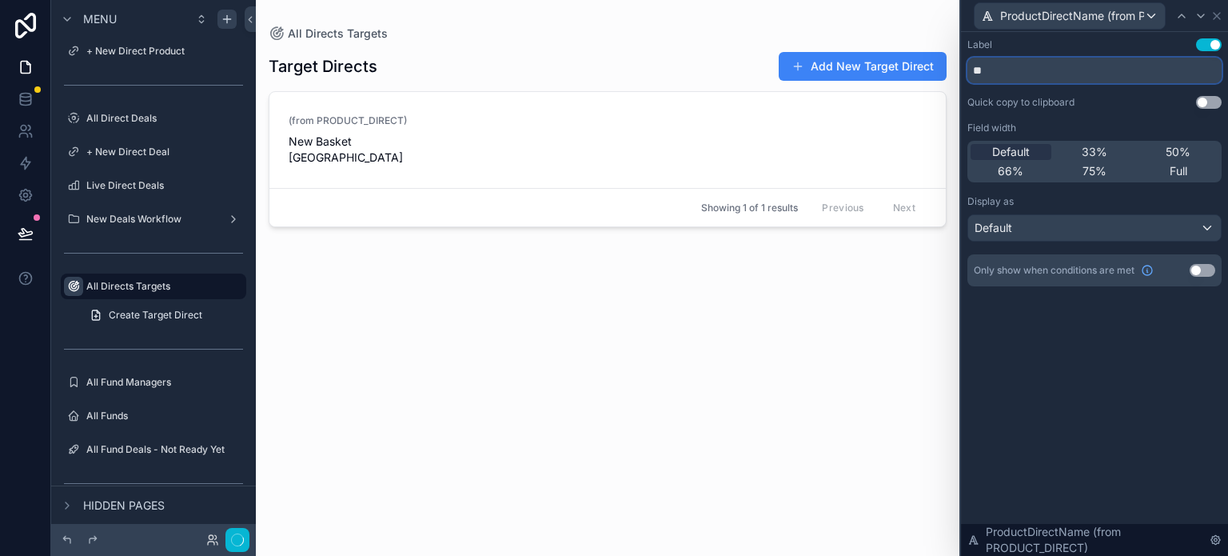
type input "*"
type input "**********"
click at [1034, 105] on div "Quick copy to clipboard" at bounding box center [1020, 102] width 107 height 13
click at [1075, 14] on icon at bounding box center [1216, 16] width 13 height 13
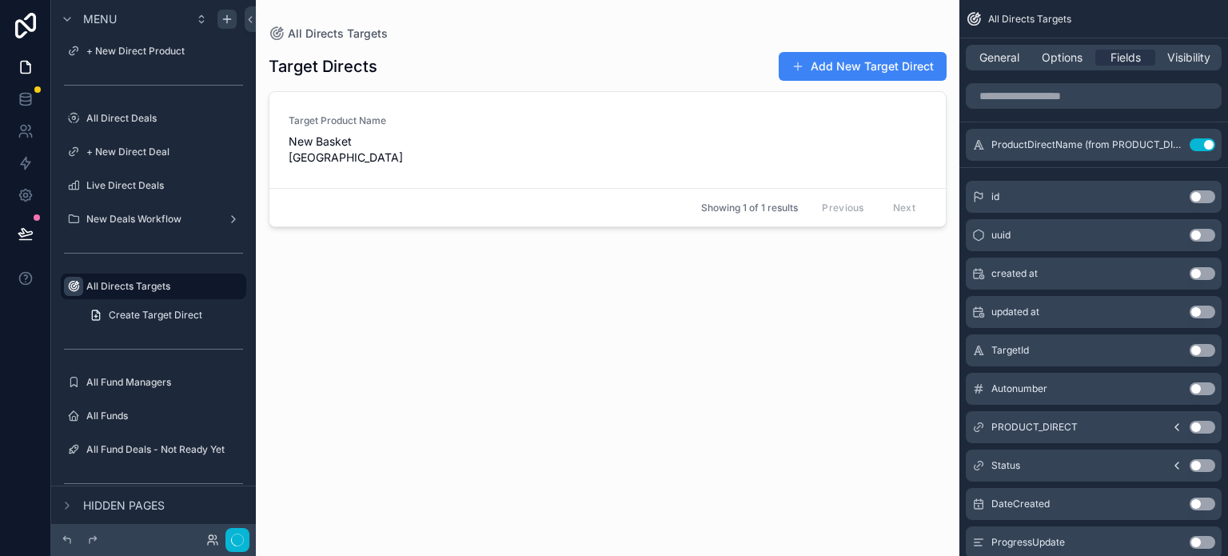
click at [1075, 466] on button "Use setting" at bounding box center [1202, 465] width 26 height 13
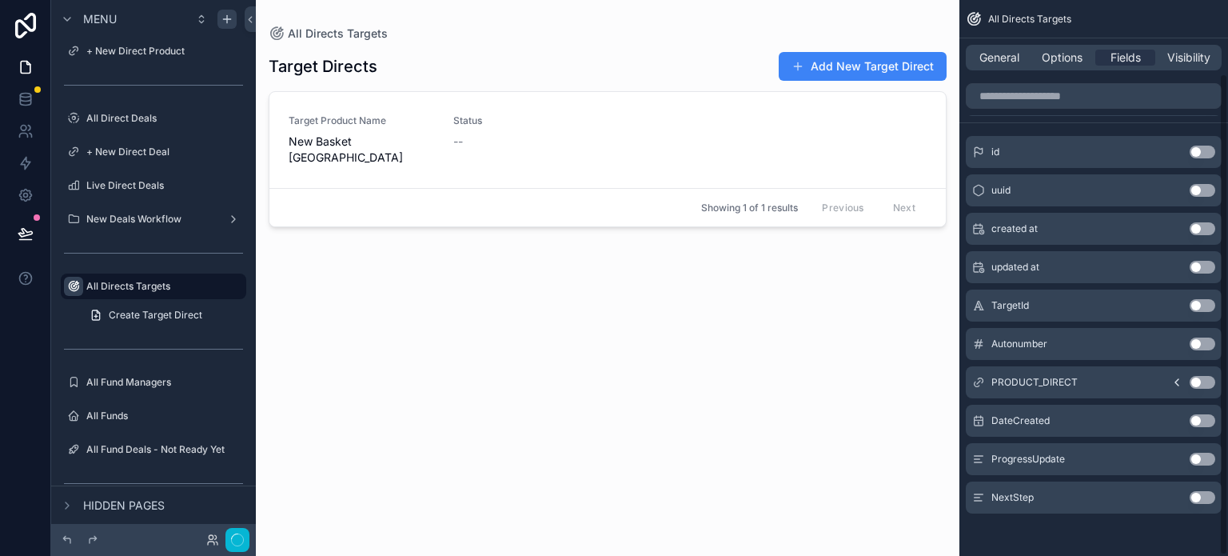
scroll to position [85, 0]
click at [1075, 496] on button "Use setting" at bounding box center [1202, 495] width 26 height 13
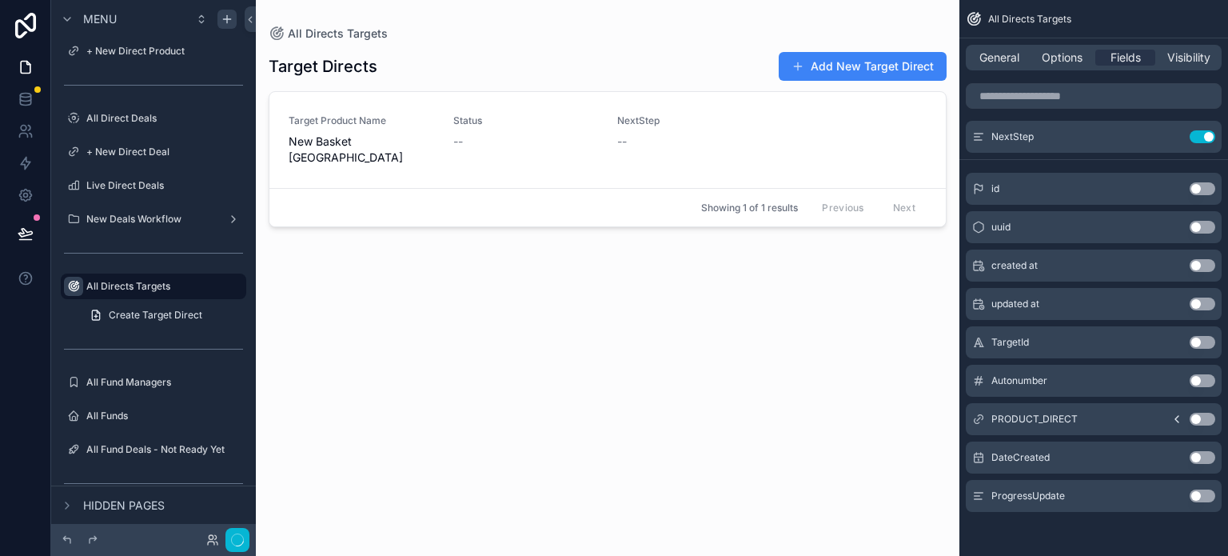
click at [1075, 496] on button "Use setting" at bounding box center [1202, 495] width 26 height 13
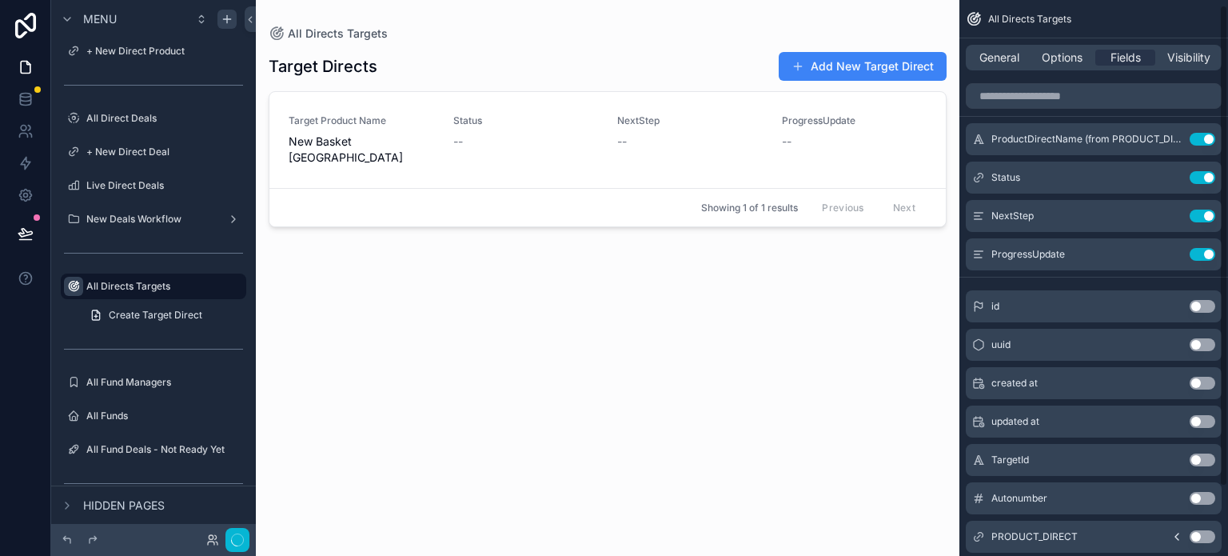
scroll to position [5, 0]
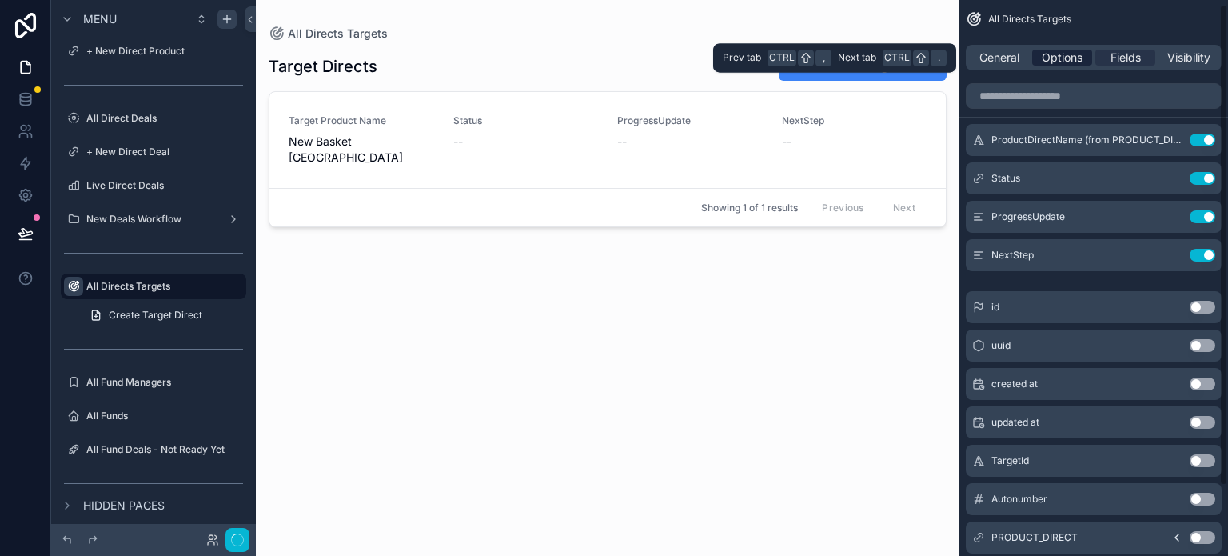
click at [1058, 54] on span "Options" at bounding box center [1062, 58] width 41 height 16
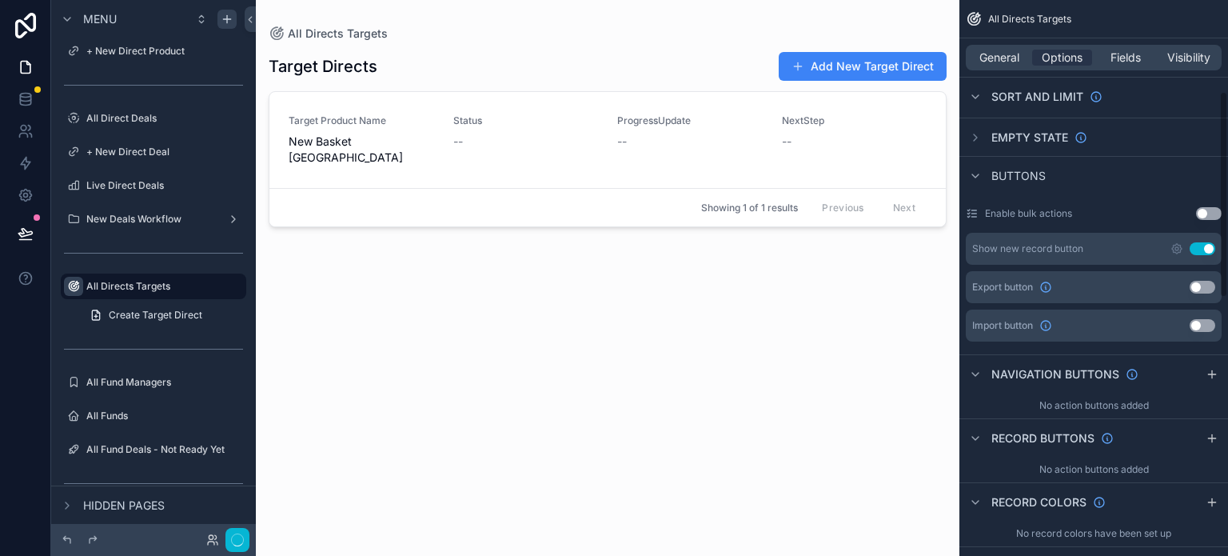
scroll to position [245, 0]
click at [1075, 242] on icon "scrollable content" at bounding box center [1176, 247] width 13 height 13
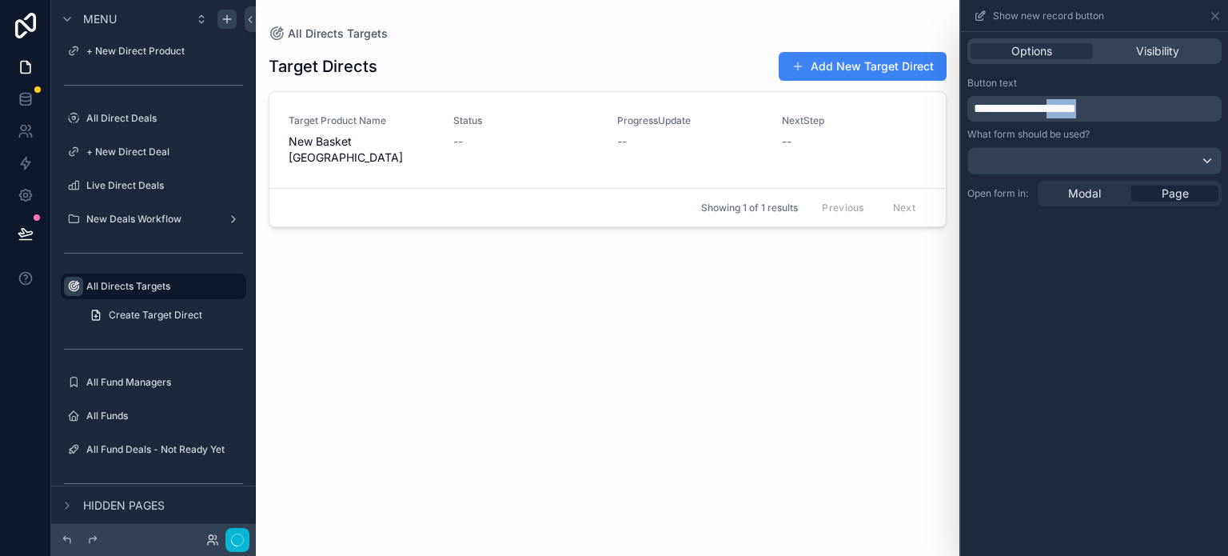
drag, startPoint x: 1074, startPoint y: 106, endPoint x: 1193, endPoint y: 106, distance: 119.9
click at [1075, 106] on p "**********" at bounding box center [1096, 108] width 245 height 19
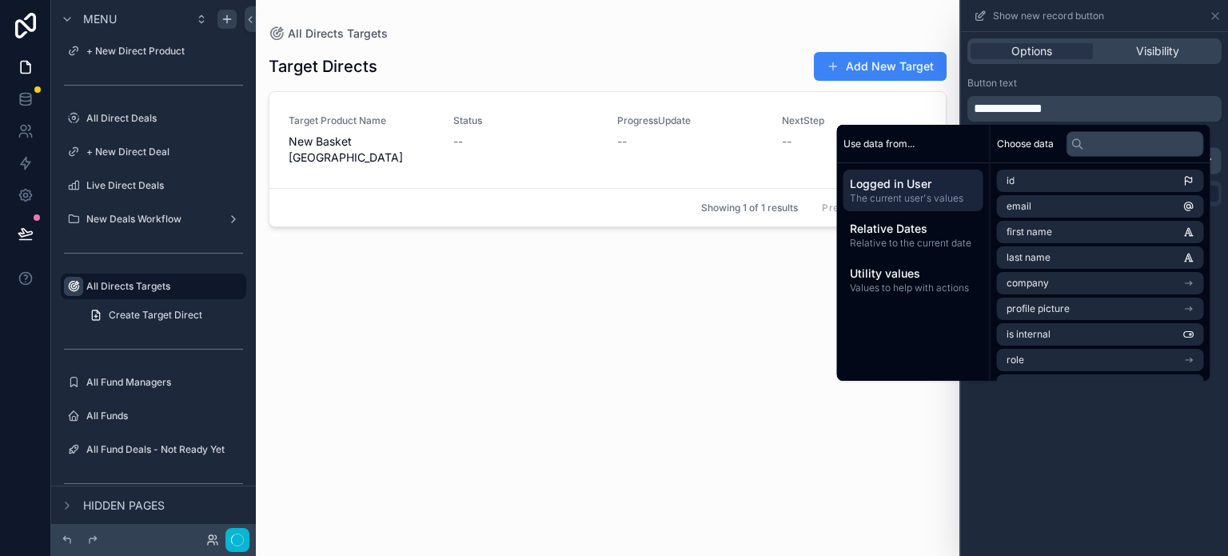
click at [1075, 77] on div "Button text" at bounding box center [1094, 83] width 254 height 13
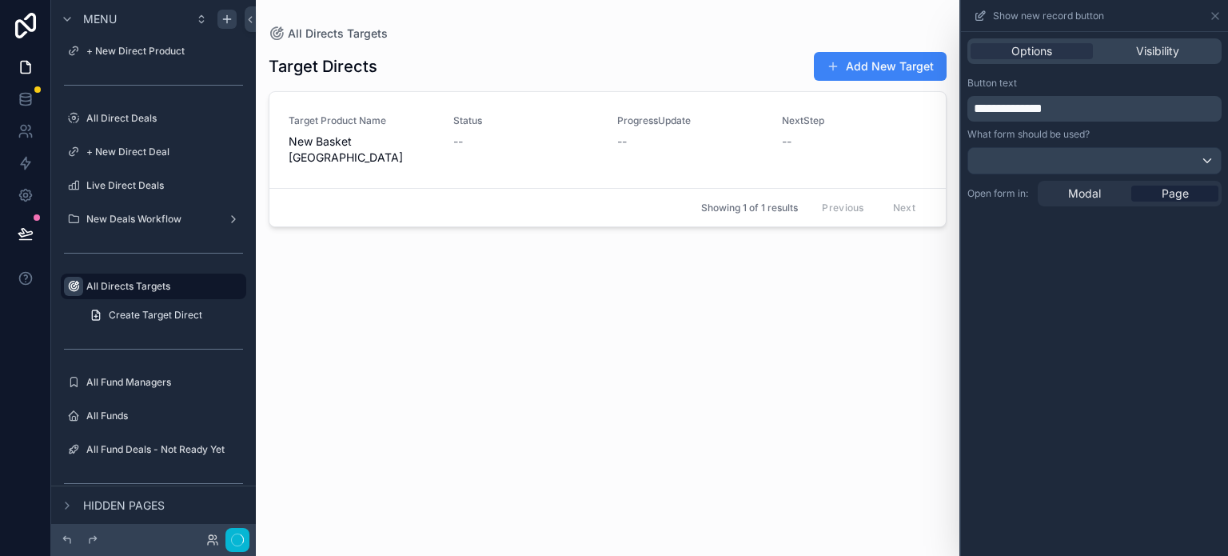
click at [1015, 108] on span "**********" at bounding box center [1008, 108] width 69 height 12
click at [1014, 108] on span "**********" at bounding box center [1008, 108] width 69 height 12
click at [767, 243] on div "Target Directs Add Target Target Product Name New Basket Brindisi Status -- Pro…" at bounding box center [608, 289] width 678 height 495
click at [377, 130] on div "Target Product Name New Basket [GEOGRAPHIC_DATA]" at bounding box center [361, 139] width 145 height 51
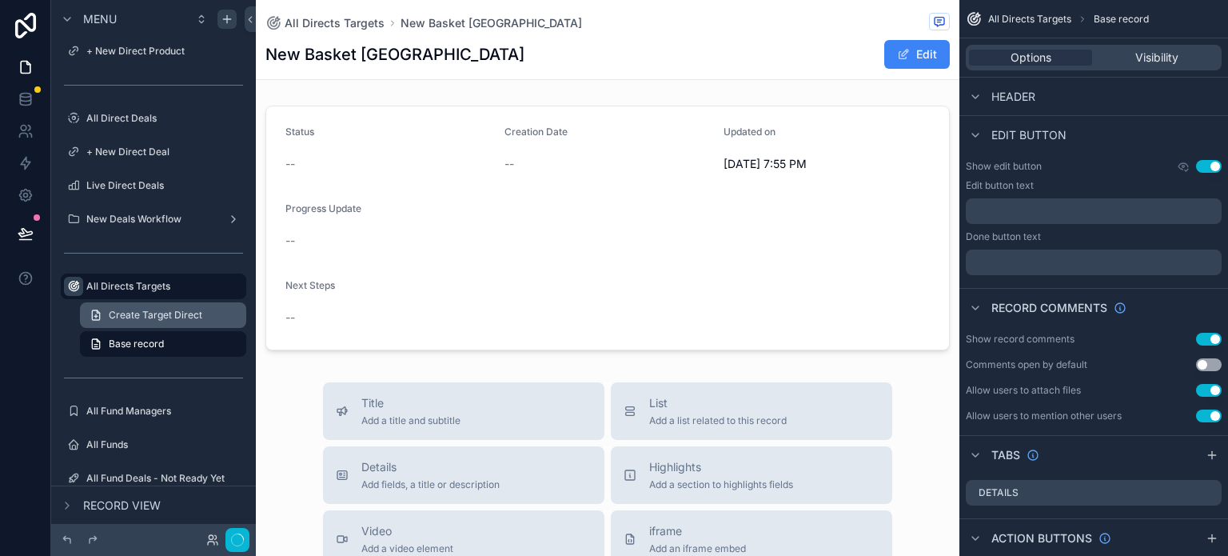
click at [157, 314] on span "Create Target Direct" at bounding box center [156, 315] width 94 height 13
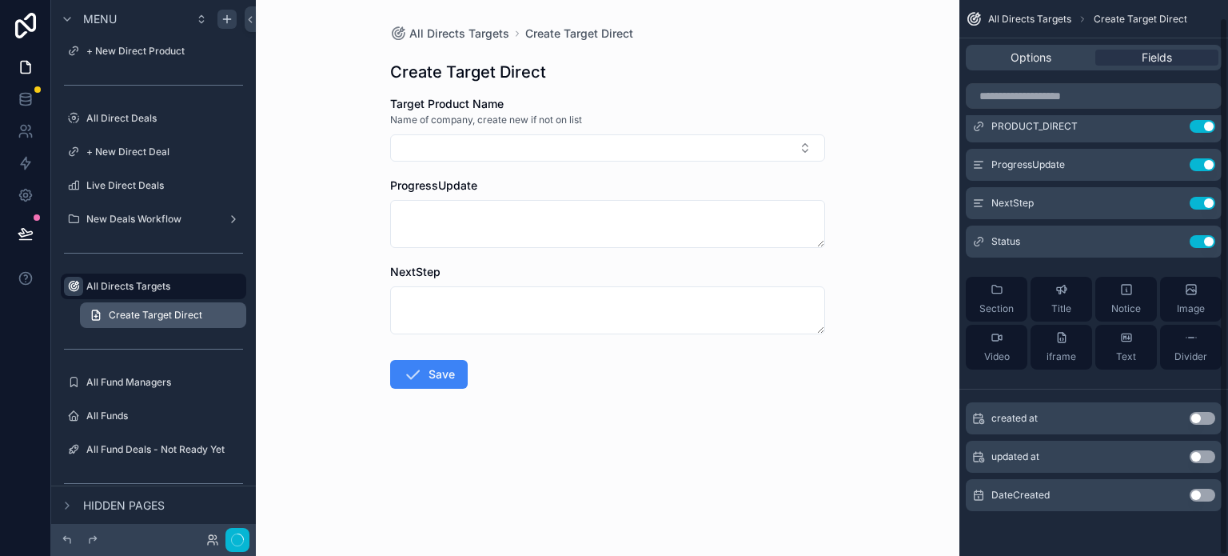
scroll to position [18, 0]
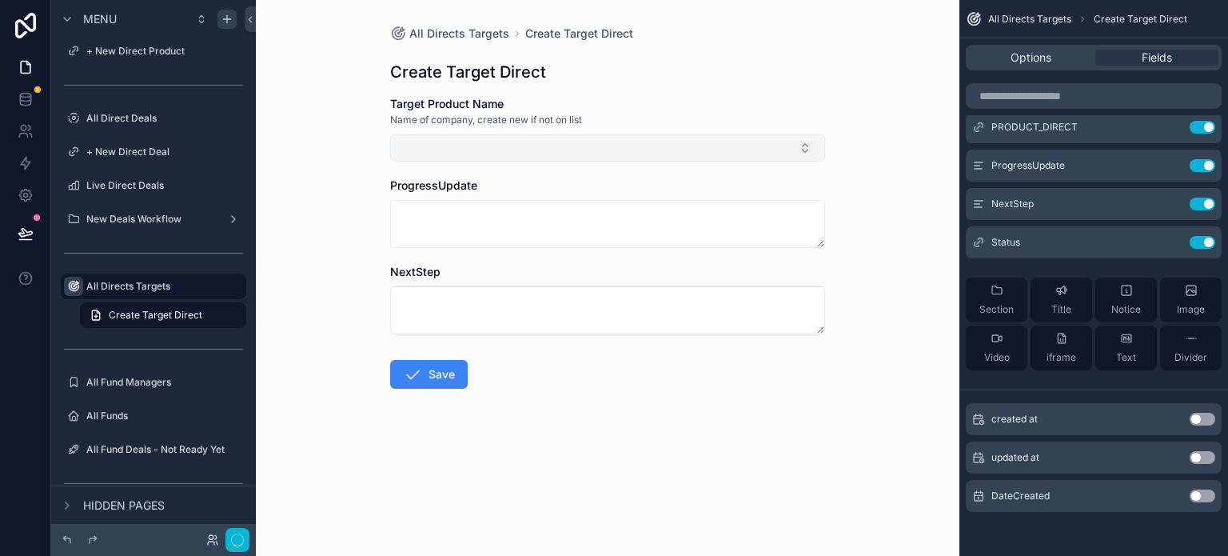
click at [806, 143] on button "Select Button" at bounding box center [607, 147] width 435 height 27
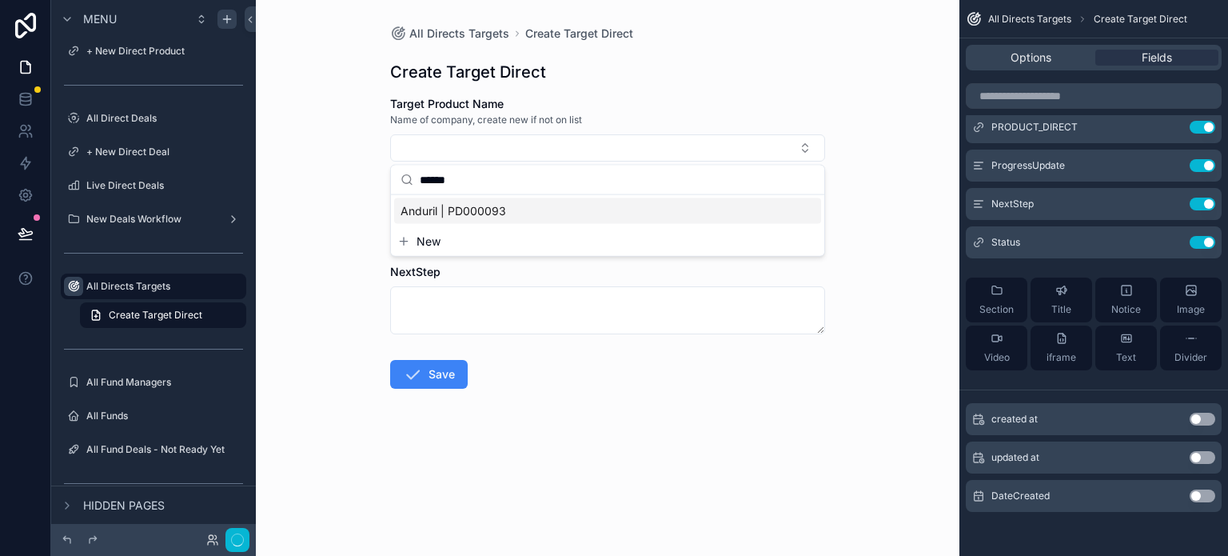
type input "******"
click at [491, 207] on span "Anduril | PD000093" at bounding box center [453, 211] width 106 height 16
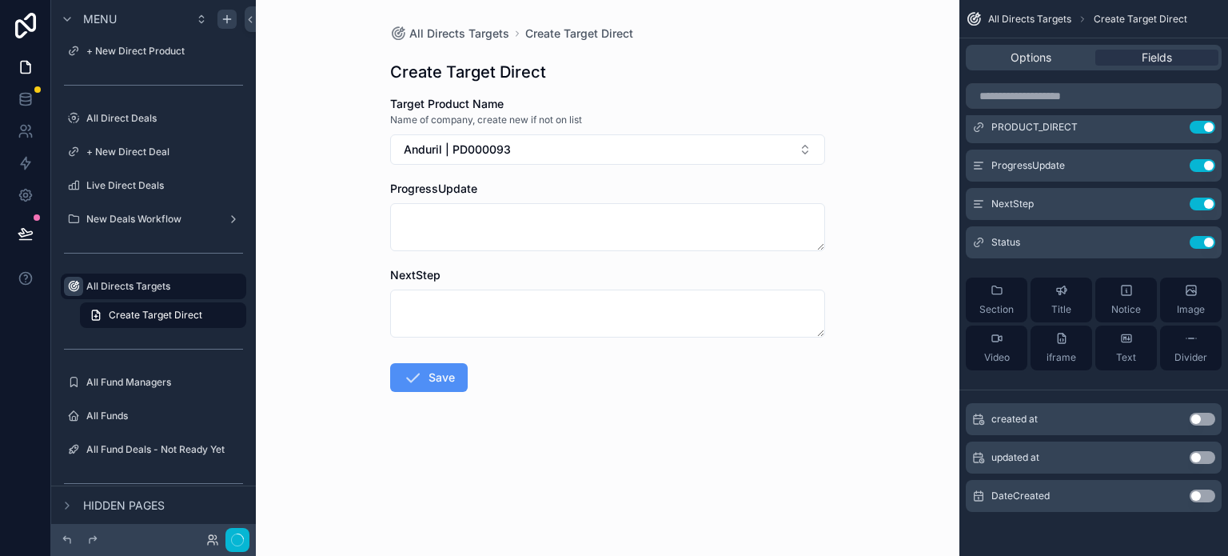
click at [450, 380] on button "Save" at bounding box center [429, 377] width 78 height 29
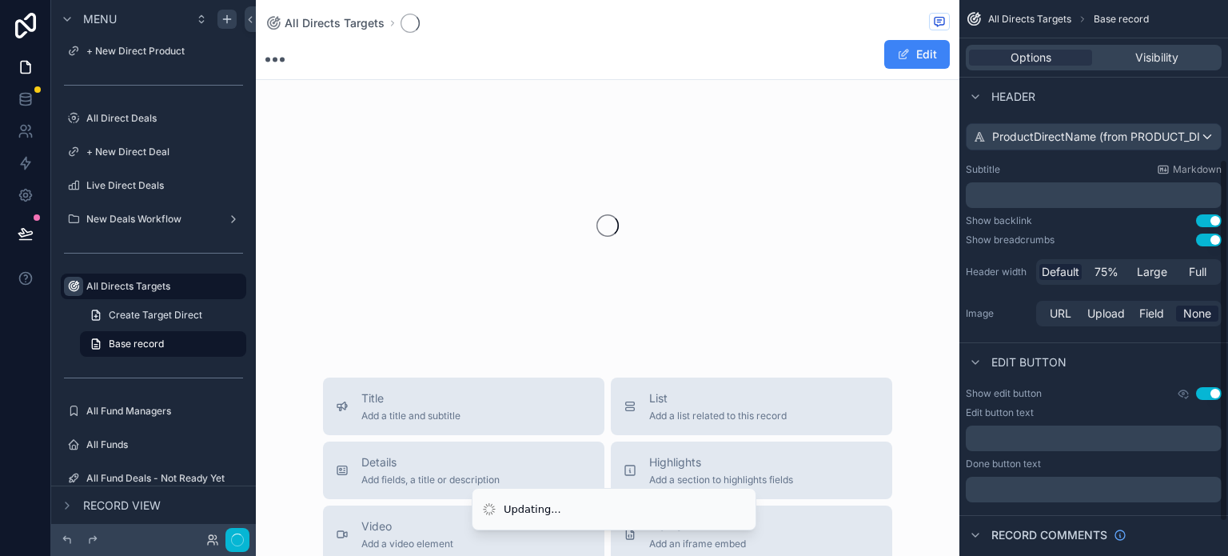
scroll to position [245, 0]
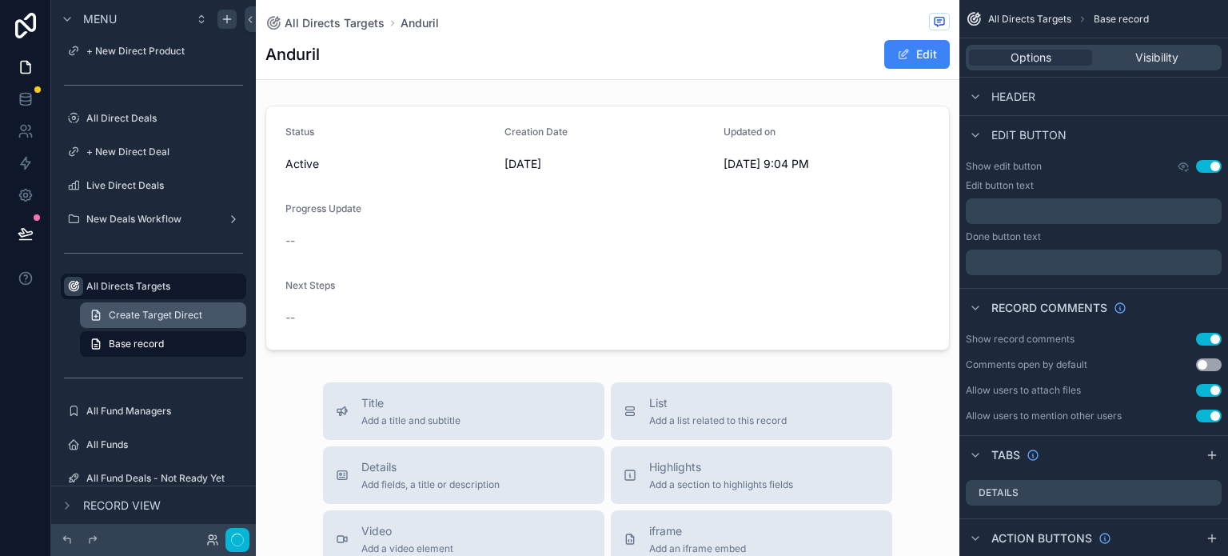
click at [168, 310] on span "Create Target Direct" at bounding box center [156, 315] width 94 height 13
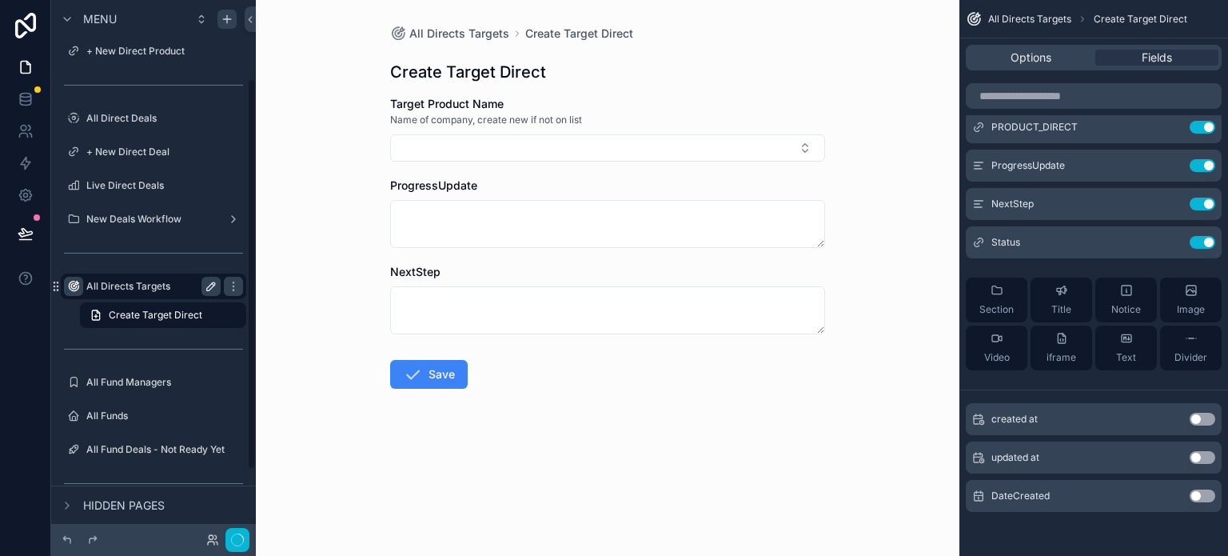
click at [148, 287] on label "All Directs Targets" at bounding box center [150, 286] width 128 height 13
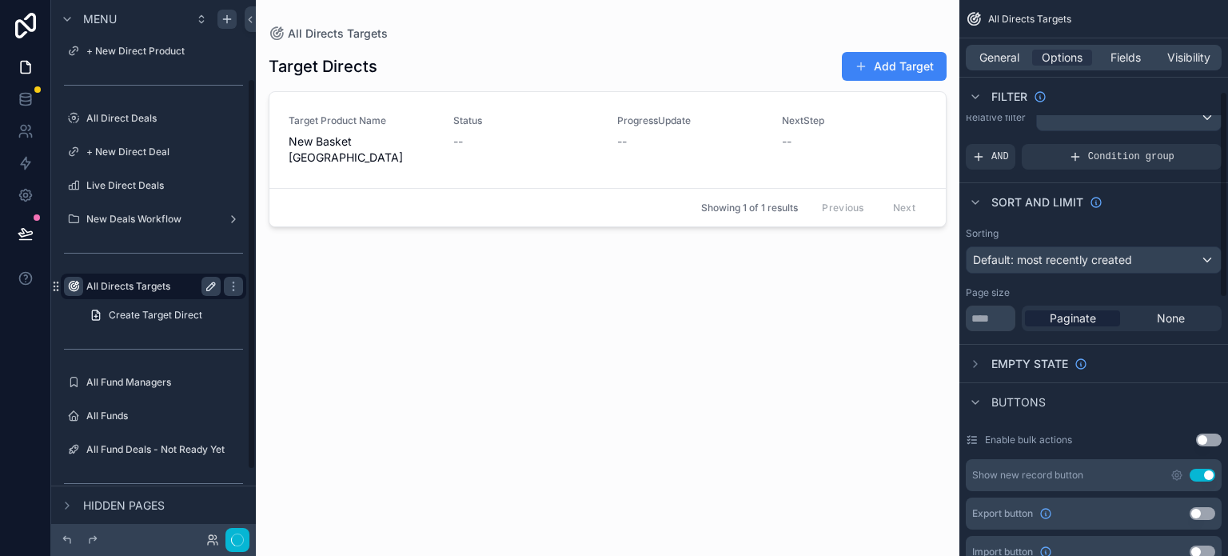
scroll to position [245, 0]
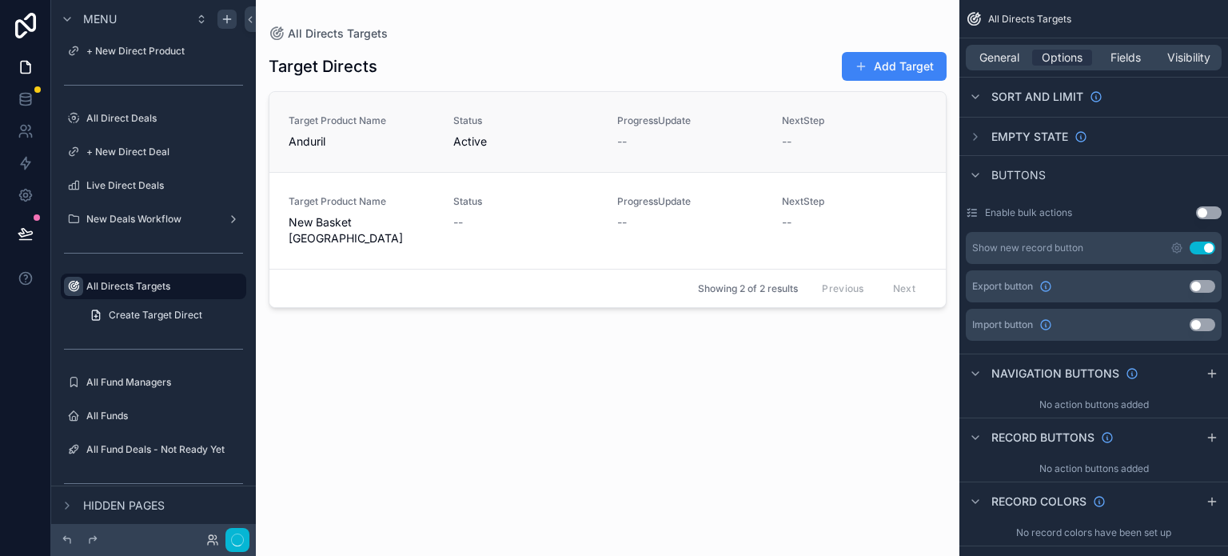
click at [350, 140] on span "Anduril" at bounding box center [361, 141] width 145 height 16
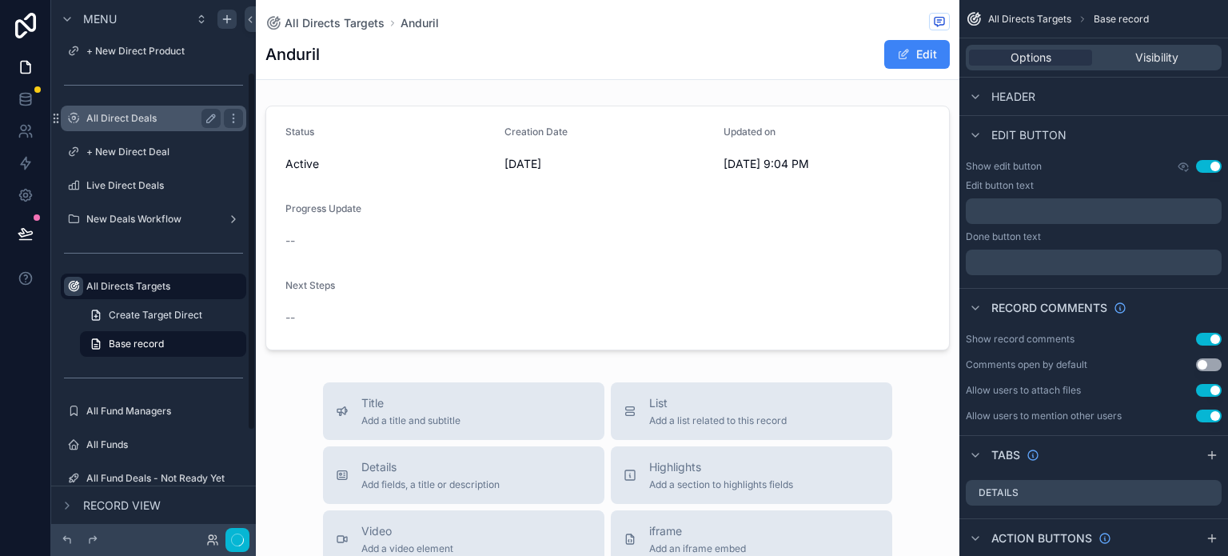
click at [148, 119] on label "All Direct Deals" at bounding box center [150, 118] width 128 height 13
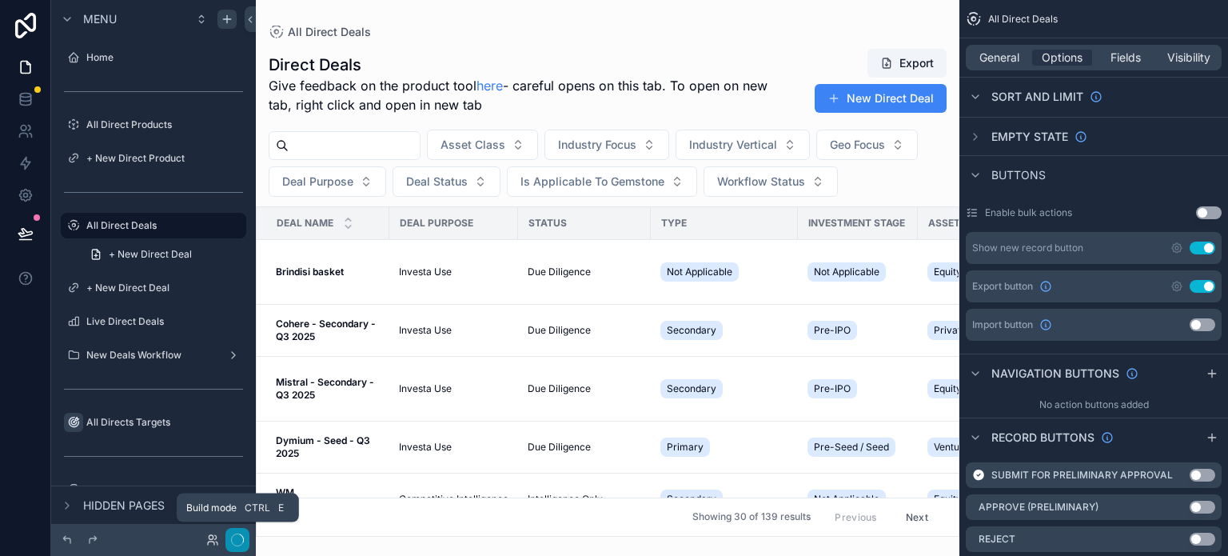
click at [240, 543] on icon "button" at bounding box center [237, 539] width 13 height 13
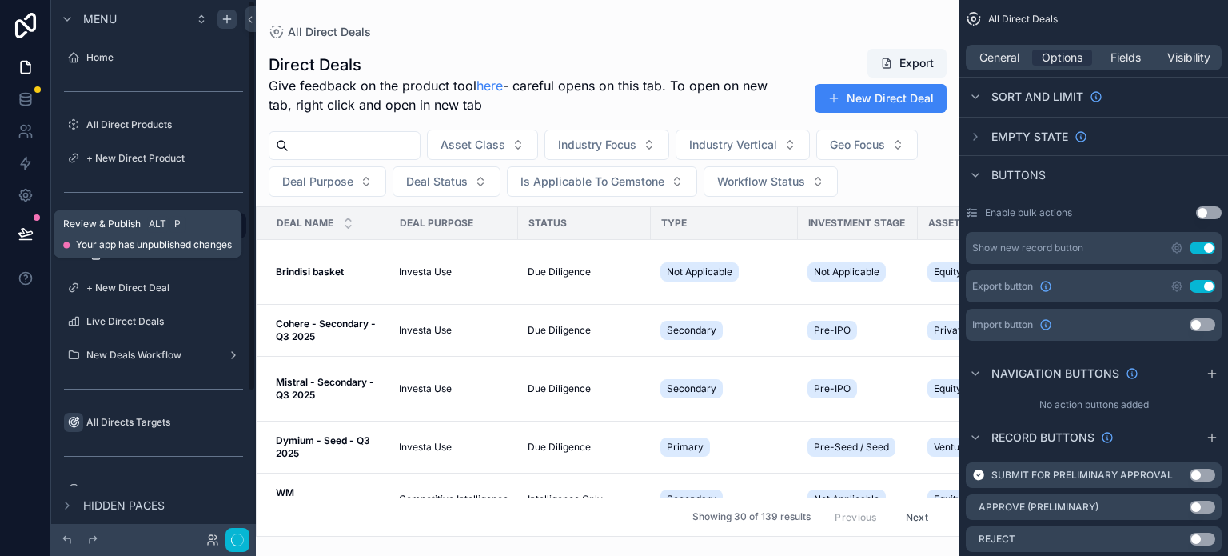
drag, startPoint x: 21, startPoint y: 226, endPoint x: 53, endPoint y: 228, distance: 32.0
click at [22, 226] on icon at bounding box center [26, 233] width 16 height 16
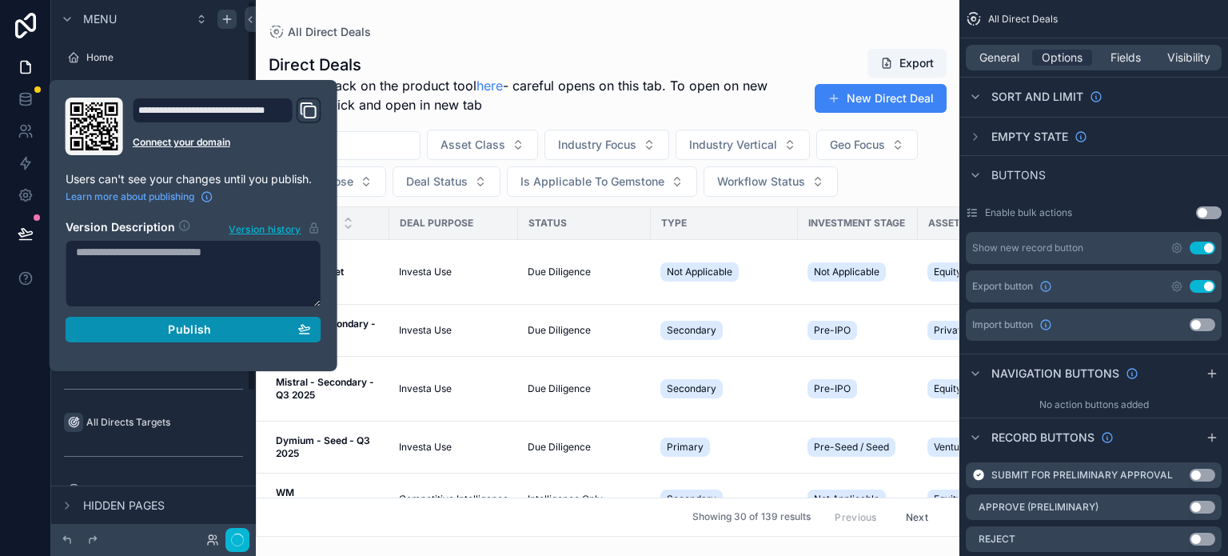
click at [181, 322] on span "Publish" at bounding box center [189, 329] width 43 height 14
